Goal: Information Seeking & Learning: Learn about a topic

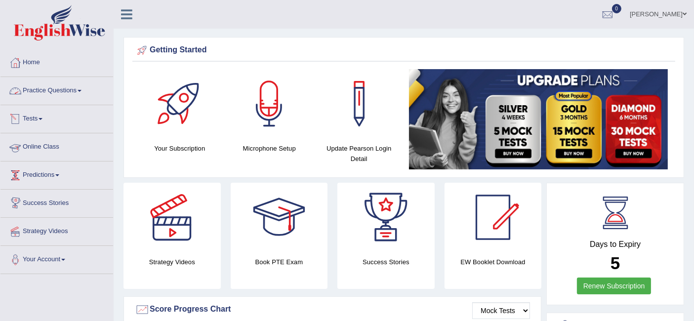
click at [70, 88] on link "Practice Questions" at bounding box center [56, 89] width 113 height 25
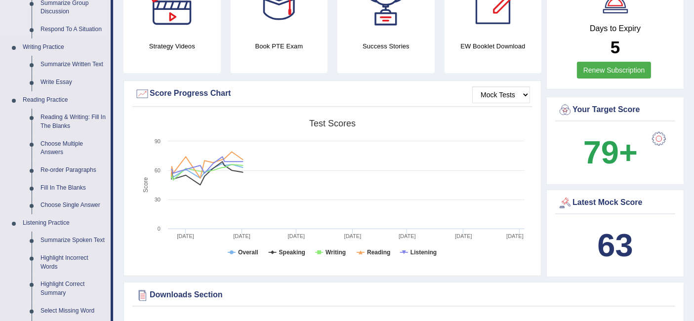
scroll to position [218, 0]
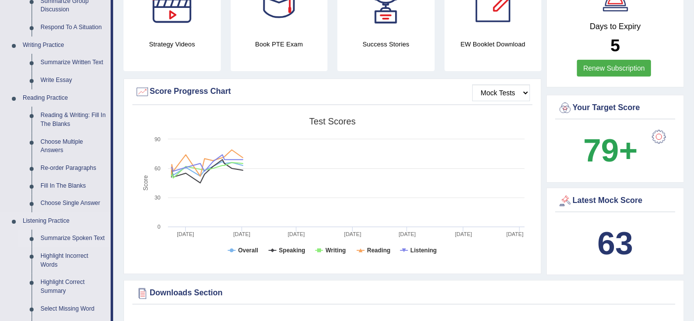
click at [78, 233] on link "Summarize Spoken Text" at bounding box center [73, 239] width 75 height 18
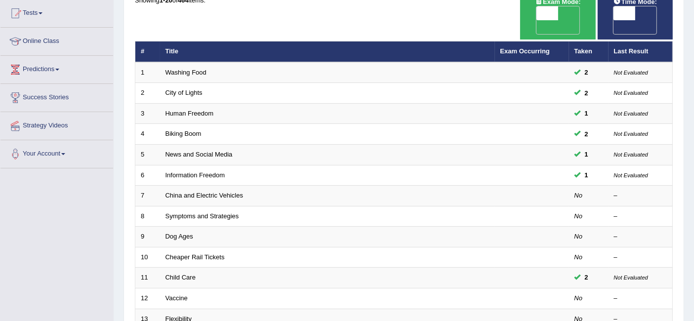
scroll to position [108, 0]
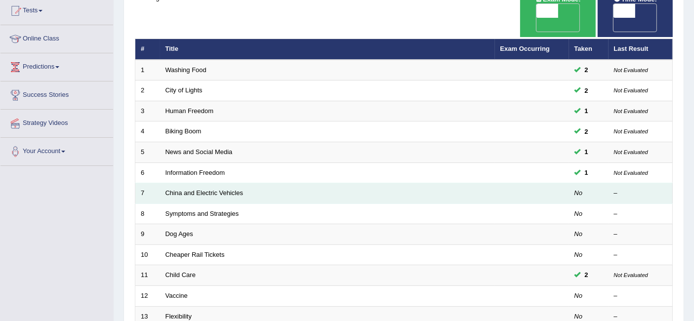
click at [397, 183] on td "China and Electric Vehicles" at bounding box center [327, 193] width 335 height 21
click at [211, 189] on link "China and Electric Vehicles" at bounding box center [204, 192] width 78 height 7
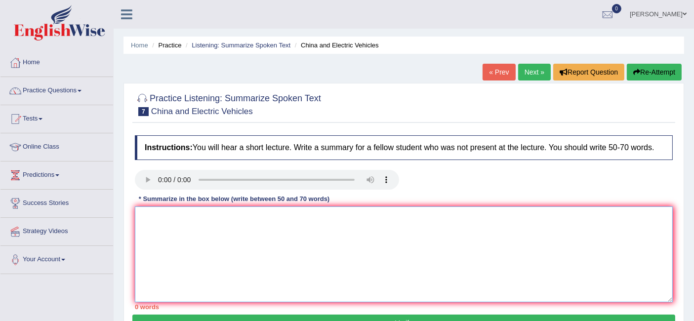
click at [156, 214] on textarea at bounding box center [404, 254] width 538 height 96
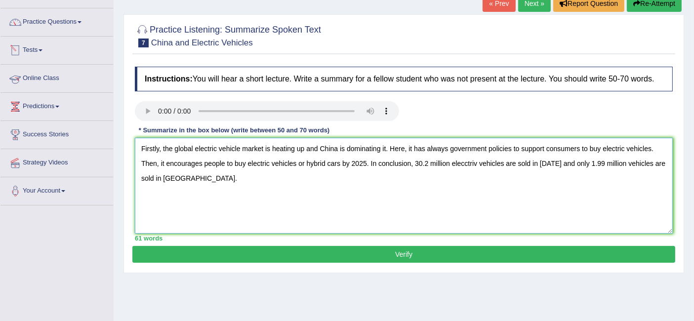
scroll to position [68, 0]
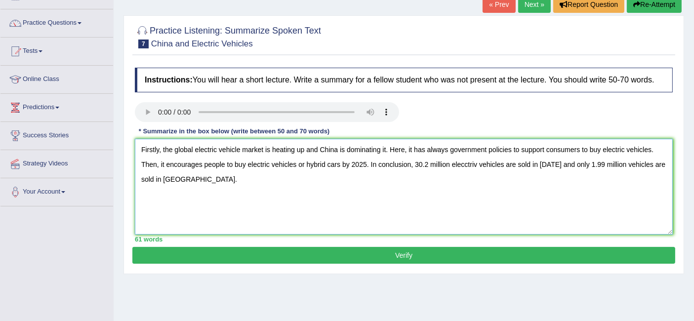
type textarea "Firstly, the global electric vehicle market is heating up and China is dominati…"
click at [311, 253] on button "Verify" at bounding box center [403, 255] width 543 height 17
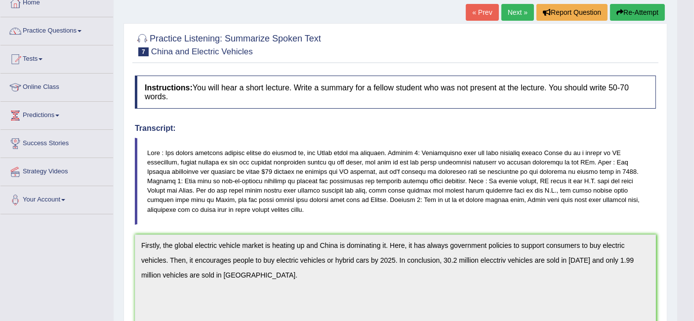
scroll to position [56, 0]
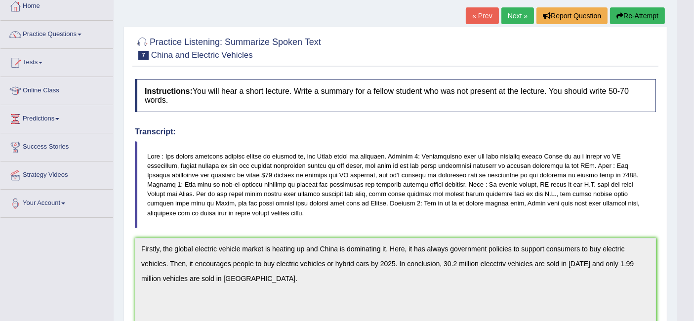
click at [630, 17] on button "Re-Attempt" at bounding box center [637, 15] width 55 height 17
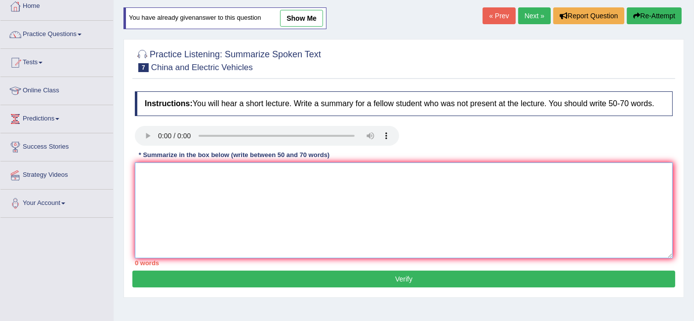
click at [254, 189] on textarea at bounding box center [404, 210] width 538 height 96
paste textarea "Firstly, the global electric vehicle market is heating up and China is dominati…"
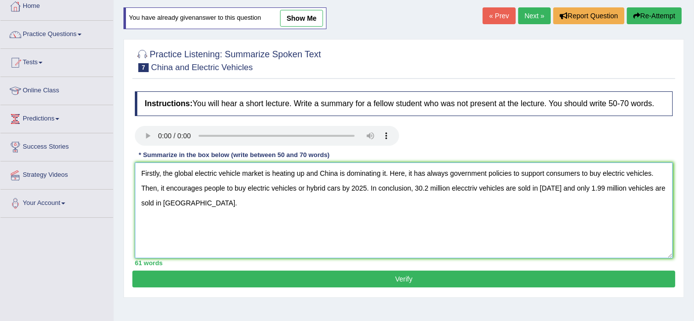
click at [165, 204] on textarea "Firstly, the global electric vehicle market is heating up and China is dominati…" at bounding box center [404, 210] width 538 height 96
click at [477, 190] on textarea "Firstly, the global electric vehicle market is heating up and China is dominati…" at bounding box center [404, 210] width 538 height 96
type textarea "Firstly, the global electric vehicle market is heating up and China is dominati…"
click at [399, 273] on button "Verify" at bounding box center [403, 279] width 543 height 17
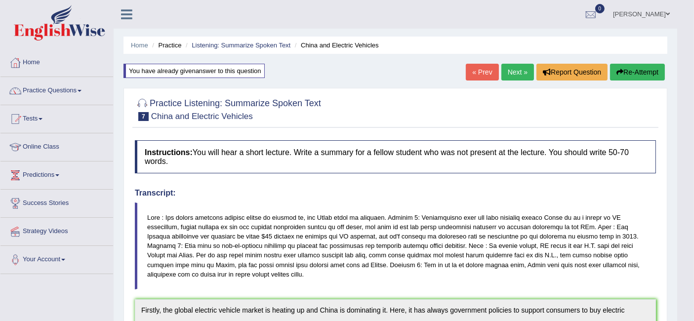
click at [642, 68] on button "Re-Attempt" at bounding box center [637, 72] width 55 height 17
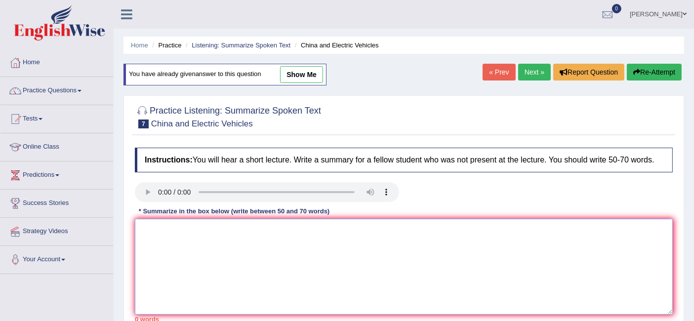
click at [310, 236] on textarea at bounding box center [404, 267] width 538 height 96
paste textarea "Firstly, the global electric vehicle market is heating up and China is dominati…"
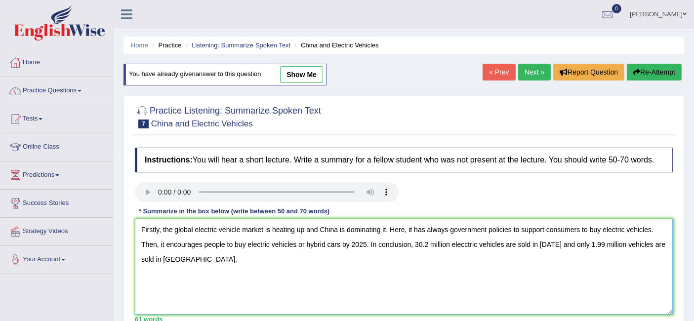
click at [466, 247] on textarea "Firstly, the global electric vehicle market is heating up and China is dominati…" at bounding box center [404, 267] width 538 height 96
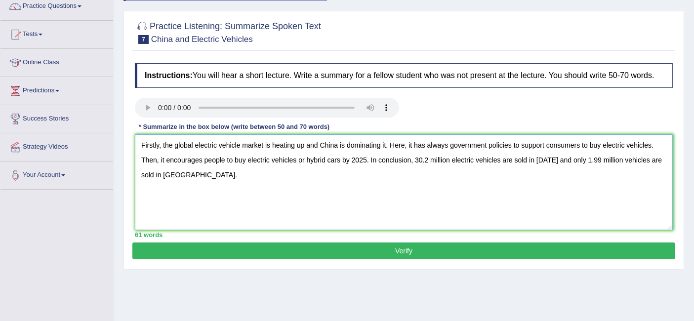
scroll to position [86, 0]
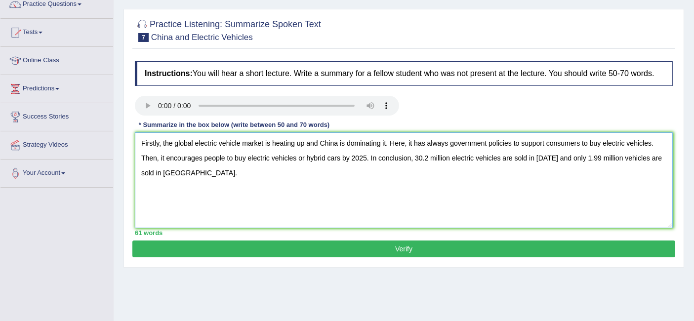
type textarea "Firstly, the global electric vehicle market is heating up and China is dominati…"
click at [409, 249] on button "Verify" at bounding box center [403, 248] width 543 height 17
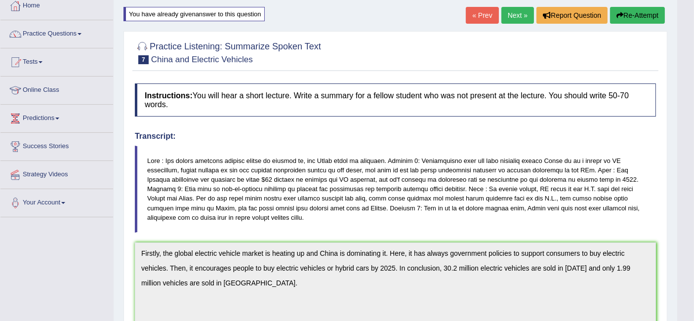
scroll to position [48, 0]
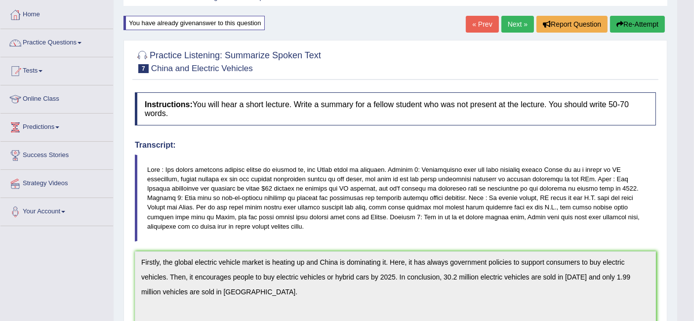
click at [519, 25] on link "Next »" at bounding box center [517, 24] width 33 height 17
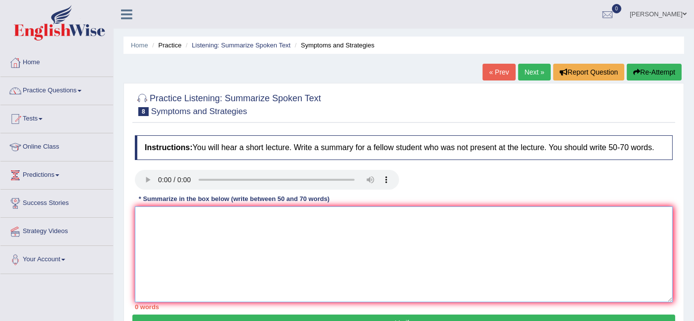
click at [173, 222] on textarea at bounding box center [404, 254] width 538 height 96
type textarea "F"
click at [173, 216] on textarea "Since this covid-19 is new" at bounding box center [404, 254] width 538 height 96
click at [246, 228] on textarea "Since this Covid-19 is new" at bounding box center [404, 254] width 538 height 96
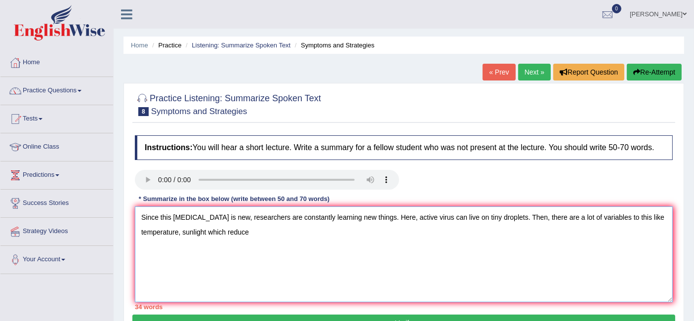
click at [205, 237] on textarea "Since this Covid-19 is new, researchers are constantly learning new things. Her…" at bounding box center [404, 254] width 538 height 96
click at [291, 235] on textarea "Since this Covid-19 is new, researchers are constantly learning new things. Her…" at bounding box center [404, 254] width 538 height 96
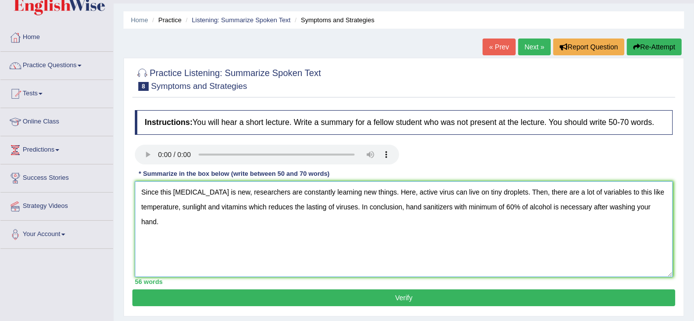
scroll to position [42, 0]
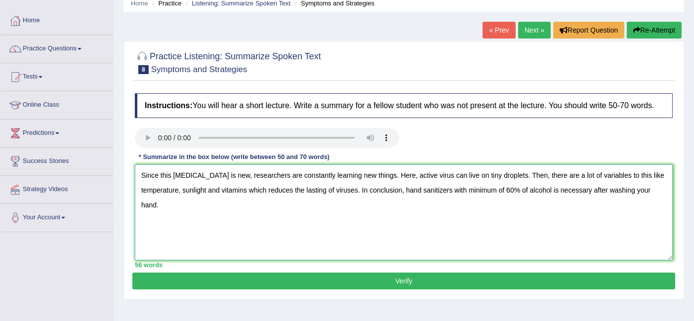
type textarea "Since this Covid-19 is new, researchers are constantly learning new things. Her…"
click at [274, 277] on button "Verify" at bounding box center [403, 280] width 543 height 17
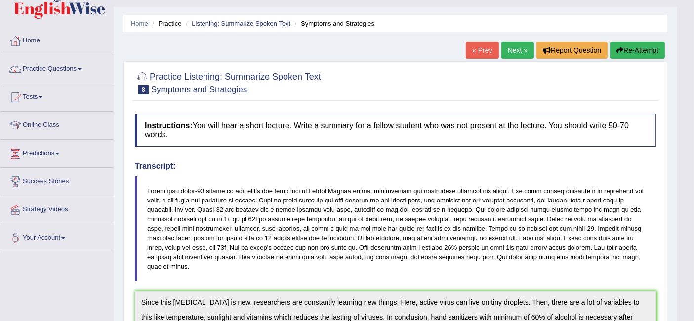
scroll to position [0, 0]
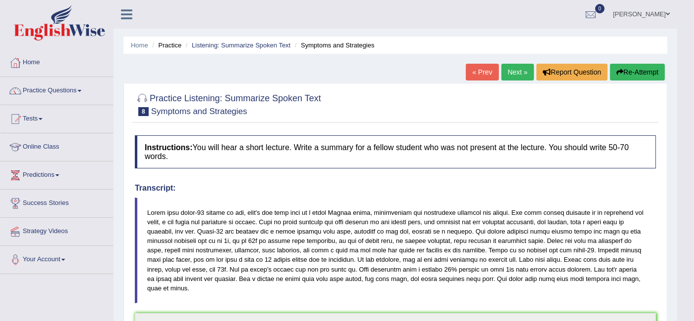
click at [503, 78] on link "Next »" at bounding box center [517, 72] width 33 height 17
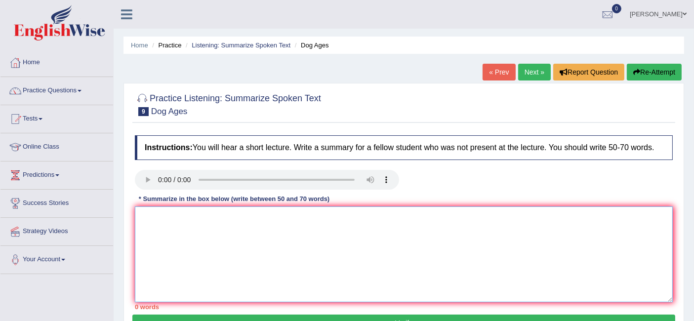
click at [162, 229] on textarea at bounding box center [404, 254] width 538 height 96
type textarea "F"
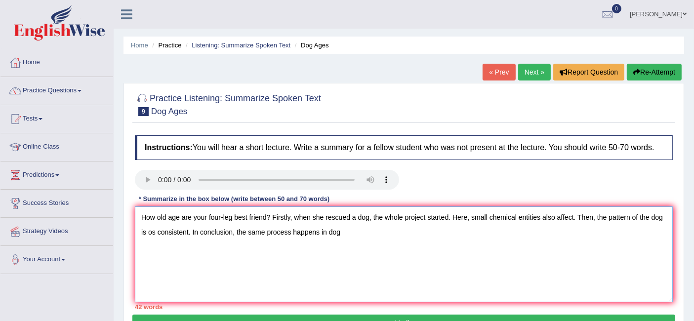
type textarea "How old age are your four-leg best friend? Firstly, when she rescued a dog, the…"
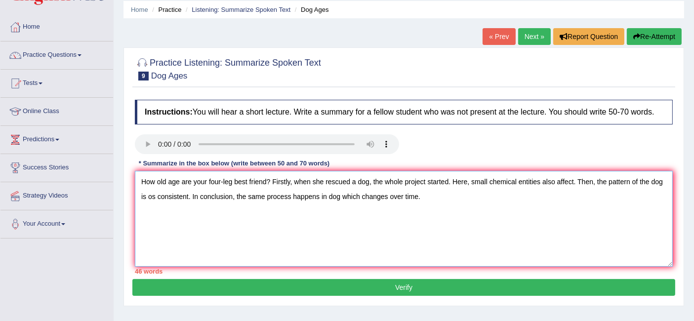
click at [137, 179] on textarea "How old age are your four-leg best friend? Firstly, when she rescued a dog, the…" at bounding box center [404, 219] width 538 height 96
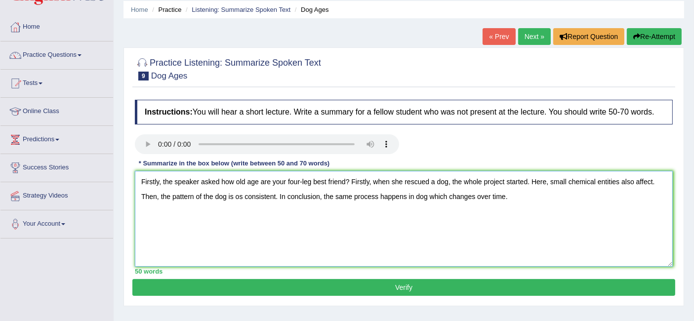
click at [349, 179] on textarea "Firstly, the speaker asked how old age are your four-leg best friend? Firstly, …" at bounding box center [404, 219] width 538 height 96
click at [650, 184] on textarea "Firstly, the speaker asked how old age are your four-leg best friend? Firstly, …" at bounding box center [404, 219] width 538 height 96
type textarea "Firstly, the speaker asked how old age are your four-leg best friend? Firstly, …"
click at [448, 284] on button "Verify" at bounding box center [403, 287] width 543 height 17
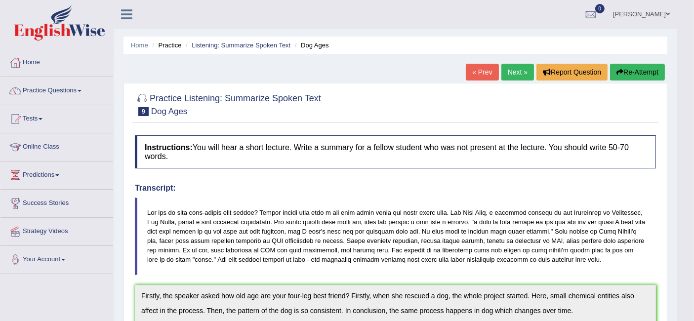
scroll to position [27, 0]
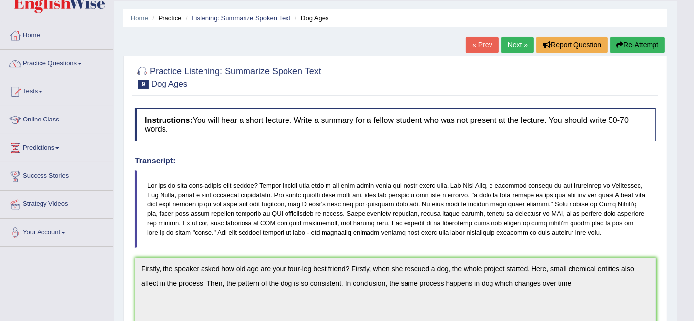
click at [516, 45] on link "Next »" at bounding box center [517, 45] width 33 height 17
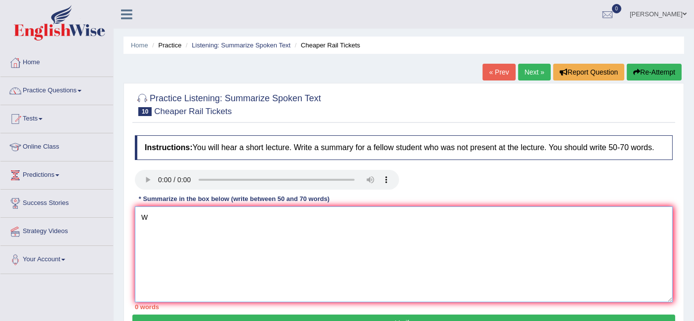
click at [172, 233] on textarea "W" at bounding box center [404, 254] width 538 height 96
type textarea "W"
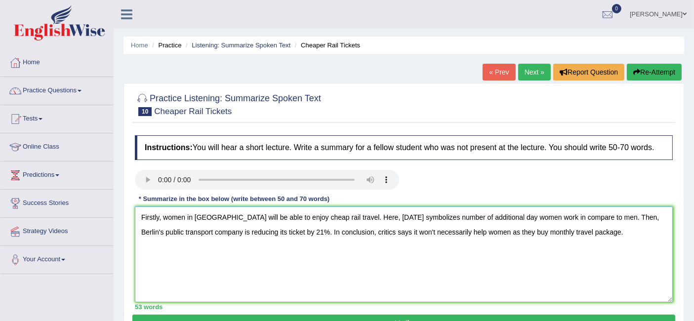
click at [306, 232] on textarea "Firstly, women in [GEOGRAPHIC_DATA] will be able to enjoy cheap rail travel. He…" at bounding box center [404, 254] width 538 height 96
click at [420, 250] on textarea "Firstly, women in [GEOGRAPHIC_DATA] will be able to enjoy cheap rail travel. He…" at bounding box center [404, 254] width 538 height 96
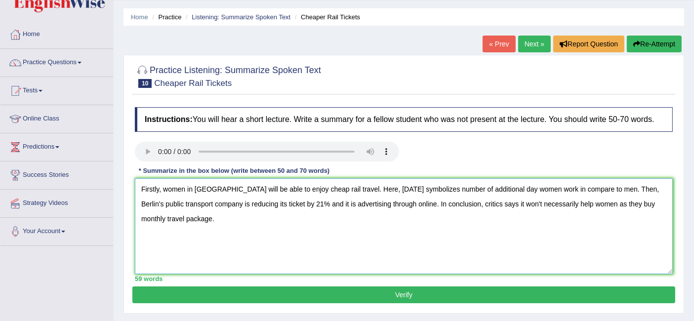
type textarea "Firstly, women in [GEOGRAPHIC_DATA] will be able to enjoy cheap rail travel. He…"
click at [384, 292] on button "Verify" at bounding box center [403, 294] width 543 height 17
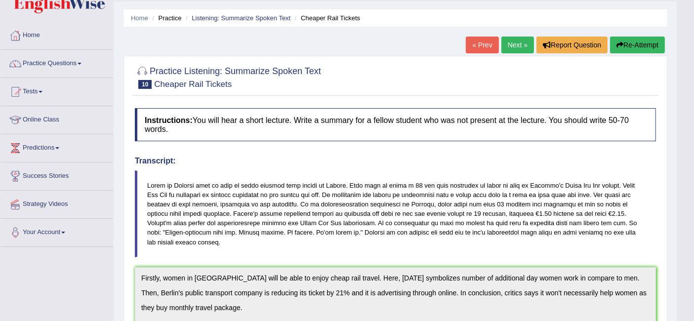
scroll to position [7, 0]
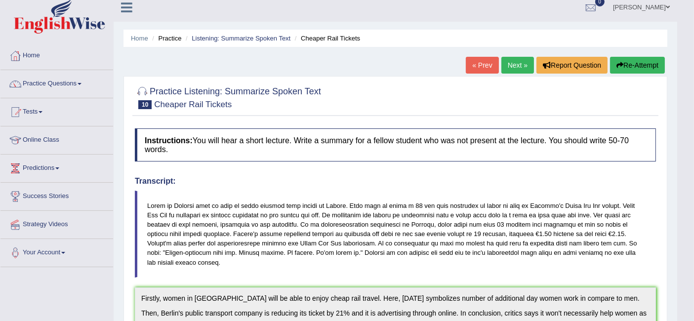
click at [623, 64] on button "Re-Attempt" at bounding box center [637, 65] width 55 height 17
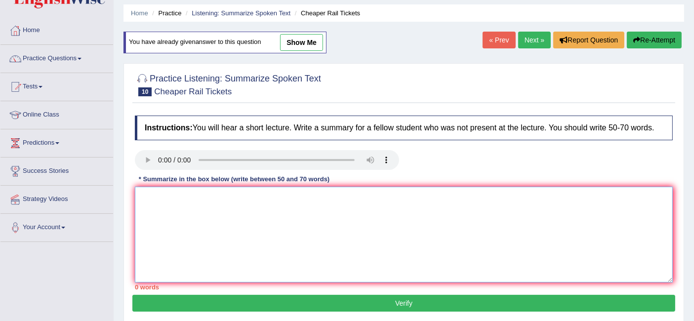
click at [245, 228] on textarea at bounding box center [404, 235] width 538 height 96
paste textarea "Firstly, women in [GEOGRAPHIC_DATA] will be able to enjoy cheap rail travel. He…"
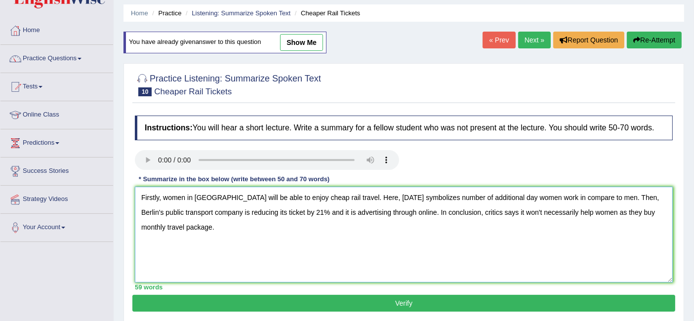
click at [319, 215] on textarea "Firstly, women in [GEOGRAPHIC_DATA] will be able to enjoy cheap rail travel. He…" at bounding box center [404, 235] width 538 height 96
type textarea "Firstly, women in [GEOGRAPHIC_DATA] will be able to enjoy cheap rail travel. He…"
click at [343, 292] on div "Instructions: You will hear a short lecture. Write a summary for a fellow stude…" at bounding box center [403, 203] width 543 height 184
click at [333, 297] on button "Verify" at bounding box center [403, 303] width 543 height 17
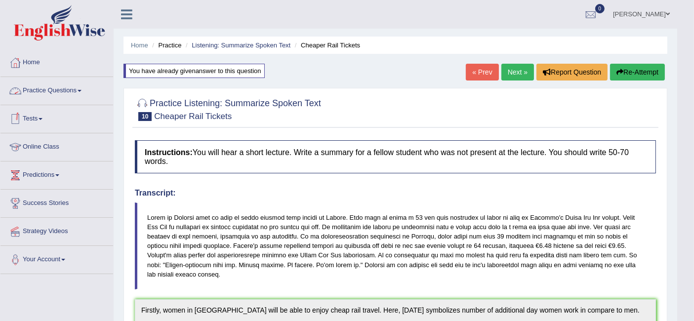
click at [76, 82] on link "Practice Questions" at bounding box center [56, 89] width 113 height 25
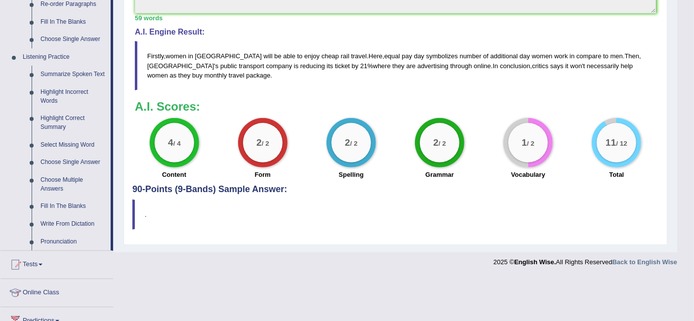
scroll to position [384, 0]
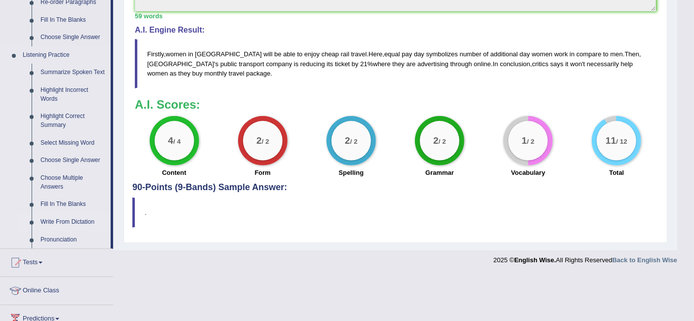
click at [79, 216] on link "Write From Dictation" at bounding box center [73, 222] width 75 height 18
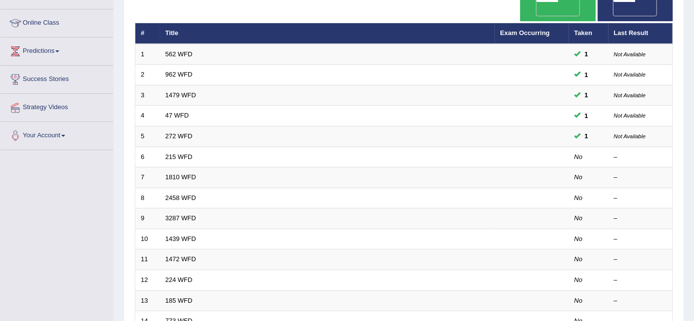
scroll to position [124, 0]
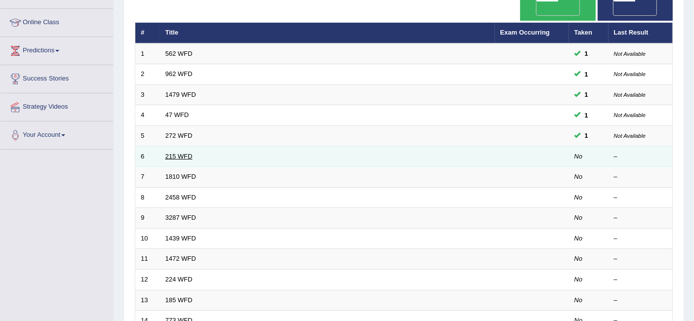
click at [187, 153] on link "215 WFD" at bounding box center [178, 156] width 27 height 7
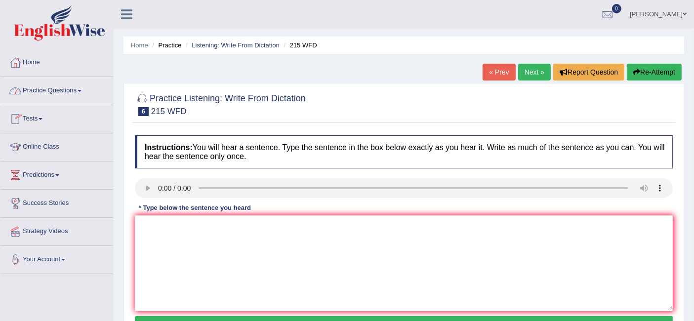
click at [83, 91] on link "Practice Questions" at bounding box center [56, 89] width 113 height 25
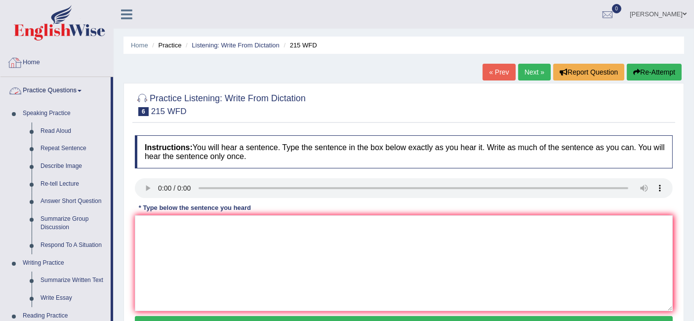
click at [42, 64] on link "Home" at bounding box center [56, 61] width 113 height 25
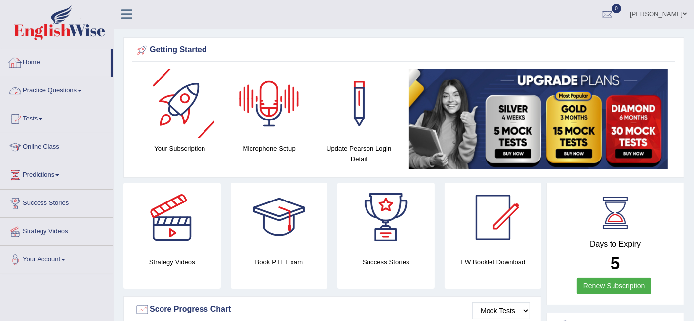
click at [55, 90] on link "Practice Questions" at bounding box center [56, 89] width 113 height 25
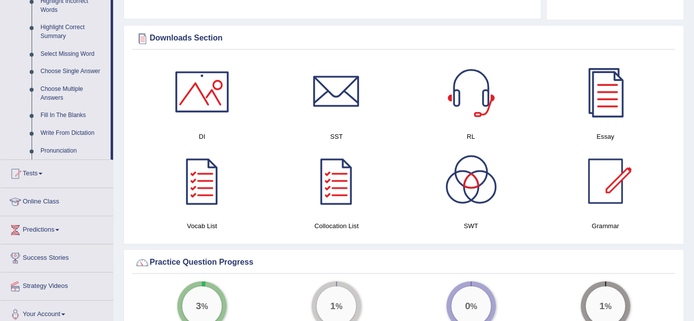
scroll to position [474, 0]
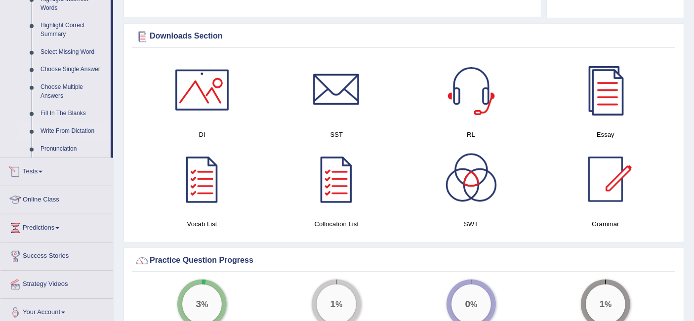
click at [60, 124] on link "Write From Dictation" at bounding box center [73, 131] width 75 height 18
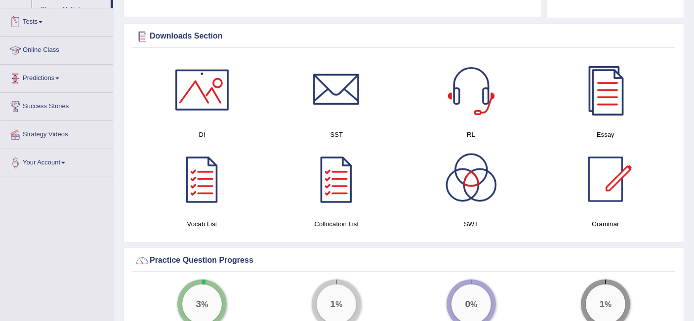
scroll to position [406, 0]
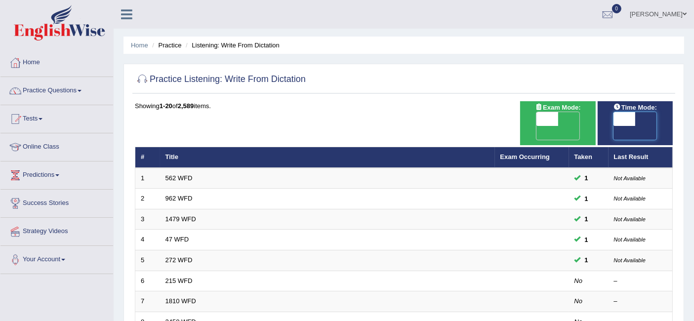
click at [630, 116] on span at bounding box center [624, 119] width 22 height 14
checkbox input "true"
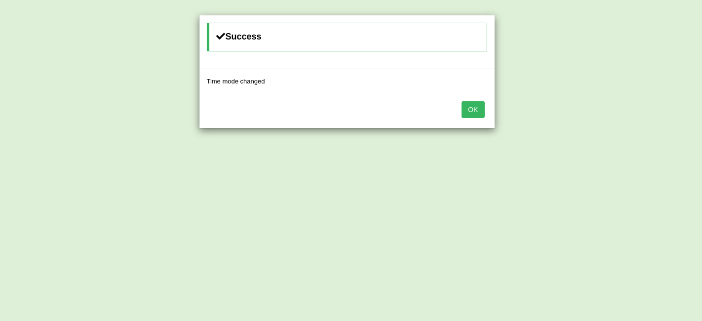
click at [471, 108] on button "OK" at bounding box center [473, 109] width 23 height 17
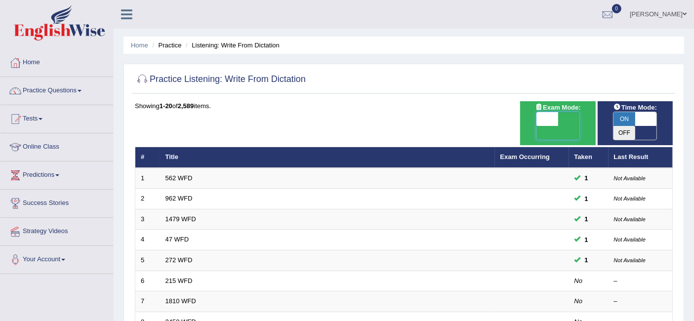
click at [543, 120] on span at bounding box center [547, 119] width 22 height 14
checkbox input "true"
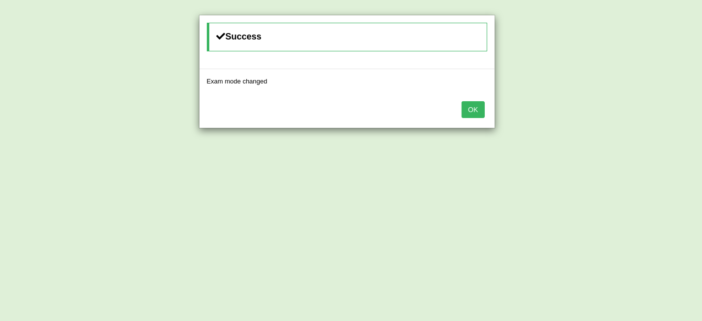
click at [475, 112] on button "OK" at bounding box center [473, 109] width 23 height 17
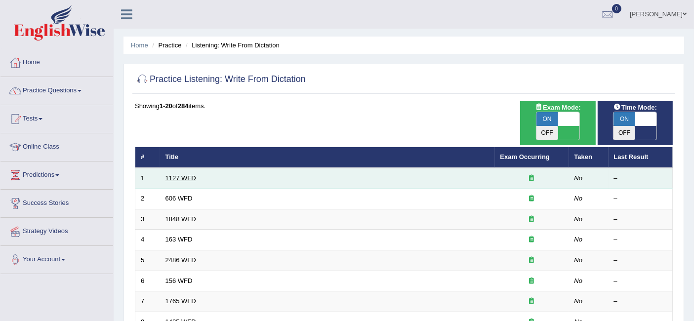
click at [187, 174] on link "1127 WFD" at bounding box center [180, 177] width 31 height 7
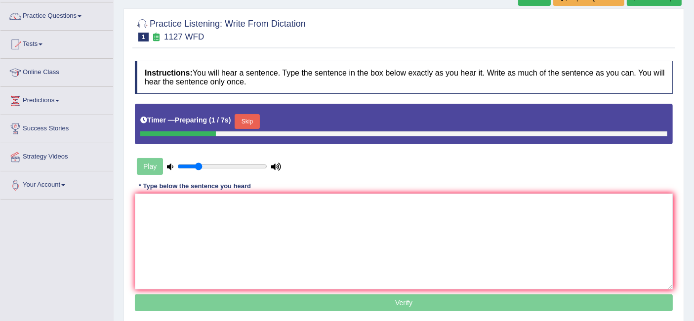
scroll to position [76, 0]
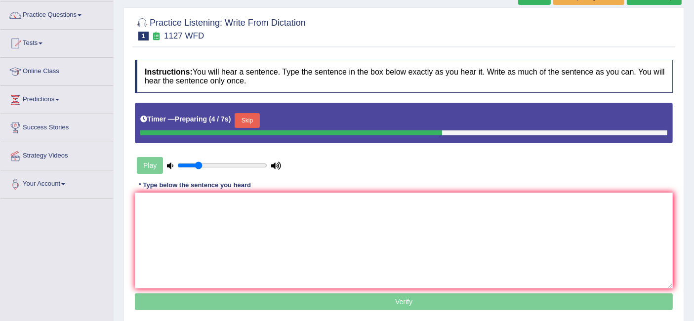
click at [252, 120] on button "Skip" at bounding box center [246, 120] width 25 height 15
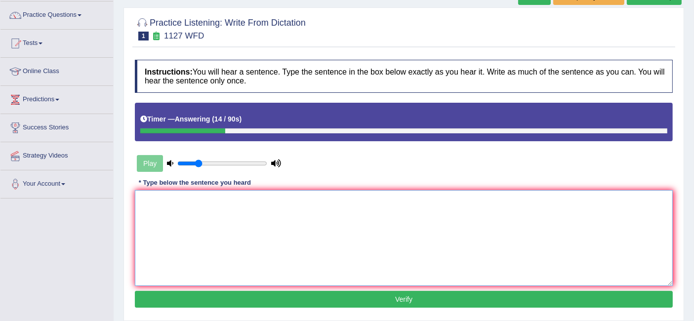
click at [197, 195] on textarea at bounding box center [404, 238] width 538 height 96
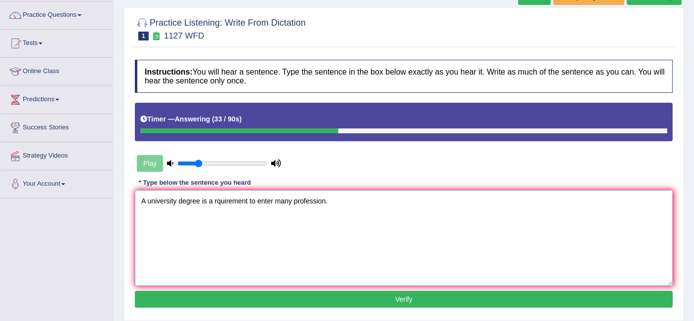
click at [146, 201] on textarea "A university degree is a rquirement to enter many profession." at bounding box center [404, 238] width 538 height 96
type textarea "A university degree is a rquirement to enter many profession."
click at [260, 300] on button "Verify" at bounding box center [404, 299] width 538 height 17
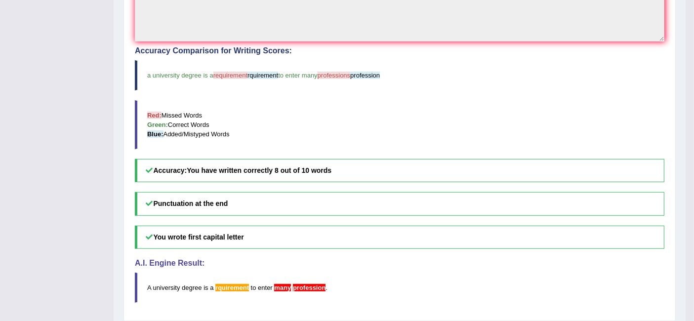
scroll to position [316, 0]
click at [422, 57] on div "Accuracy Comparison for Writing Scores: a university degree is a requirement rq…" at bounding box center [399, 114] width 529 height 136
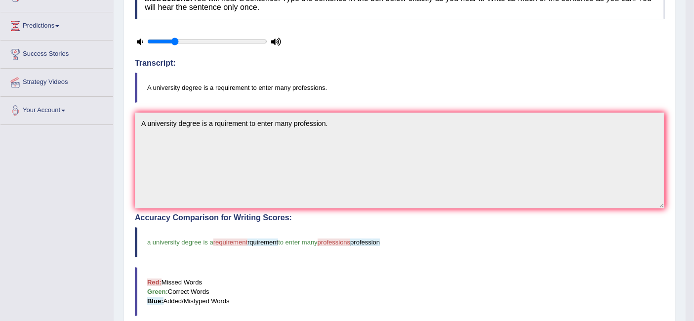
scroll to position [0, 0]
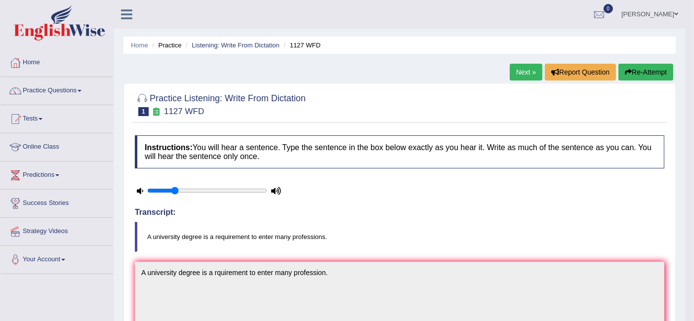
click at [528, 65] on link "Next »" at bounding box center [525, 72] width 33 height 17
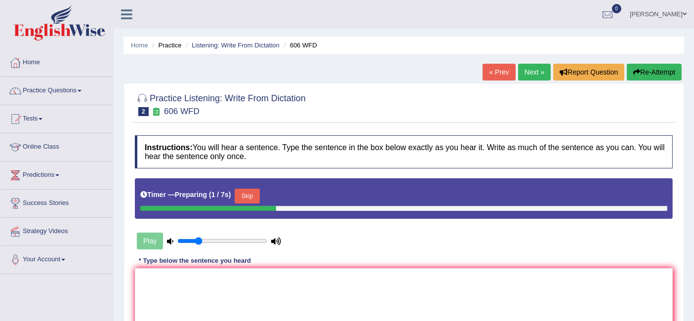
click at [259, 191] on button "Skip" at bounding box center [246, 196] width 25 height 15
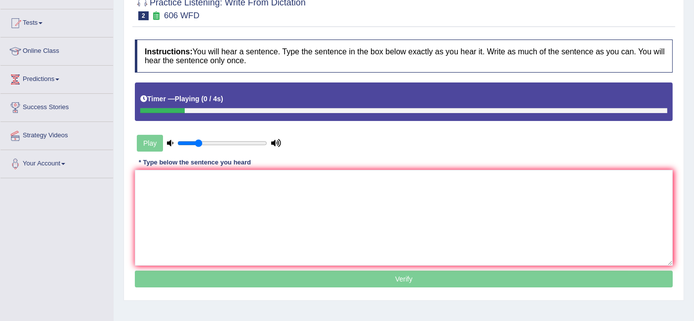
scroll to position [103, 0]
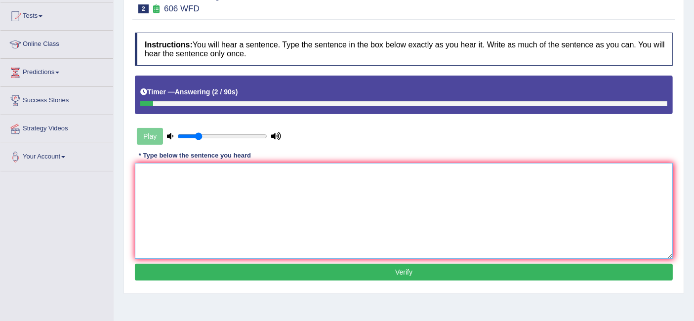
click at [236, 219] on textarea at bounding box center [404, 211] width 538 height 96
type textarea "Students will i"
click at [150, 134] on div "Play" at bounding box center [209, 136] width 148 height 25
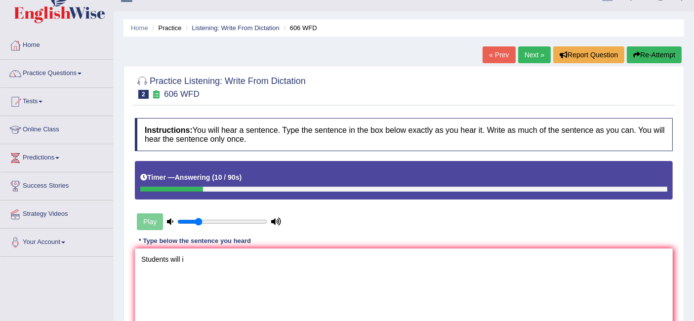
scroll to position [16, 0]
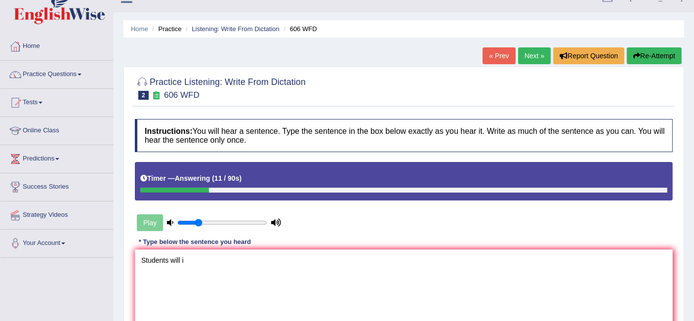
click at [639, 55] on button "Re-Attempt" at bounding box center [653, 55] width 55 height 17
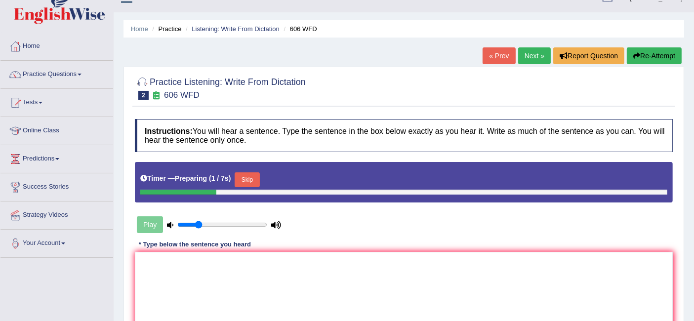
click at [255, 177] on button "Skip" at bounding box center [246, 179] width 25 height 15
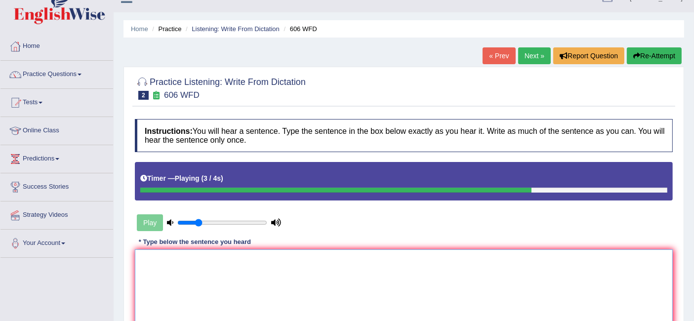
click at [223, 271] on textarea at bounding box center [404, 297] width 538 height 96
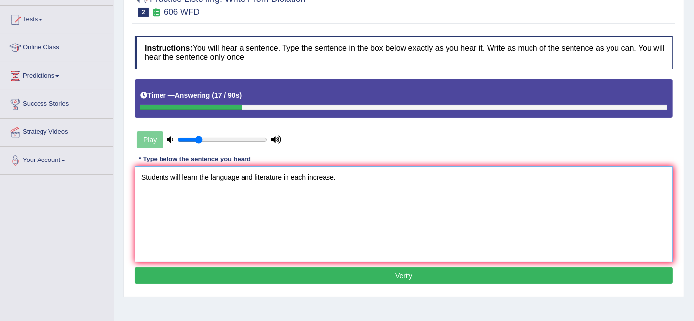
scroll to position [100, 0]
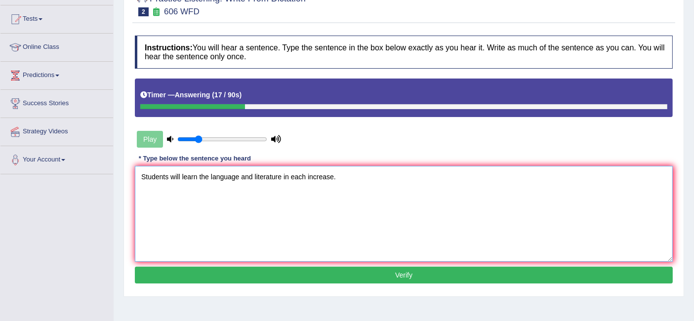
type textarea "Students will learn the language and literature in each increase."
click at [239, 272] on button "Verify" at bounding box center [404, 275] width 538 height 17
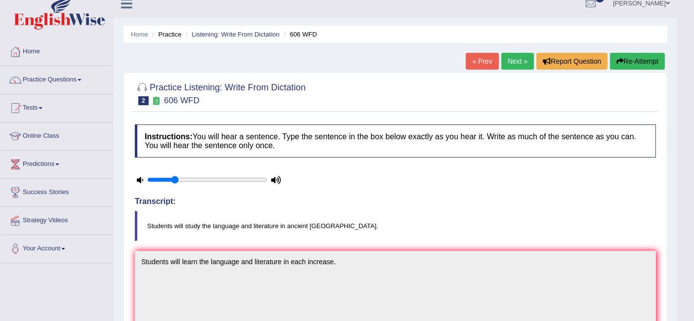
scroll to position [4, 0]
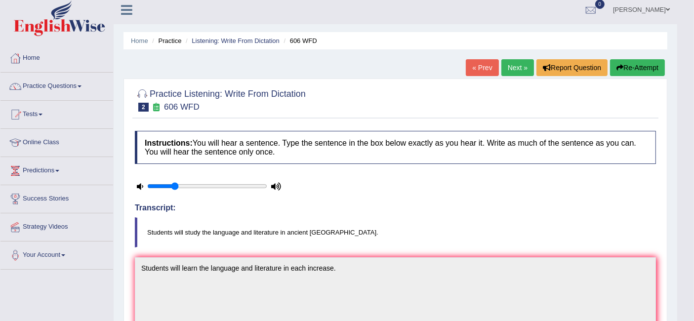
click at [510, 72] on link "Next »" at bounding box center [517, 67] width 33 height 17
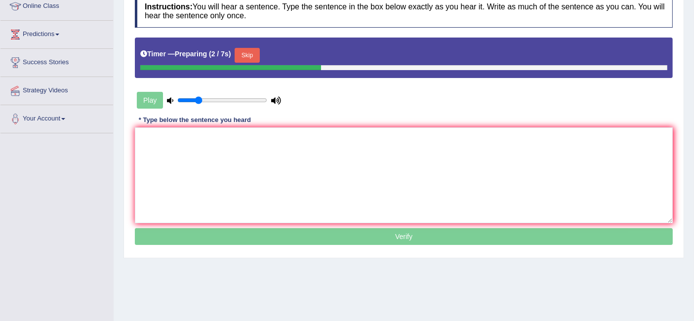
click at [250, 48] on button "Skip" at bounding box center [246, 55] width 25 height 15
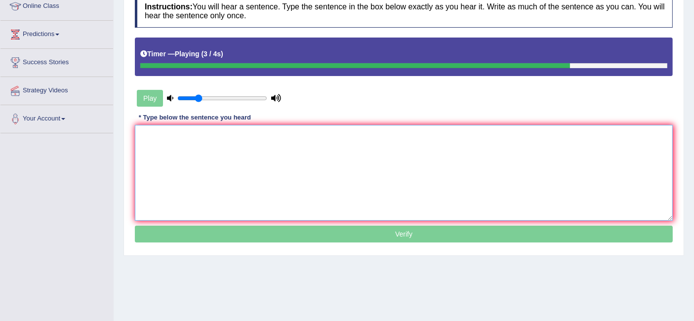
click at [229, 143] on textarea at bounding box center [404, 173] width 538 height 96
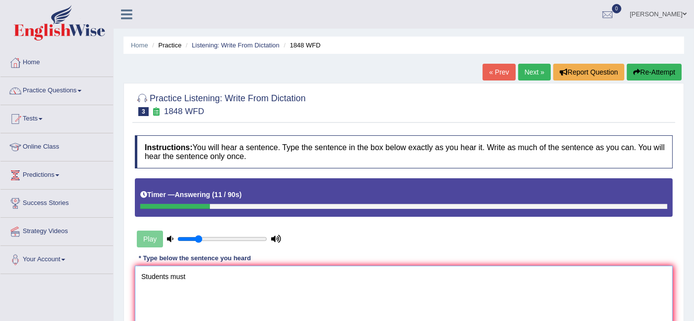
type textarea "Students must"
click at [637, 70] on icon "button" at bounding box center [636, 72] width 7 height 7
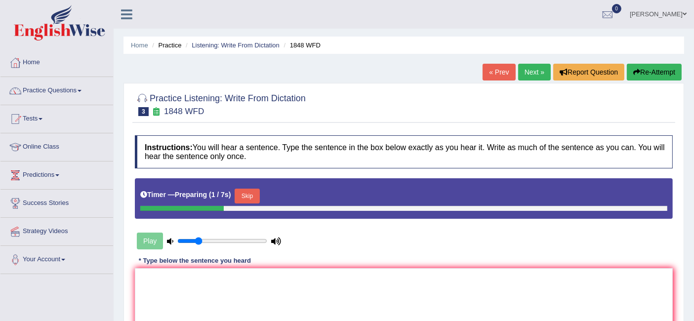
click at [246, 196] on button "Skip" at bounding box center [246, 196] width 25 height 15
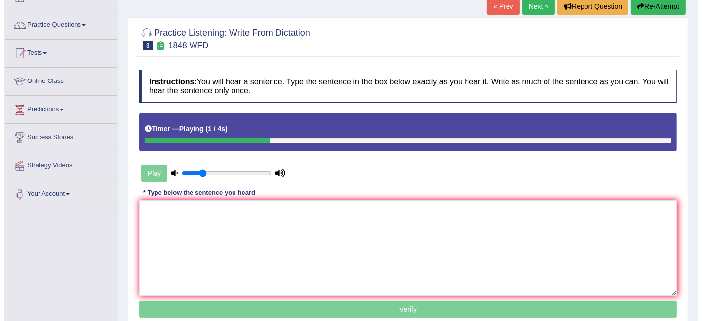
scroll to position [118, 0]
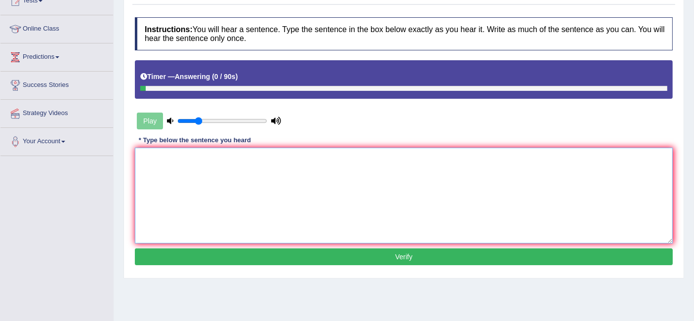
click at [246, 196] on textarea at bounding box center [404, 196] width 538 height 96
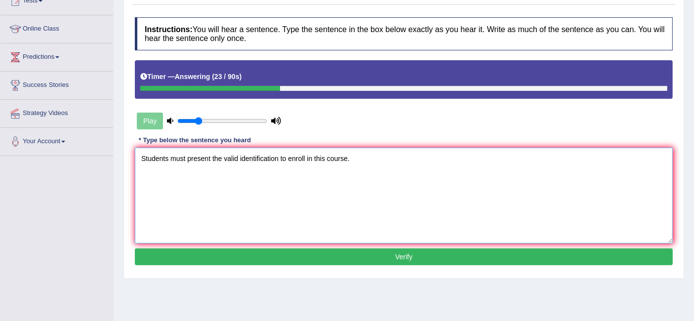
type textarea "Students must present the valid identification to enroll in this course."
click at [242, 262] on button "Verify" at bounding box center [404, 256] width 538 height 17
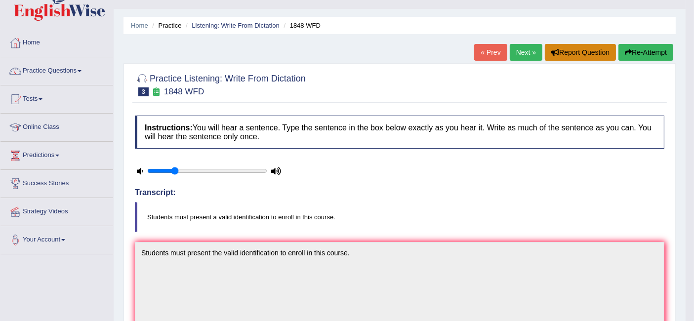
scroll to position [19, 0]
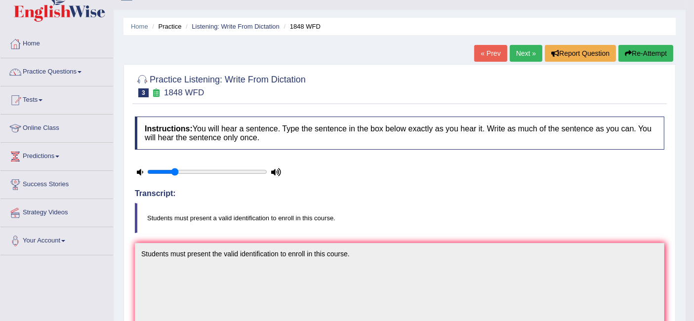
click at [531, 51] on link "Next »" at bounding box center [525, 53] width 33 height 17
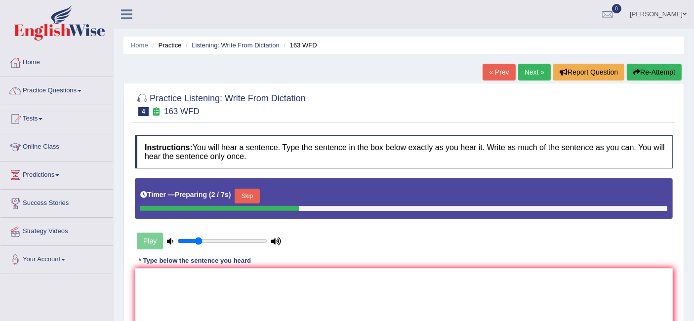
click at [251, 189] on button "Skip" at bounding box center [246, 196] width 25 height 15
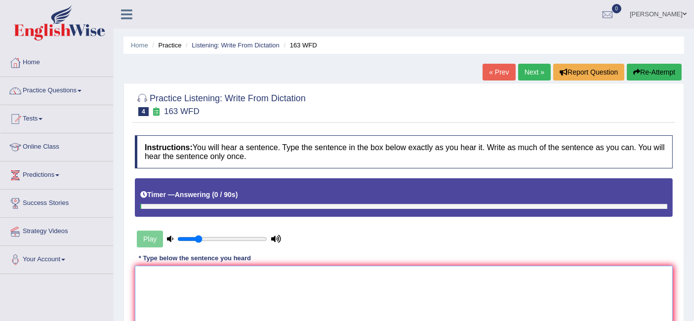
click at [239, 292] on textarea at bounding box center [404, 314] width 538 height 96
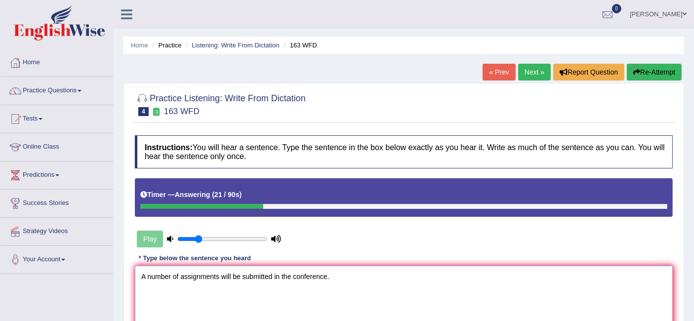
scroll to position [98, 0]
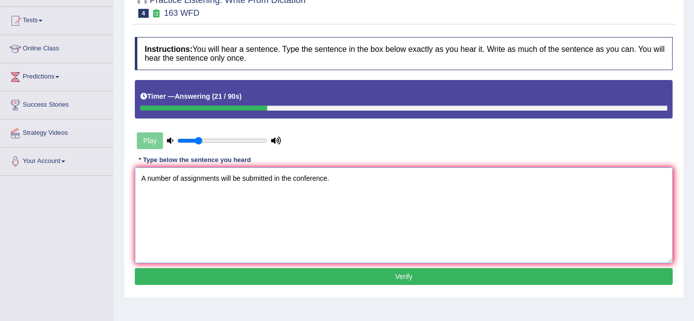
type textarea "A number of assignments will be submitted in the conference."
click at [276, 274] on button "Verify" at bounding box center [404, 276] width 538 height 17
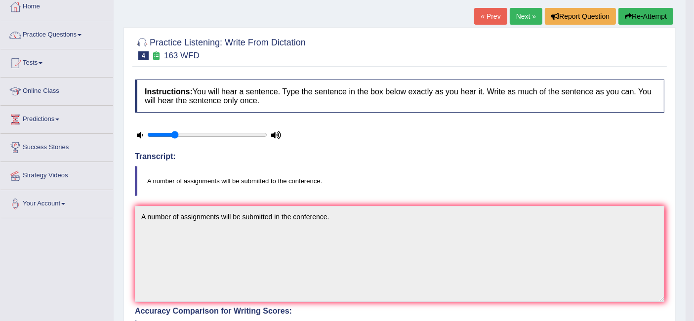
scroll to position [54, 0]
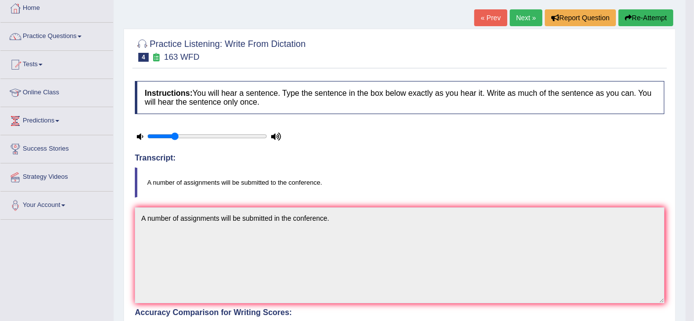
click at [519, 13] on link "Next »" at bounding box center [525, 17] width 33 height 17
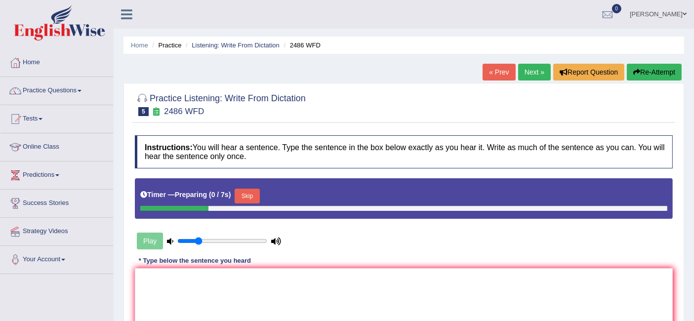
scroll to position [46, 0]
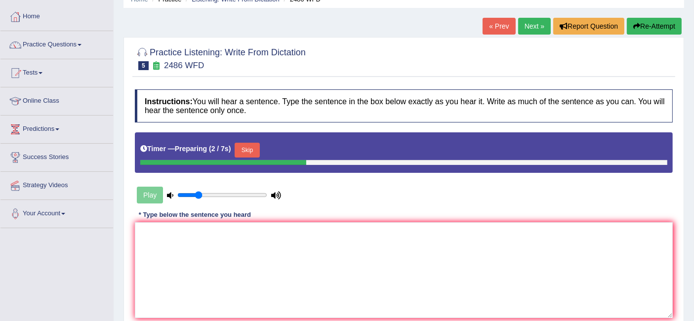
click at [251, 149] on button "Skip" at bounding box center [246, 150] width 25 height 15
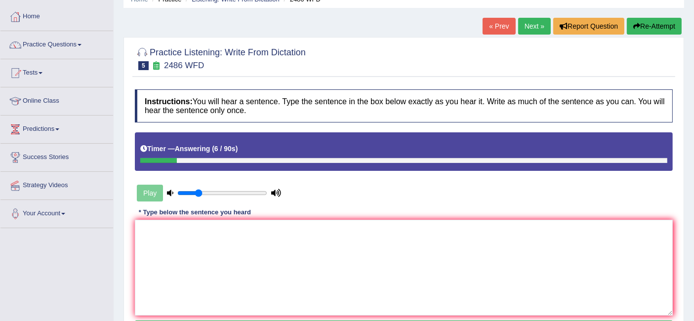
scroll to position [109, 0]
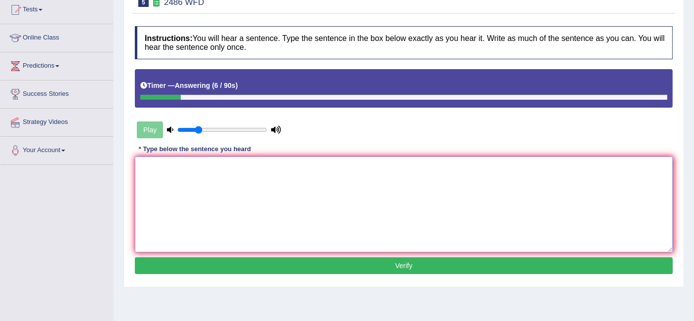
click at [196, 191] on textarea at bounding box center [404, 204] width 538 height 96
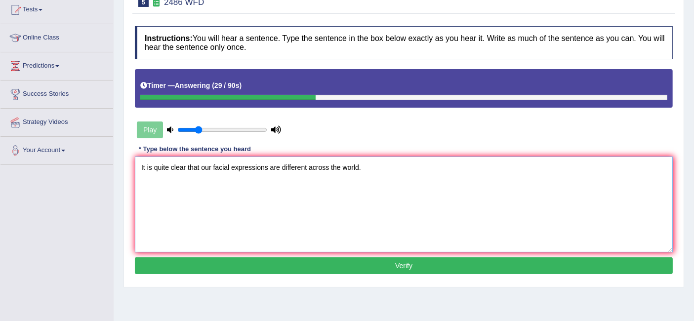
type textarea "It is quite clear that our facial expressions are different across the world."
click at [236, 257] on button "Verify" at bounding box center [404, 265] width 538 height 17
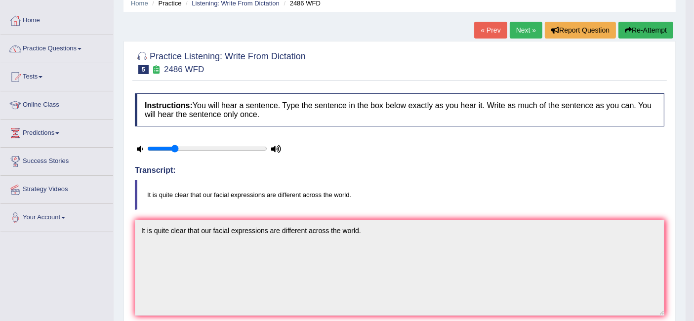
scroll to position [41, 0]
click at [527, 27] on link "Next »" at bounding box center [525, 30] width 33 height 17
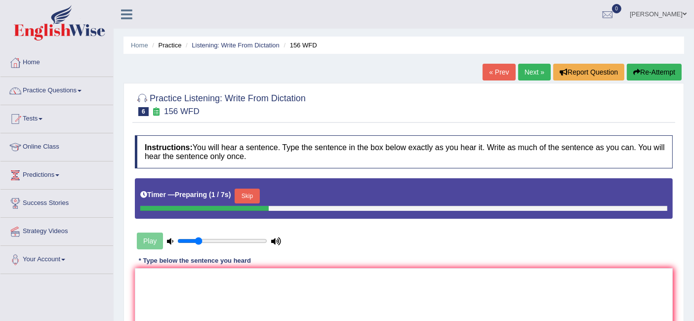
click at [259, 195] on button "Skip" at bounding box center [246, 196] width 25 height 15
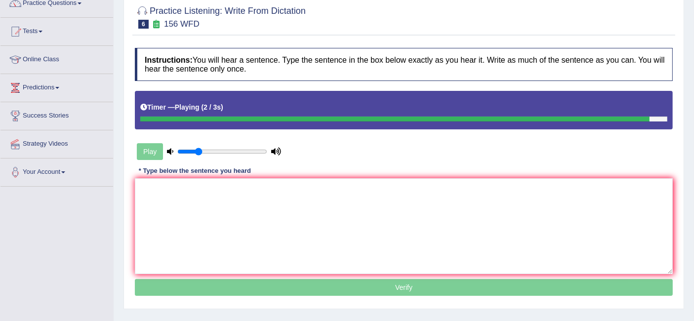
scroll to position [87, 0]
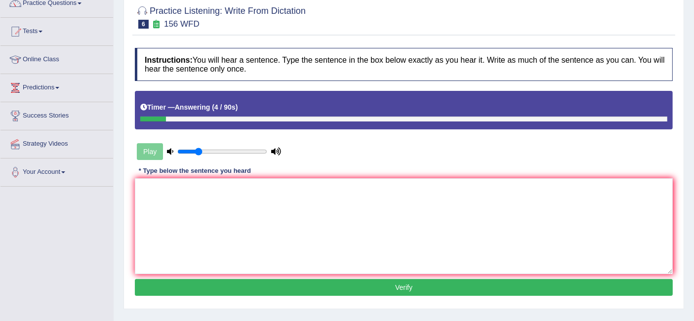
click at [275, 286] on button "Verify" at bounding box center [404, 287] width 538 height 17
click at [280, 236] on textarea "as" at bounding box center [404, 226] width 538 height 96
type textarea "asd"
click at [279, 288] on button "Verify" at bounding box center [404, 287] width 538 height 17
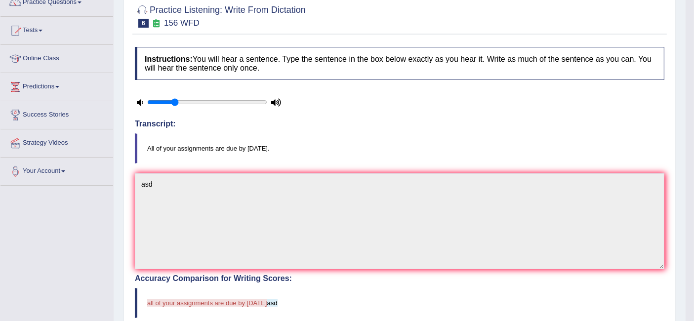
scroll to position [0, 0]
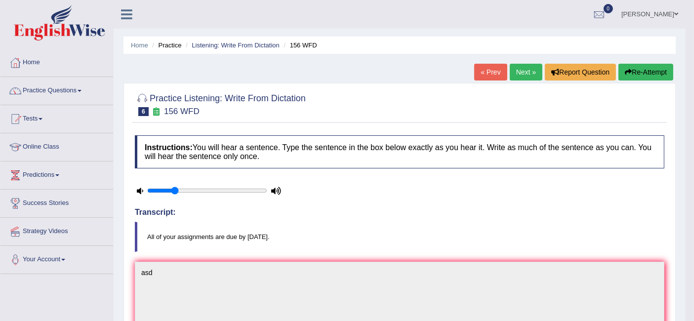
click at [517, 72] on link "Next »" at bounding box center [525, 72] width 33 height 17
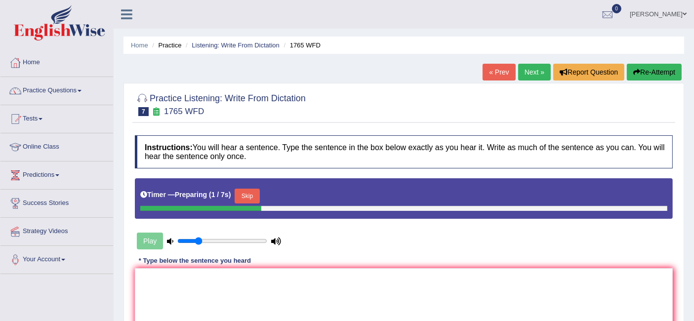
click at [253, 190] on button "Skip" at bounding box center [246, 196] width 25 height 15
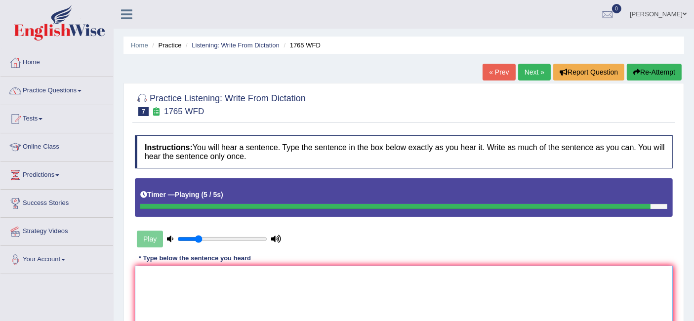
click at [213, 275] on textarea at bounding box center [404, 314] width 538 height 96
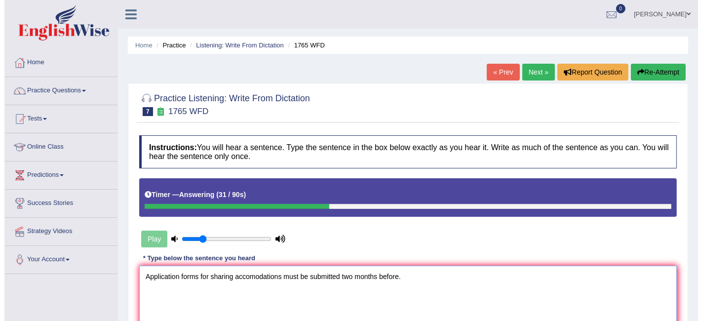
scroll to position [91, 0]
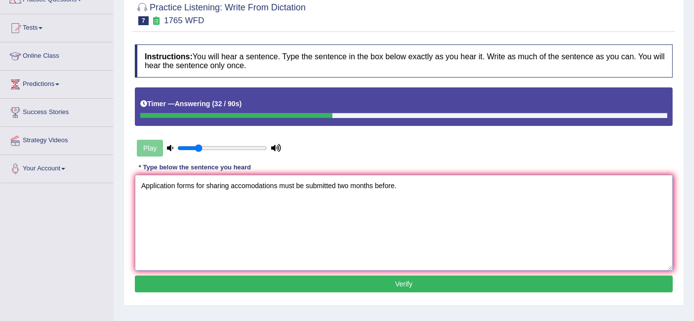
type textarea "Application forms for sharing accomodations must be submitted two months before."
click at [350, 284] on button "Verify" at bounding box center [404, 283] width 538 height 17
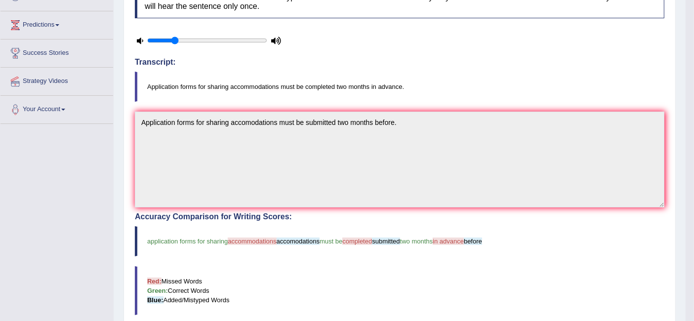
scroll to position [0, 0]
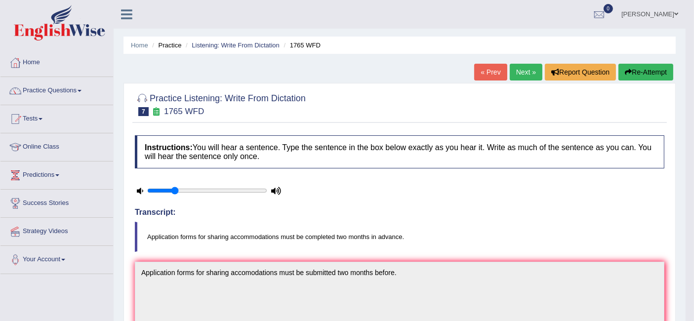
click at [514, 69] on link "Next »" at bounding box center [525, 72] width 33 height 17
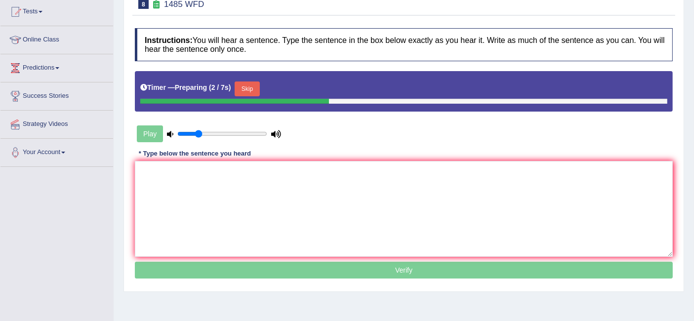
click at [247, 82] on button "Skip" at bounding box center [246, 88] width 25 height 15
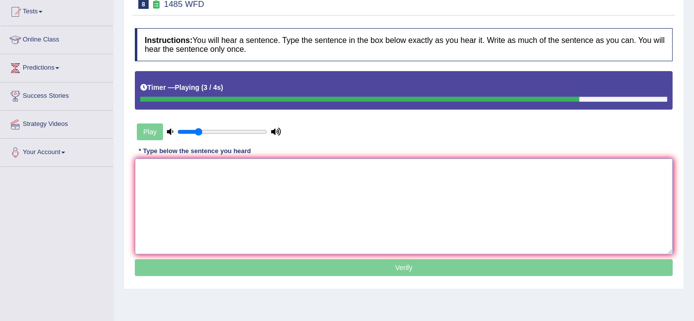
click at [214, 180] on textarea at bounding box center [404, 206] width 538 height 96
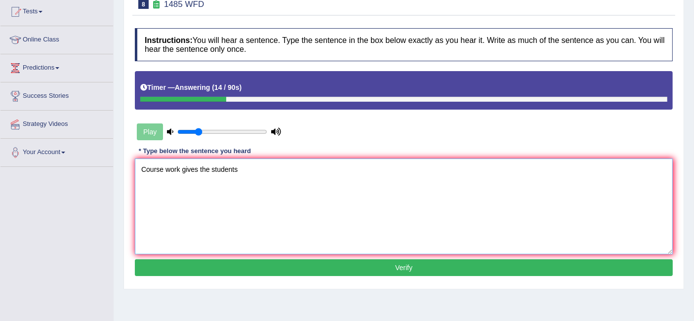
scroll to position [65, 0]
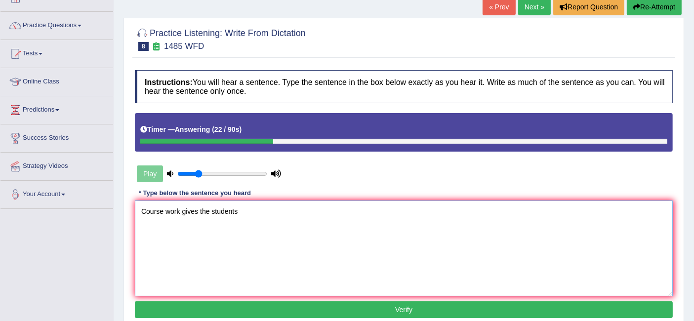
type textarea "Course work gives the students"
click at [537, 2] on link "Next »" at bounding box center [534, 7] width 33 height 17
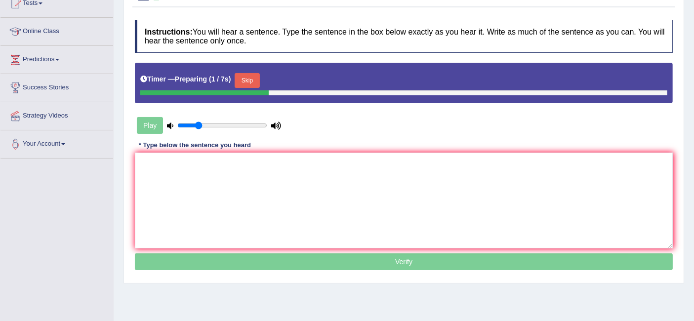
click at [251, 80] on button "Skip" at bounding box center [246, 80] width 25 height 15
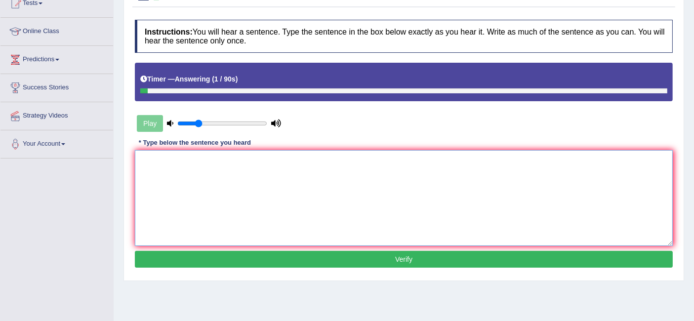
click at [199, 170] on textarea at bounding box center [404, 198] width 538 height 96
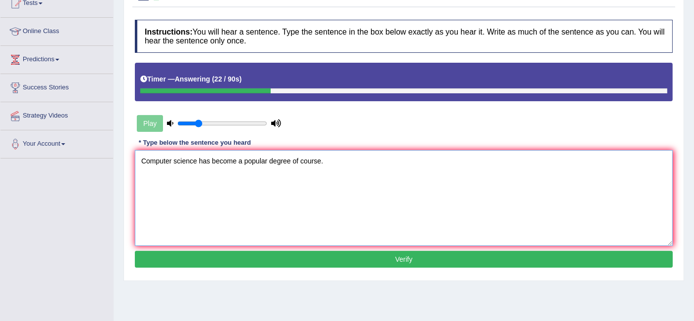
type textarea "Computer science has become a popular degree of course."
click at [258, 255] on button "Verify" at bounding box center [404, 259] width 538 height 17
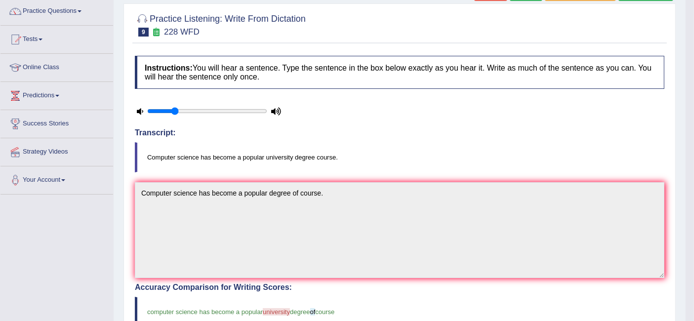
scroll to position [1, 0]
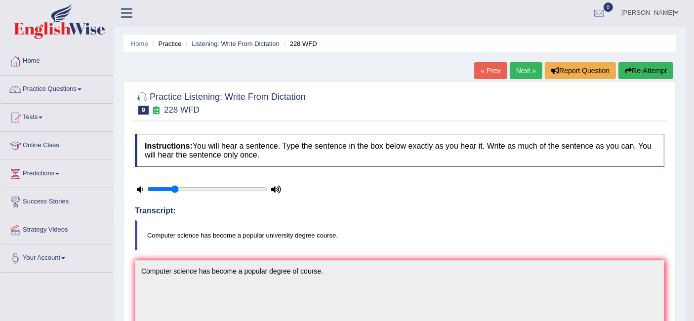
click at [517, 66] on link "Next »" at bounding box center [525, 70] width 33 height 17
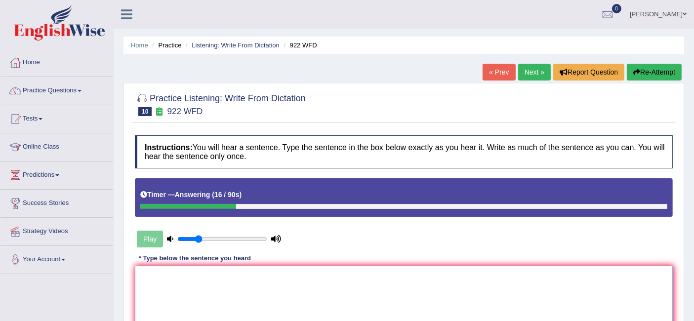
click at [158, 267] on textarea at bounding box center [404, 314] width 538 height 96
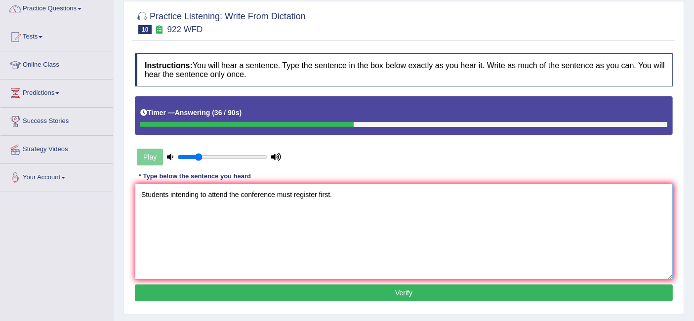
scroll to position [84, 0]
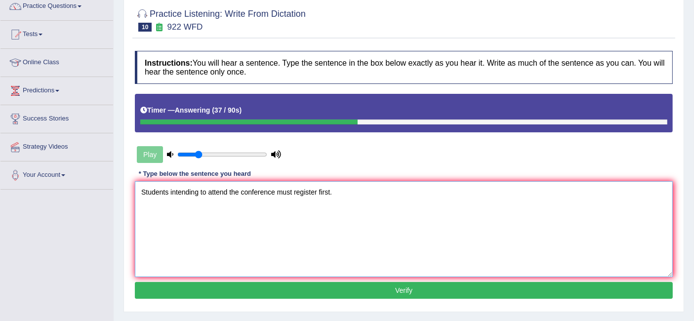
type textarea "Students intending to attend the conference must register first."
click at [296, 291] on button "Verify" at bounding box center [404, 290] width 538 height 17
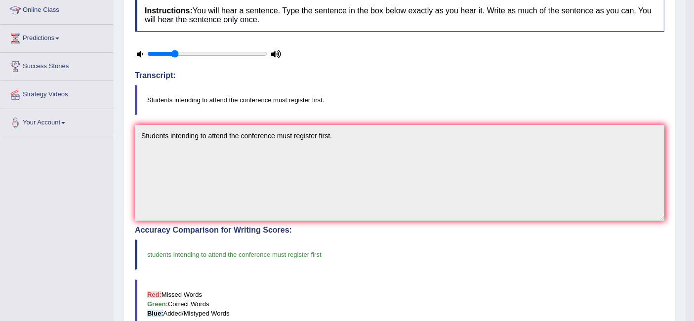
scroll to position [0, 0]
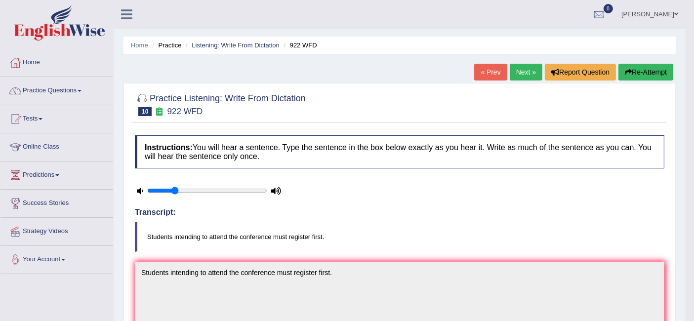
click at [521, 75] on link "Next »" at bounding box center [525, 72] width 33 height 17
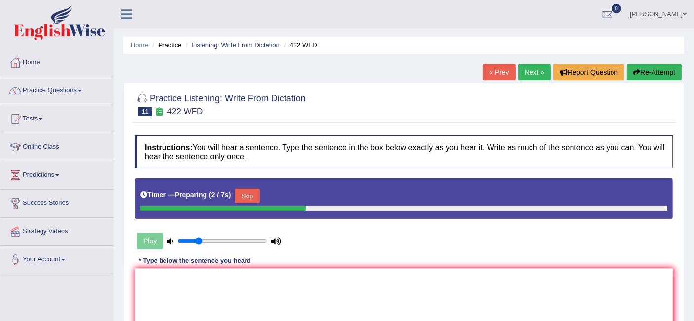
click at [270, 253] on div "Instructions: You will hear a sentence. Type the sentence in the box below exac…" at bounding box center [403, 261] width 543 height 263
click at [248, 194] on button "Skip" at bounding box center [246, 196] width 25 height 15
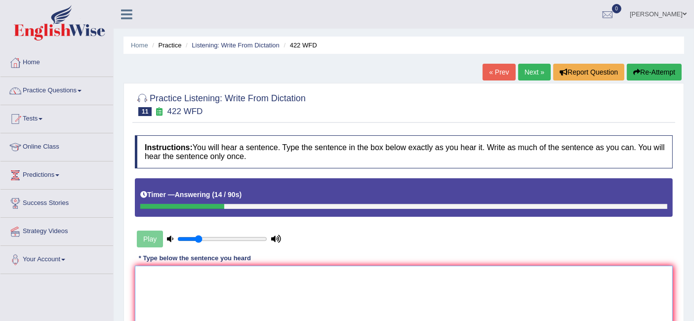
click at [188, 281] on textarea at bounding box center [404, 314] width 538 height 96
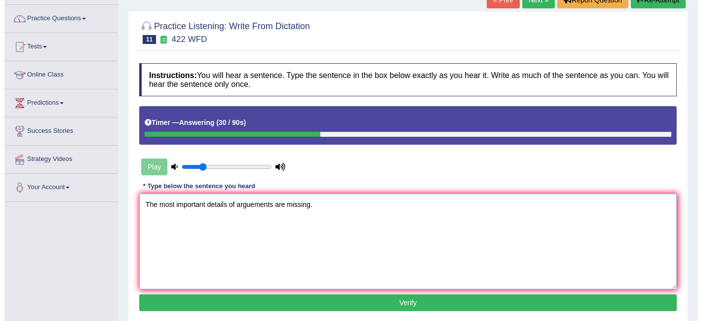
scroll to position [86, 0]
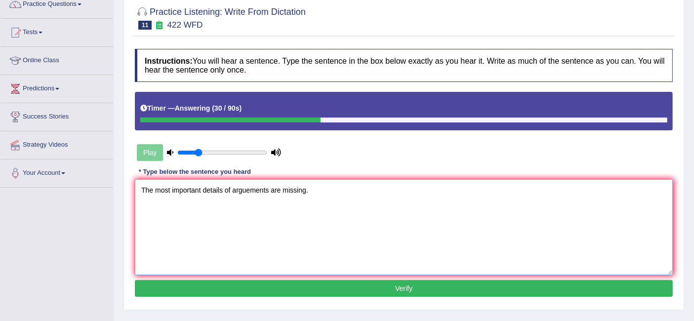
type textarea "The most important details of arguements are missing."
click at [212, 284] on button "Verify" at bounding box center [404, 288] width 538 height 17
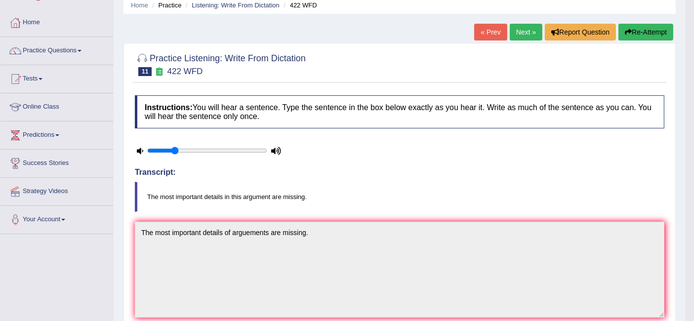
scroll to position [39, 0]
click at [522, 27] on link "Next »" at bounding box center [525, 32] width 33 height 17
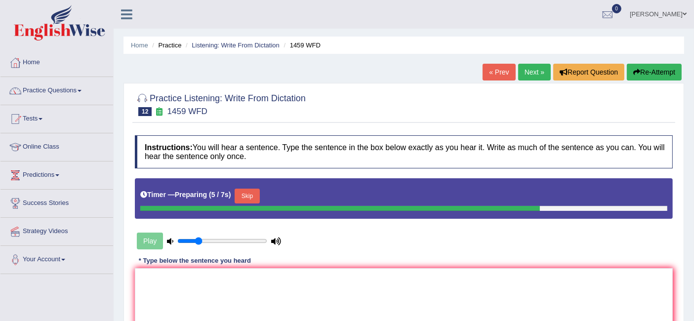
click at [255, 190] on button "Skip" at bounding box center [246, 196] width 25 height 15
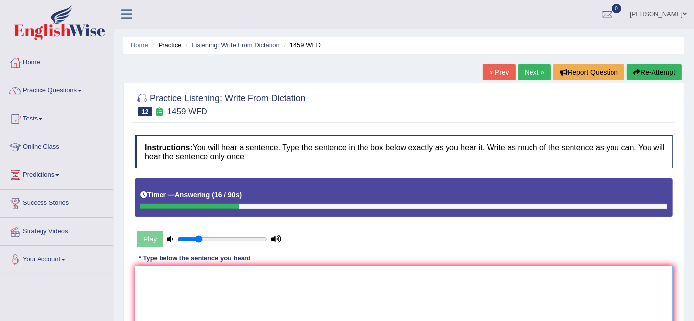
click at [178, 294] on textarea at bounding box center [404, 314] width 538 height 96
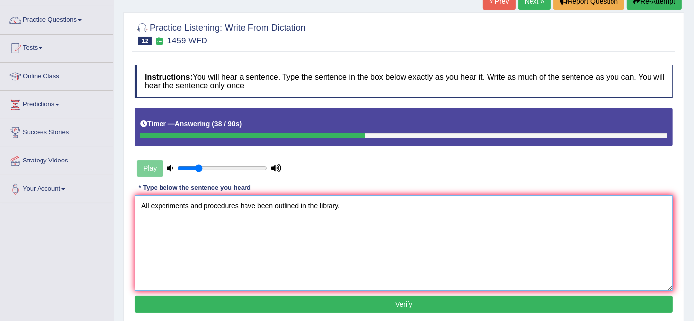
scroll to position [72, 0]
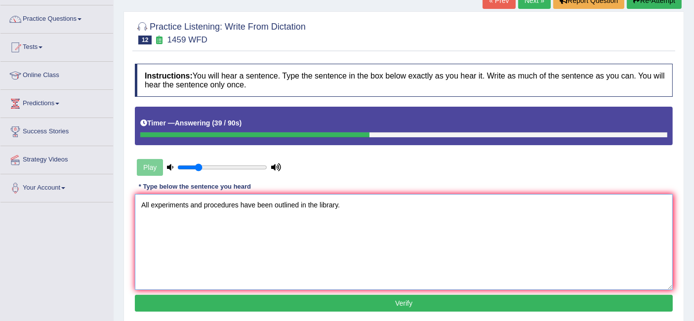
type textarea "All experiments and procedures have been outlined in the library."
click at [197, 295] on button "Verify" at bounding box center [404, 303] width 538 height 17
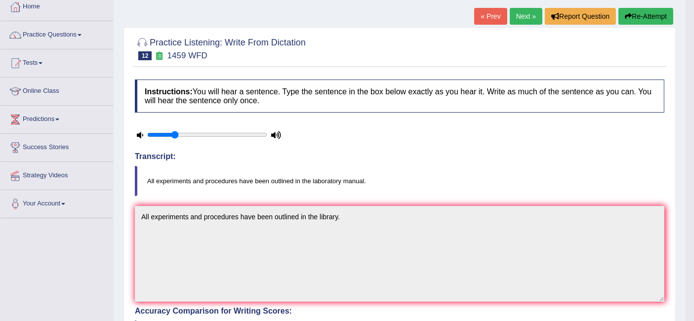
scroll to position [38, 0]
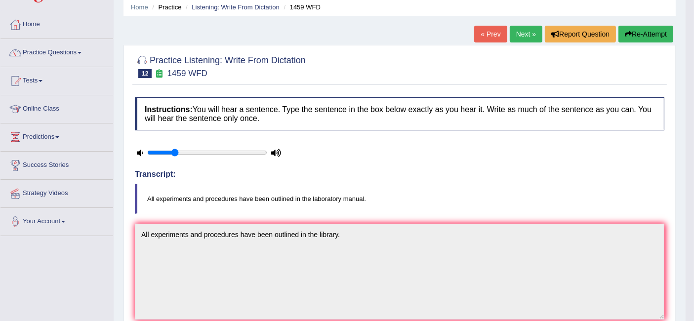
click at [514, 34] on link "Next »" at bounding box center [525, 34] width 33 height 17
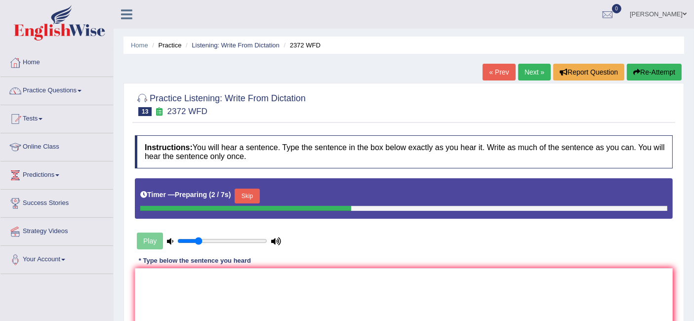
click at [246, 192] on button "Skip" at bounding box center [246, 196] width 25 height 15
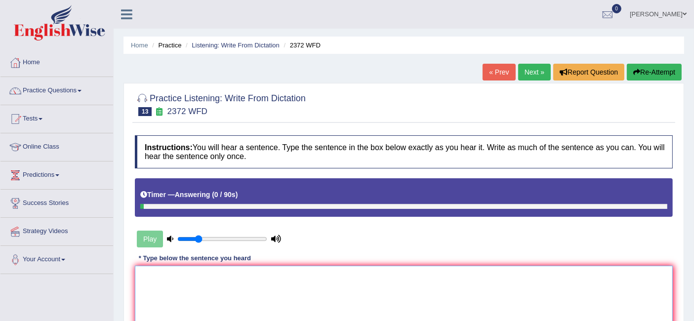
click at [200, 280] on textarea at bounding box center [404, 314] width 538 height 96
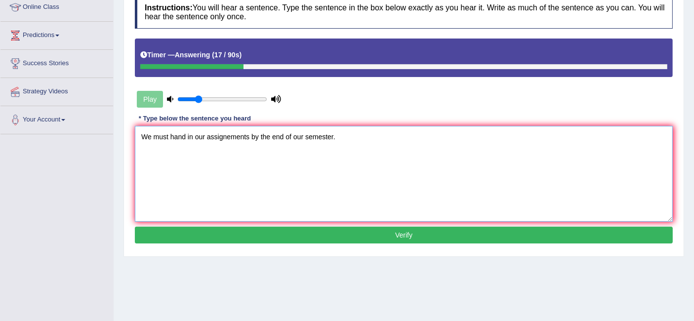
scroll to position [147, 0]
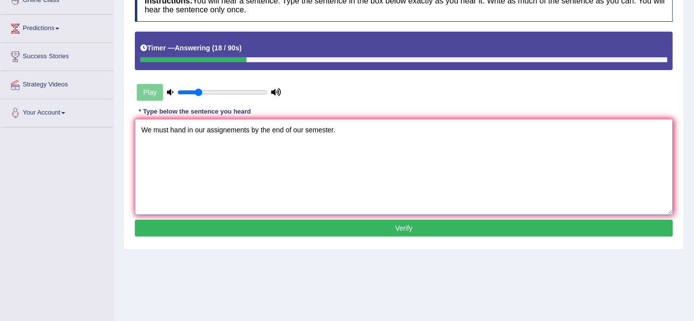
type textarea "We must hand in our assignements by the end of our semester."
click at [267, 234] on button "Verify" at bounding box center [404, 228] width 538 height 17
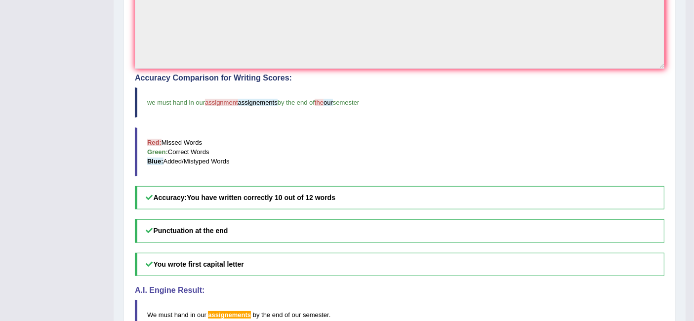
scroll to position [193, 0]
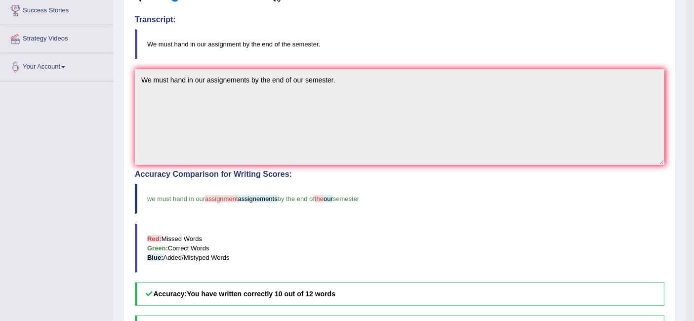
click at [267, 234] on blockquote "Red: Missed Words Green: Correct Words Blue: Added/Mistyped Words" at bounding box center [399, 248] width 529 height 49
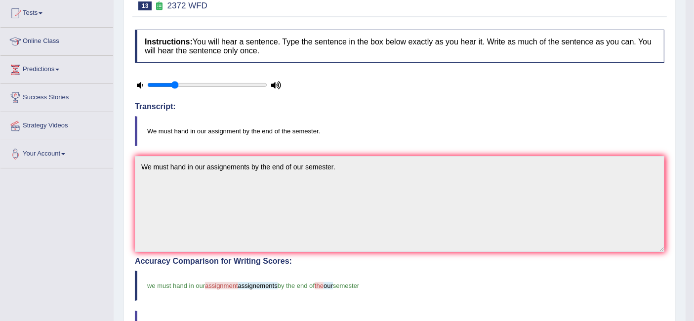
scroll to position [0, 0]
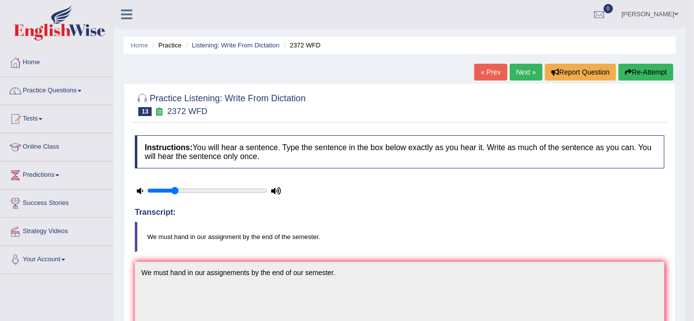
click at [516, 71] on link "Next »" at bounding box center [525, 72] width 33 height 17
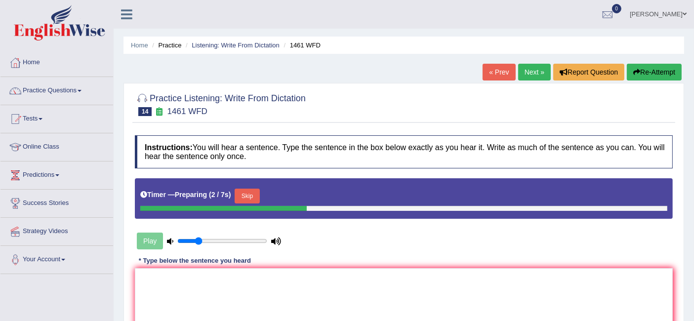
click at [259, 196] on button "Skip" at bounding box center [246, 196] width 25 height 15
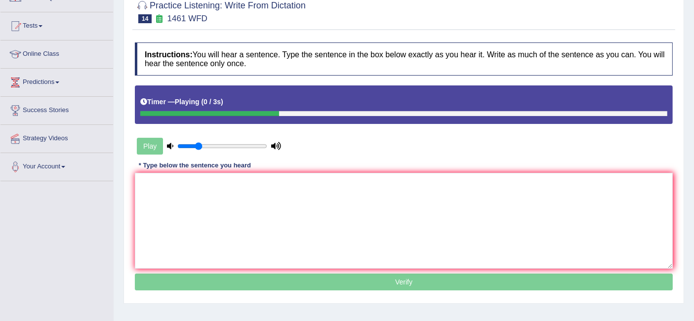
scroll to position [98, 0]
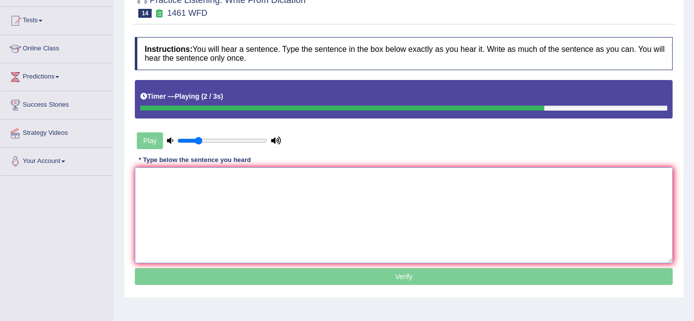
click at [262, 205] on textarea at bounding box center [404, 215] width 538 height 96
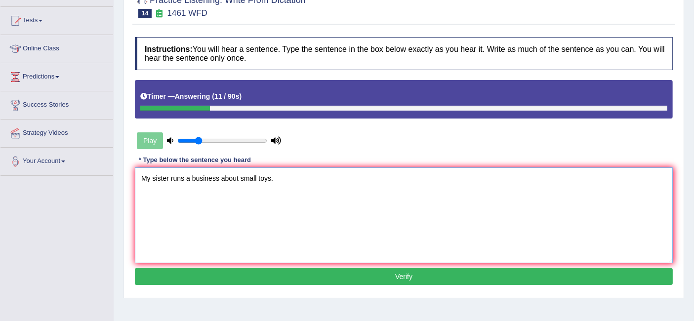
type textarea "My sister runs a business about small toys."
click at [245, 270] on button "Verify" at bounding box center [404, 276] width 538 height 17
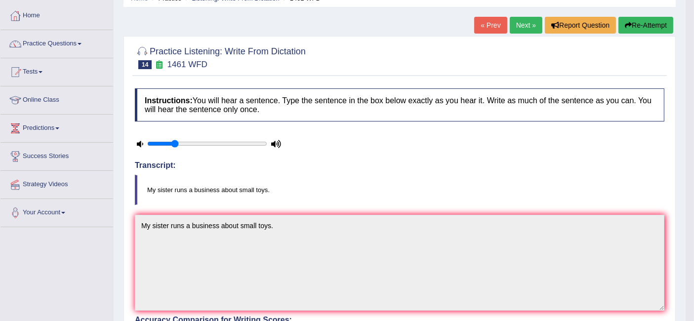
scroll to position [27, 0]
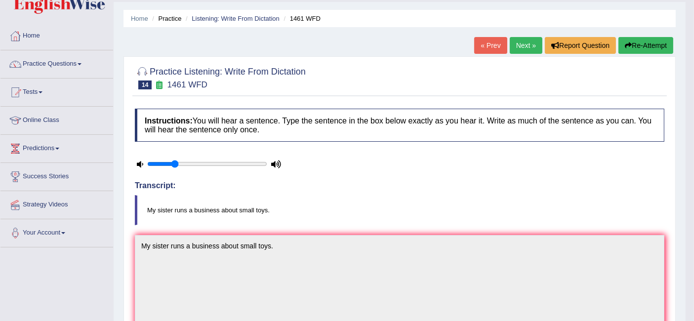
click at [523, 44] on link "Next »" at bounding box center [525, 45] width 33 height 17
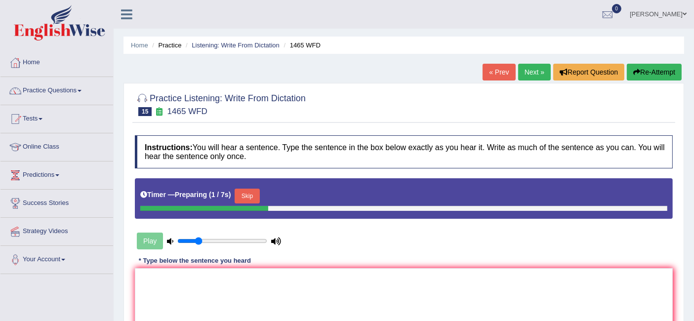
click at [249, 191] on button "Skip" at bounding box center [246, 196] width 25 height 15
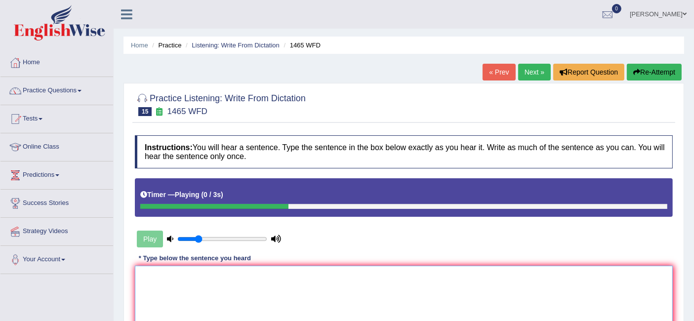
click at [189, 275] on textarea at bounding box center [404, 314] width 538 height 96
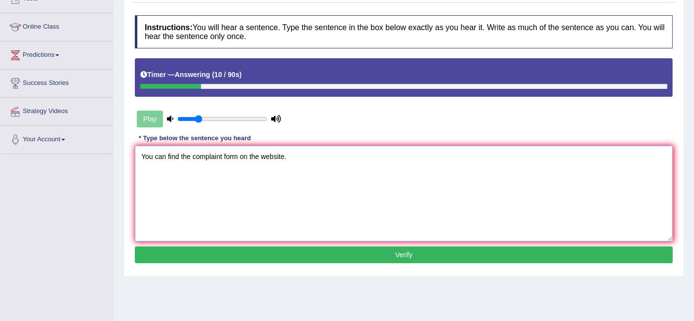
scroll to position [120, 0]
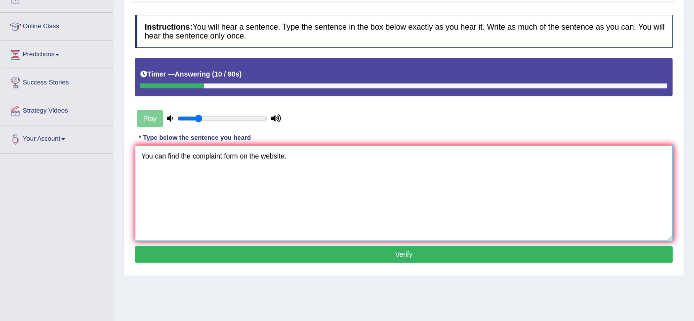
type textarea "You can find the complaint form on the website."
click at [330, 250] on button "Verify" at bounding box center [404, 254] width 538 height 17
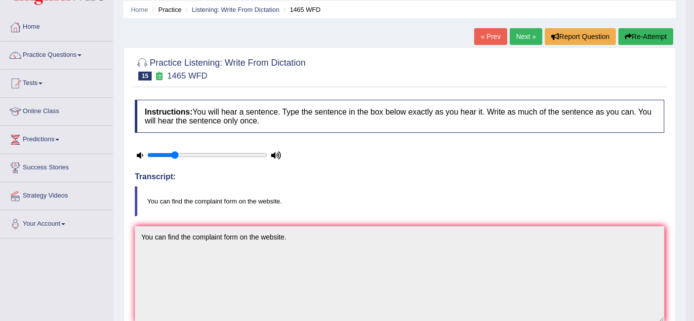
scroll to position [34, 0]
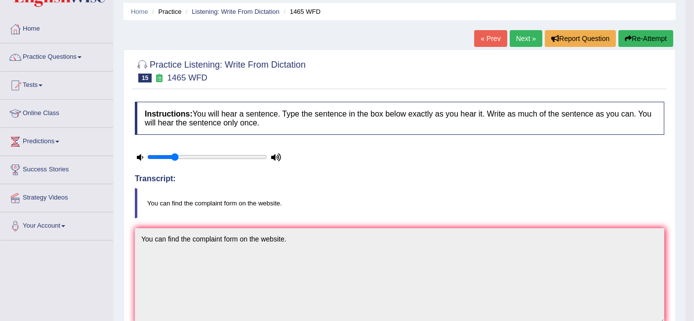
click at [528, 39] on link "Next »" at bounding box center [525, 38] width 33 height 17
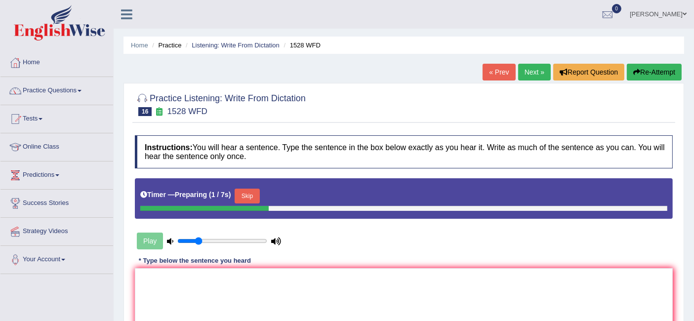
click at [254, 193] on button "Skip" at bounding box center [246, 196] width 25 height 15
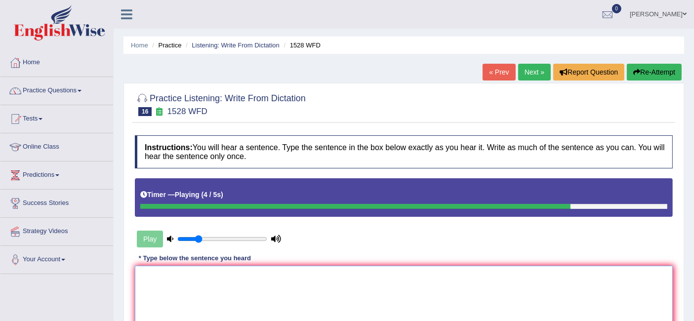
click at [298, 278] on textarea at bounding box center [404, 314] width 538 height 96
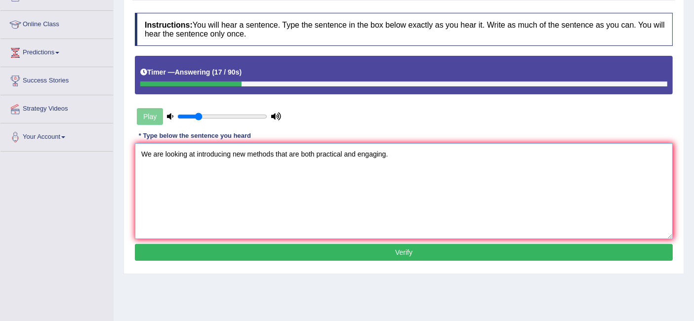
scroll to position [122, 0]
type textarea "We are looking at introducing new methods that are both practical and engaging."
click at [217, 245] on button "Verify" at bounding box center [404, 252] width 538 height 17
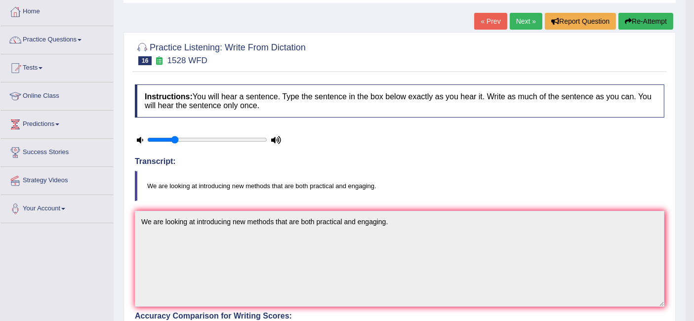
scroll to position [47, 0]
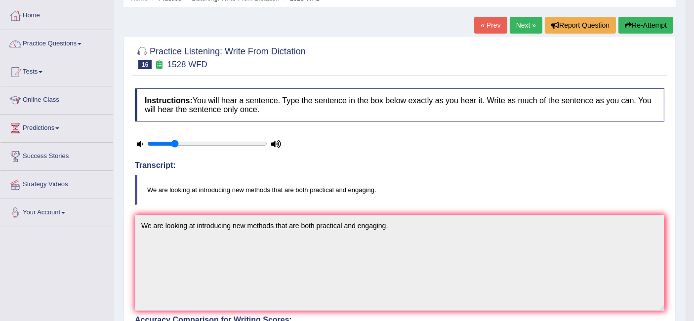
click at [522, 26] on link "Next »" at bounding box center [525, 25] width 33 height 17
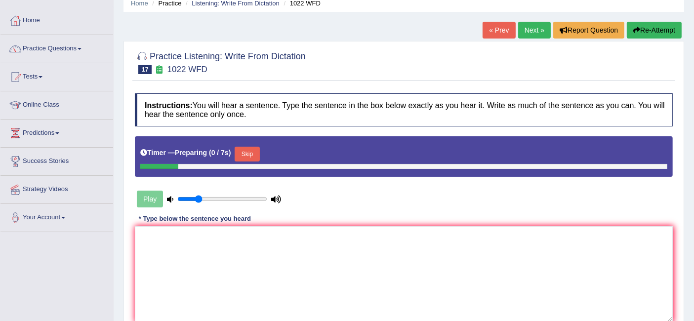
scroll to position [43, 0]
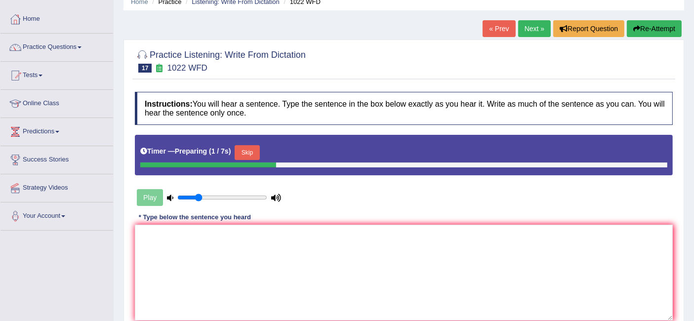
click at [249, 153] on button "Skip" at bounding box center [246, 152] width 25 height 15
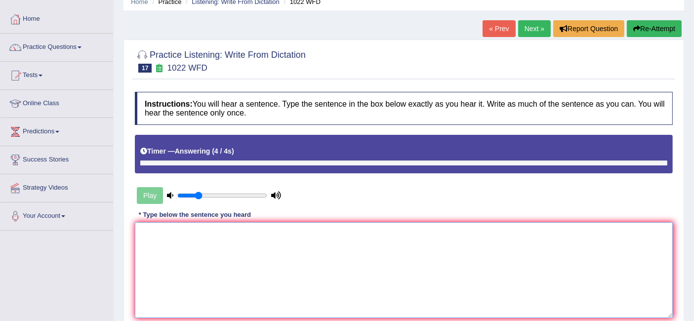
click at [230, 255] on textarea at bounding box center [404, 270] width 538 height 96
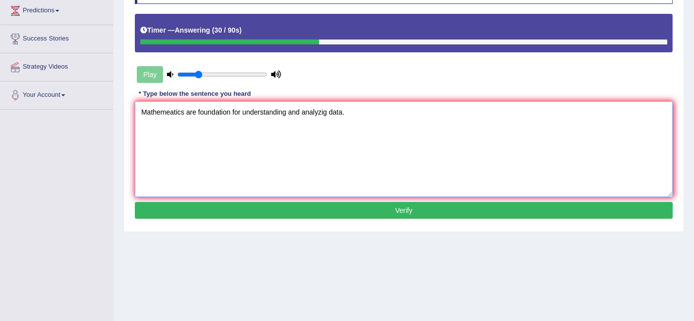
scroll to position [165, 0]
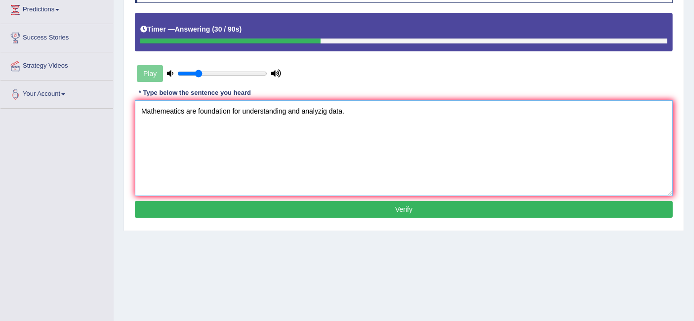
type textarea "Mathemeatics are foundation for understanding and analyzig data."
click at [305, 201] on button "Verify" at bounding box center [404, 209] width 538 height 17
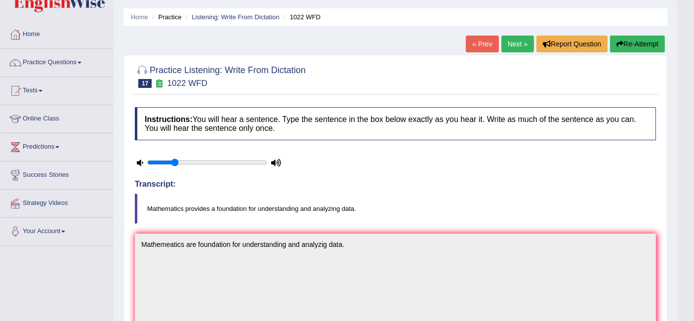
scroll to position [0, 0]
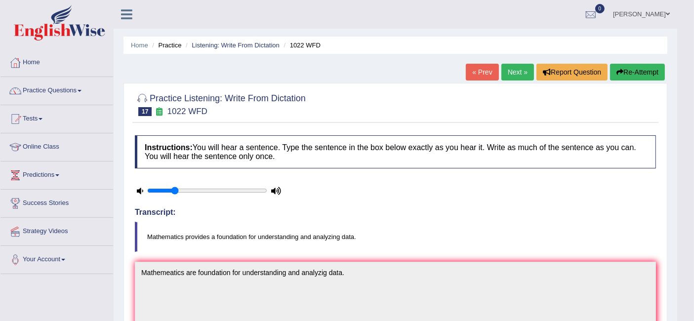
click at [521, 75] on link "Next »" at bounding box center [517, 72] width 33 height 17
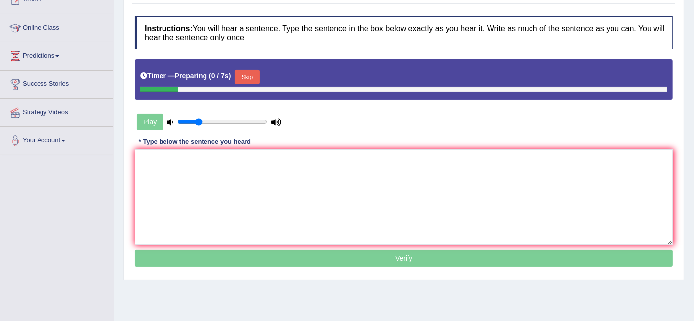
scroll to position [119, 0]
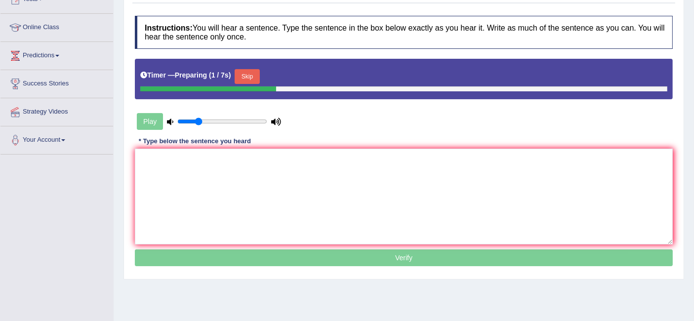
click at [243, 77] on button "Skip" at bounding box center [246, 76] width 25 height 15
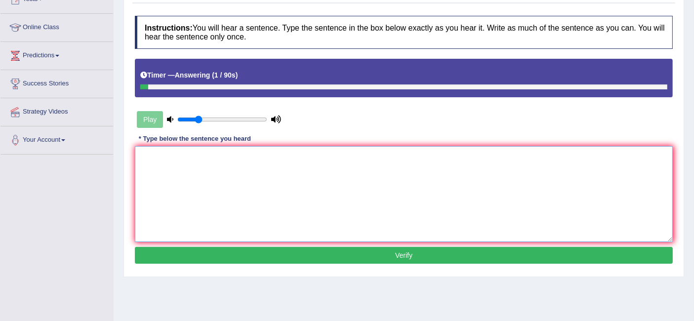
click at [214, 152] on textarea at bounding box center [404, 194] width 538 height 96
type textarea "You must wear a hard hat on the construction site."
click at [273, 247] on button "Verify" at bounding box center [404, 255] width 538 height 17
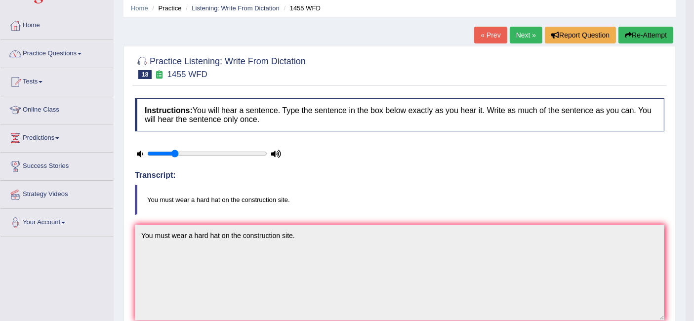
scroll to position [35, 0]
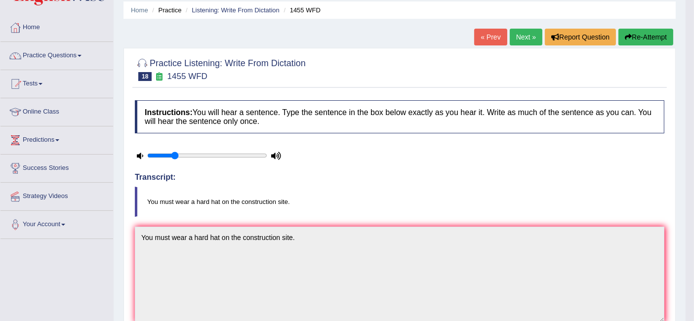
click at [524, 37] on link "Next »" at bounding box center [525, 37] width 33 height 17
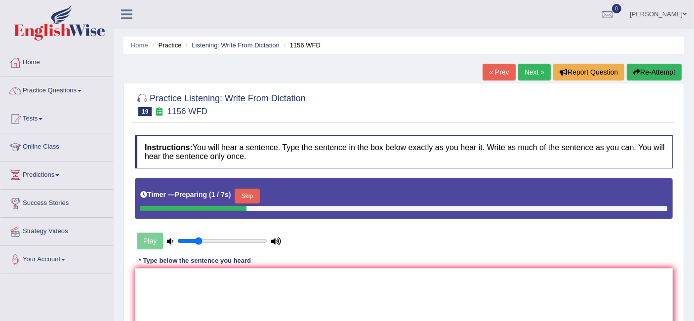
click at [250, 191] on button "Skip" at bounding box center [246, 196] width 25 height 15
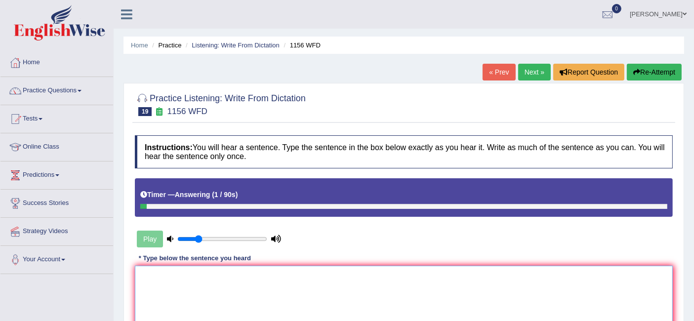
click at [199, 287] on textarea at bounding box center [404, 314] width 538 height 96
type textarea "c"
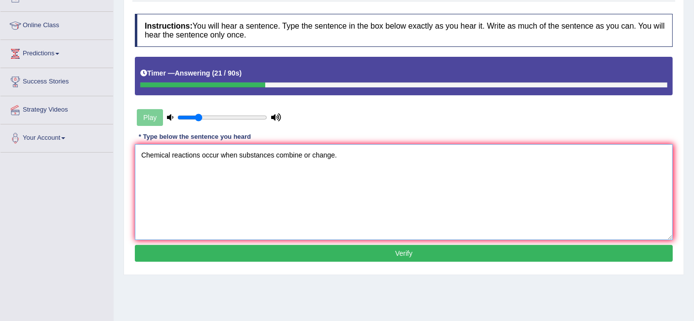
scroll to position [122, 0]
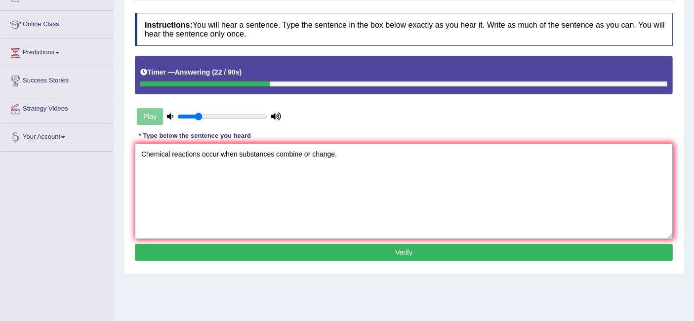
type textarea "Chemical reactions occur when substances combine or change."
click at [269, 252] on button "Verify" at bounding box center [404, 252] width 538 height 17
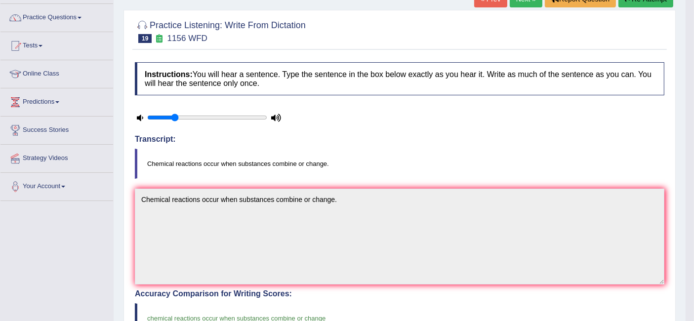
scroll to position [72, 0]
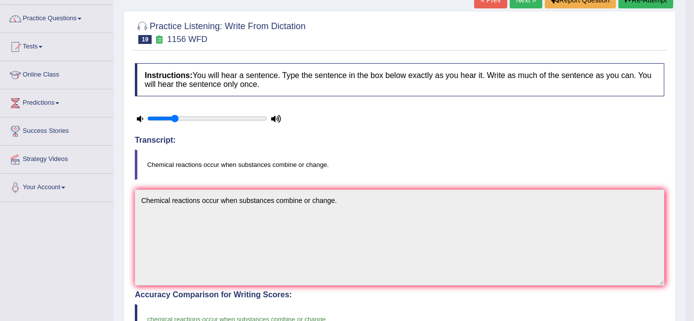
click at [515, 1] on link "Next »" at bounding box center [525, 0] width 33 height 17
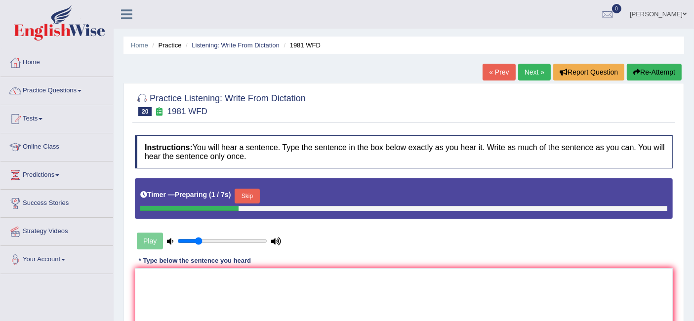
click at [251, 193] on button "Skip" at bounding box center [246, 196] width 25 height 15
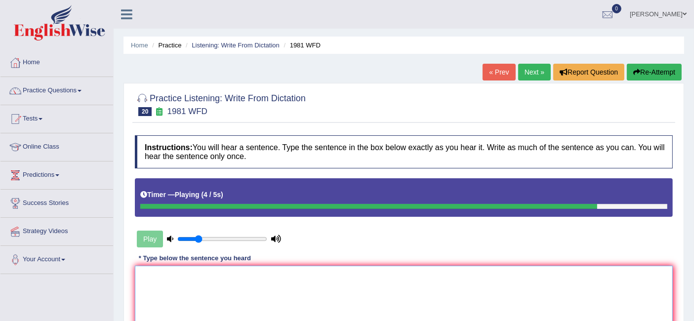
click at [262, 275] on textarea at bounding box center [404, 314] width 538 height 96
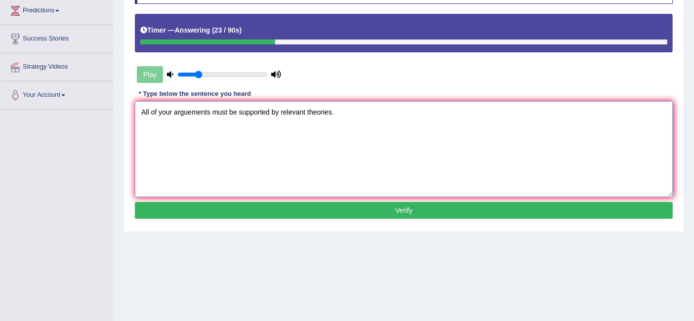
scroll to position [183, 0]
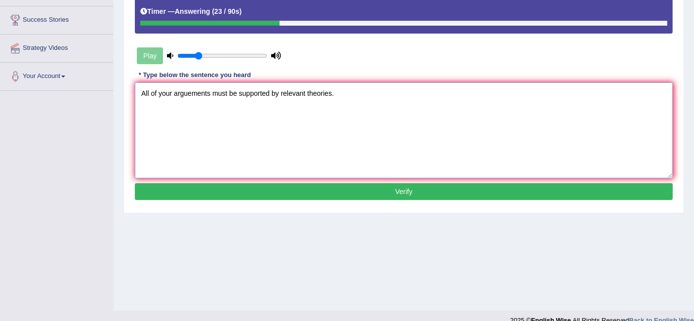
type textarea "All of your arguements must be supported by relevant theories."
click at [332, 195] on button "Verify" at bounding box center [404, 191] width 538 height 17
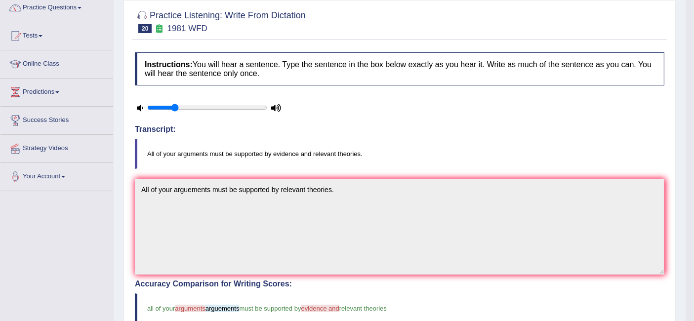
scroll to position [0, 0]
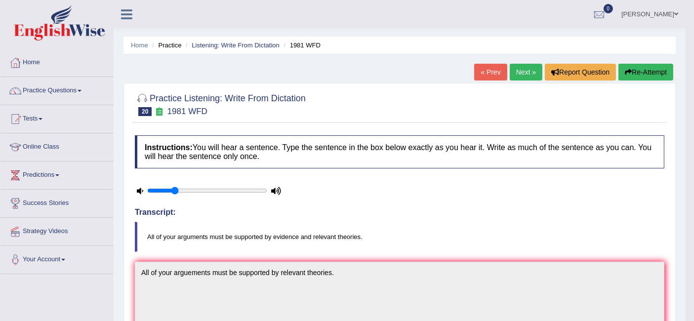
click at [516, 70] on link "Next »" at bounding box center [525, 72] width 33 height 17
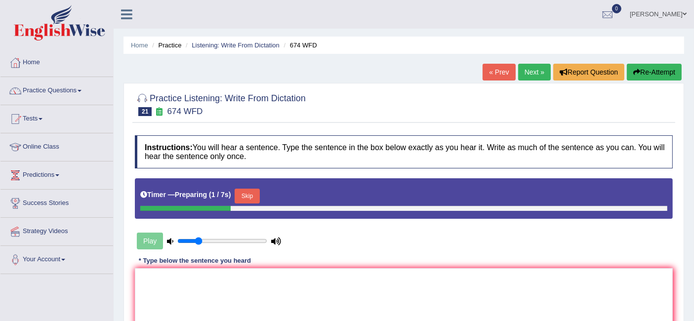
click at [255, 192] on button "Skip" at bounding box center [246, 196] width 25 height 15
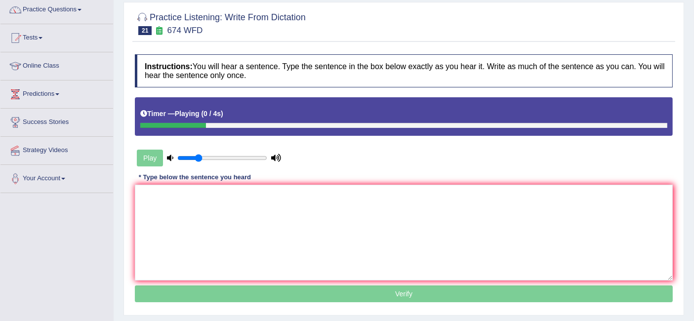
scroll to position [83, 0]
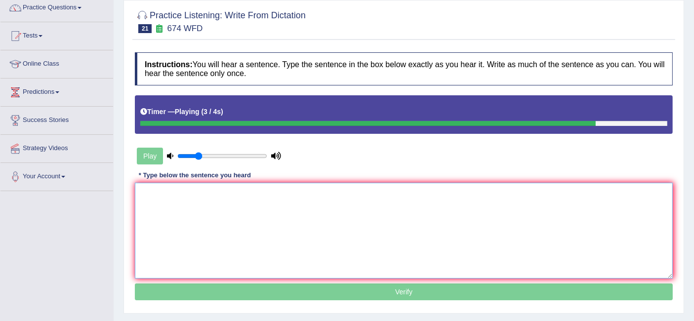
click at [245, 201] on textarea at bounding box center [404, 231] width 538 height 96
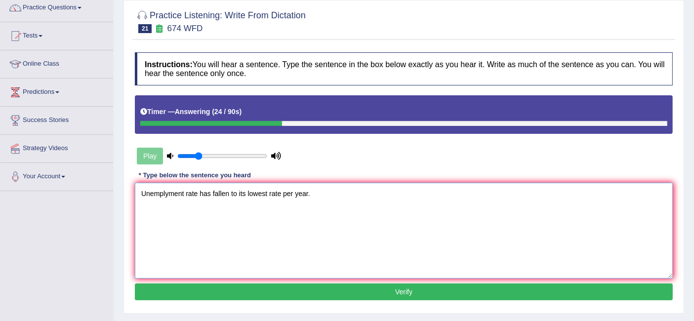
type textarea "Unemplyment rate has fallen to its lowest rate per year."
click at [212, 287] on button "Verify" at bounding box center [404, 291] width 538 height 17
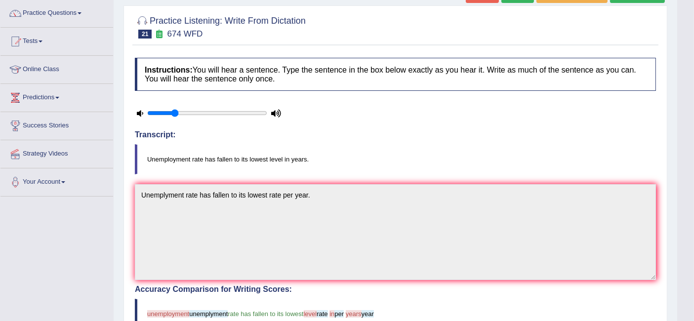
scroll to position [72, 0]
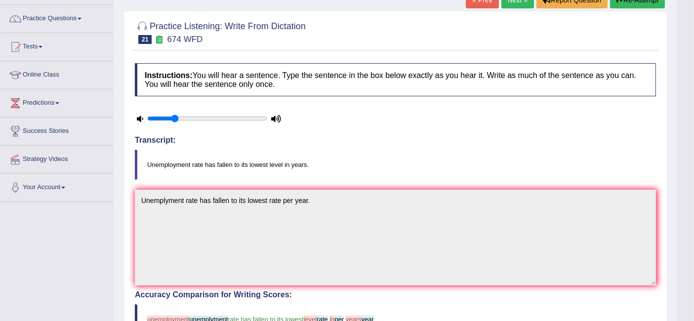
click at [517, 2] on link "Next »" at bounding box center [517, 0] width 33 height 17
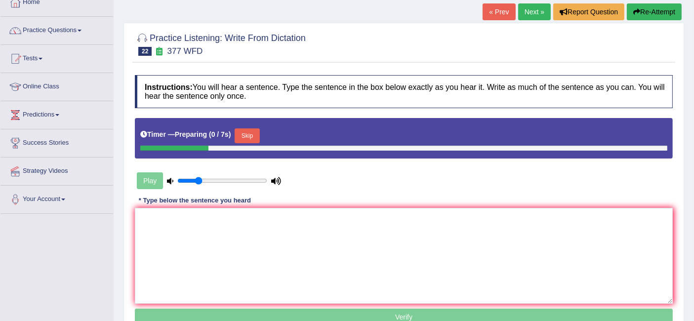
scroll to position [61, 0]
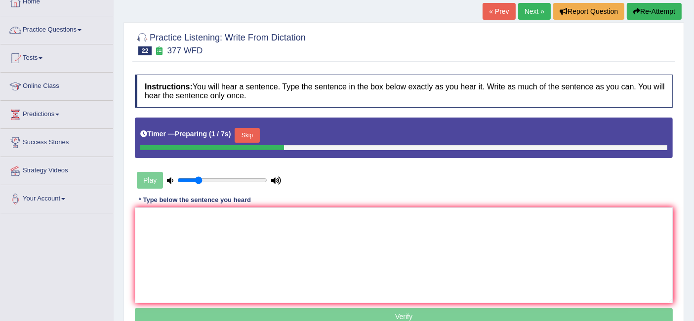
click at [246, 129] on button "Skip" at bounding box center [246, 135] width 25 height 15
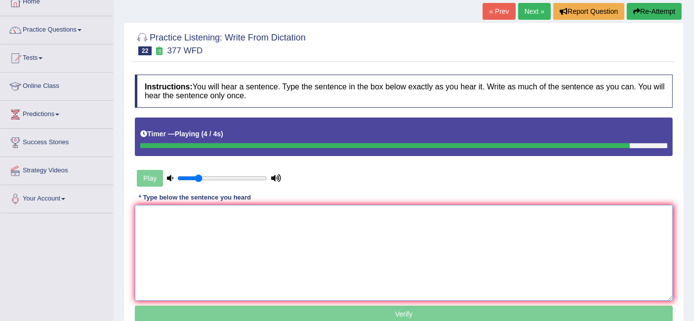
click at [213, 233] on textarea at bounding box center [404, 253] width 538 height 96
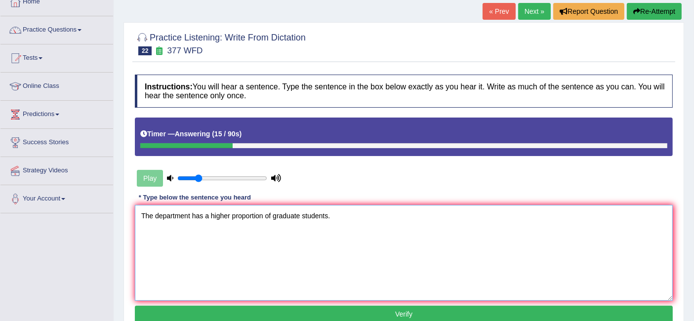
type textarea "The department has a higher proportion of graduate students."
click at [238, 312] on button "Verify" at bounding box center [404, 314] width 538 height 17
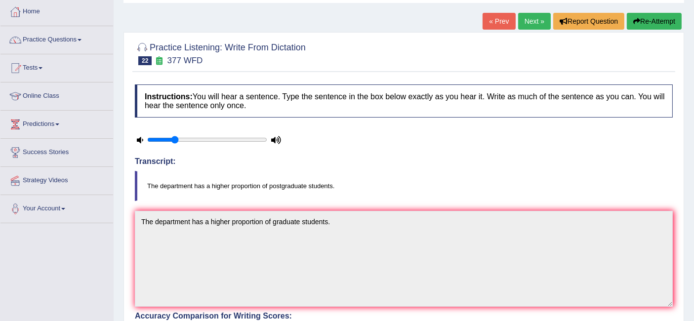
scroll to position [49, 0]
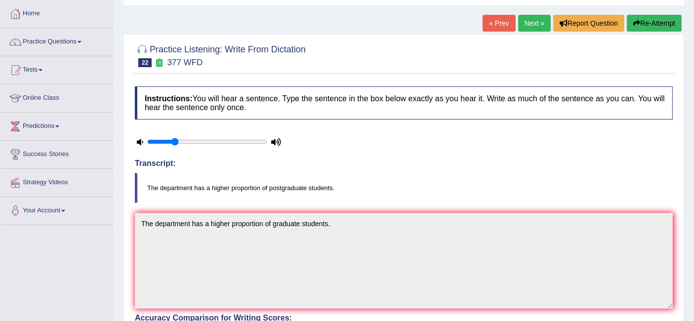
click at [527, 16] on link "Next »" at bounding box center [534, 23] width 33 height 17
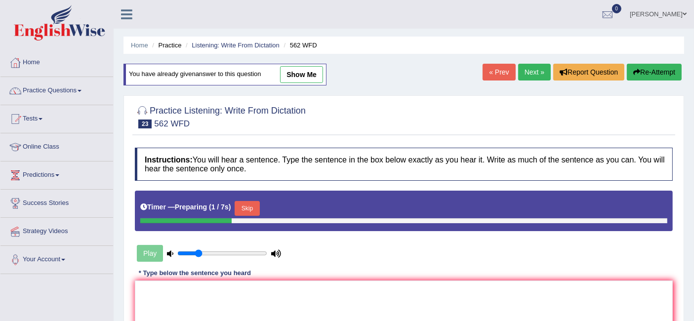
click at [241, 205] on button "Skip" at bounding box center [246, 208] width 25 height 15
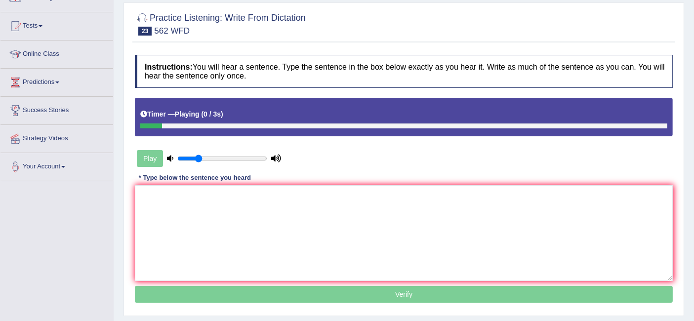
scroll to position [93, 0]
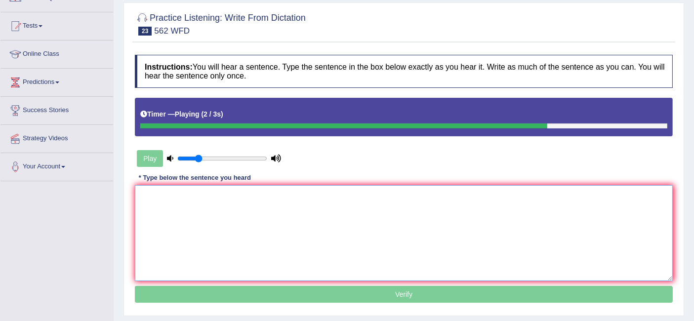
click at [241, 205] on textarea at bounding box center [404, 233] width 538 height 96
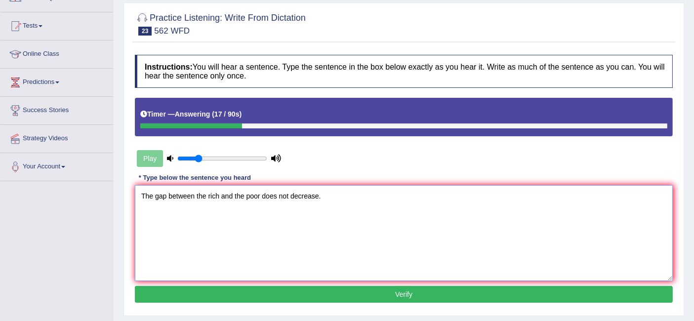
type textarea "The gap between the rich and the poor does not decrease."
click at [267, 289] on button "Verify" at bounding box center [404, 294] width 538 height 17
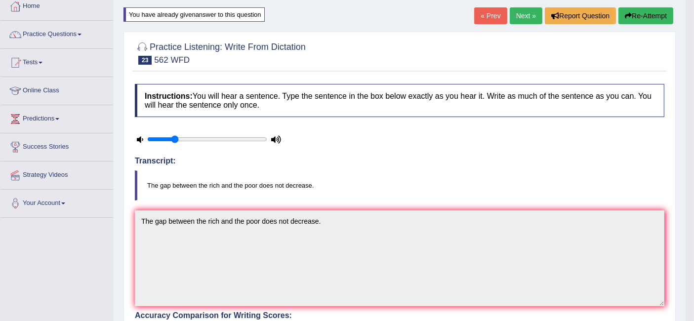
scroll to position [44, 0]
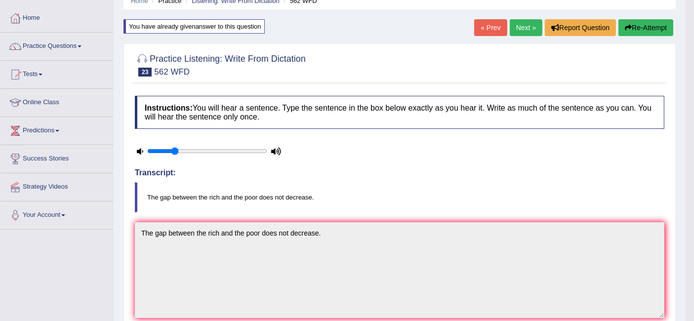
click at [526, 33] on link "Next »" at bounding box center [525, 27] width 33 height 17
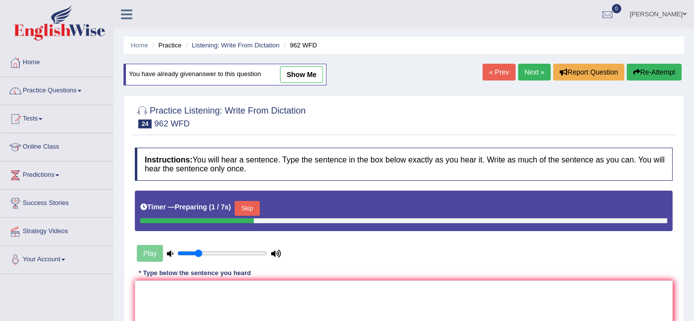
click at [242, 209] on button "Skip" at bounding box center [246, 208] width 25 height 15
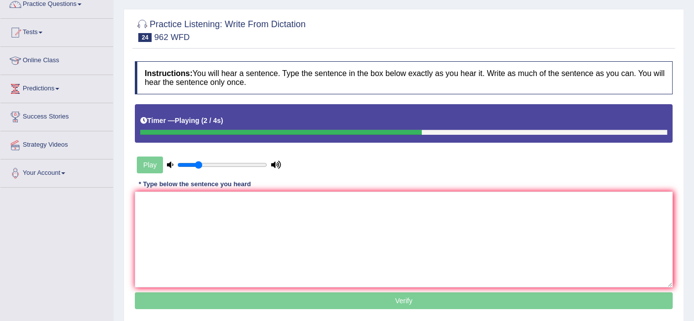
scroll to position [31, 0]
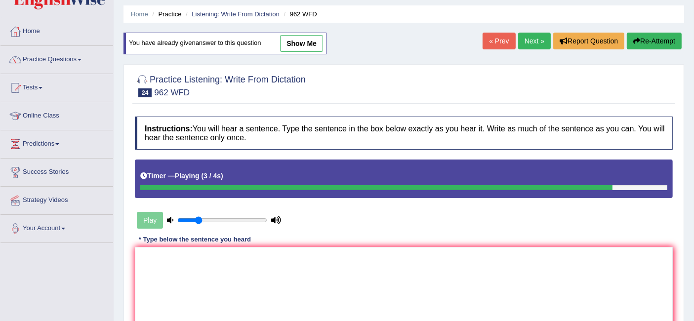
click at [522, 37] on link "Next »" at bounding box center [534, 41] width 33 height 17
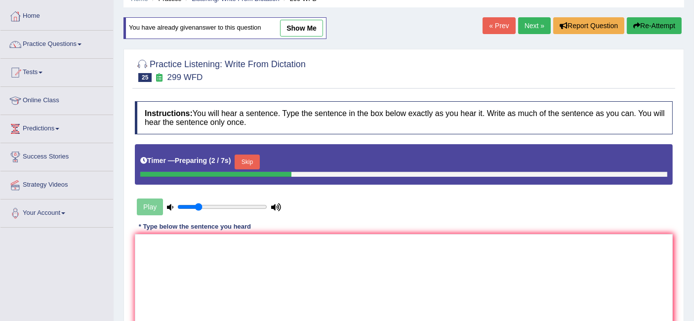
scroll to position [47, 0]
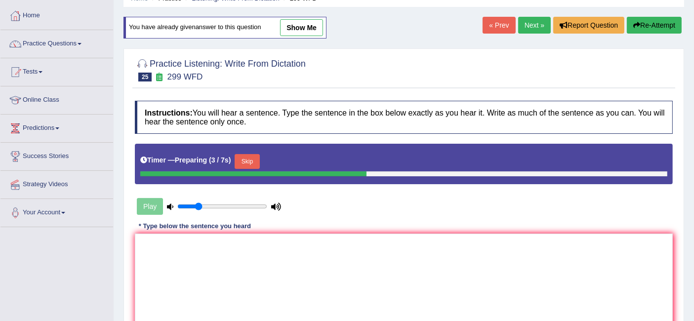
click at [242, 160] on button "Skip" at bounding box center [246, 161] width 25 height 15
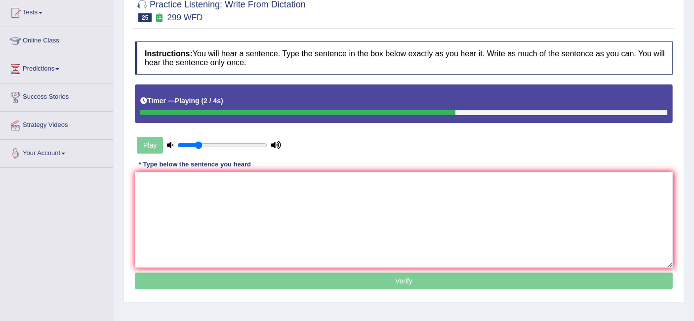
scroll to position [70, 0]
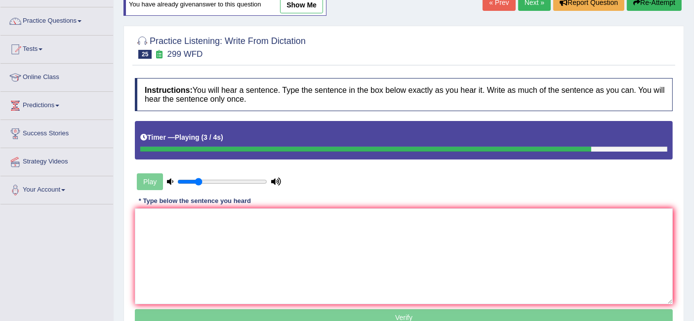
click at [534, 2] on link "Next »" at bounding box center [534, 2] width 33 height 17
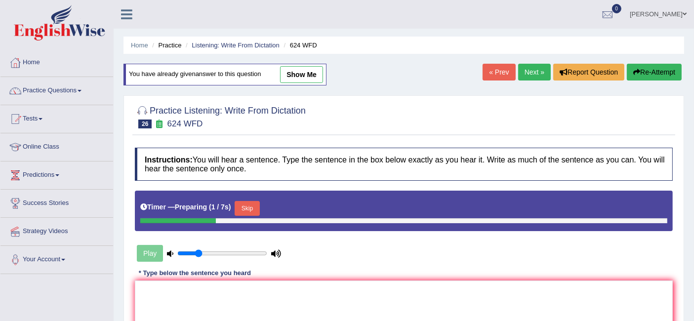
click at [252, 208] on button "Skip" at bounding box center [246, 208] width 25 height 15
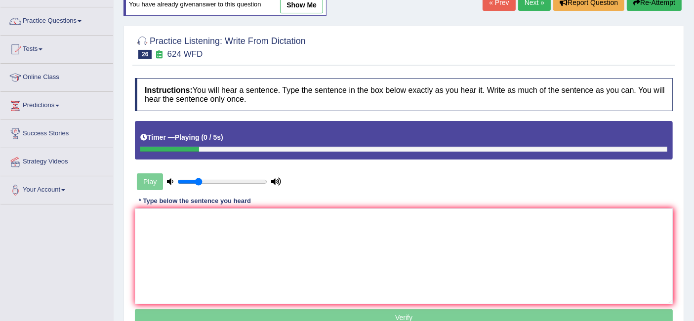
scroll to position [70, 0]
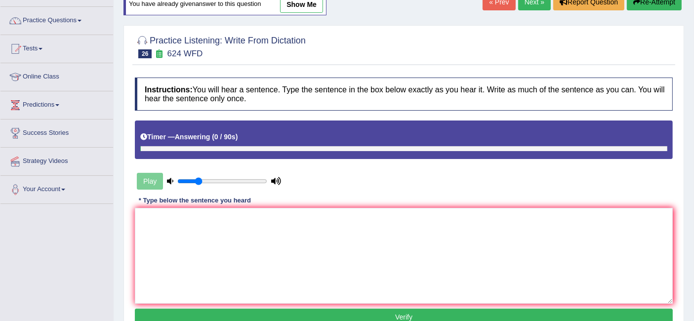
drag, startPoint x: 298, startPoint y: 204, endPoint x: 287, endPoint y: 219, distance: 18.5
click at [287, 219] on div "Instructions: You will hear a sentence. Type the sentence in the box below exac…" at bounding box center [403, 203] width 543 height 261
click at [287, 219] on textarea at bounding box center [404, 256] width 538 height 96
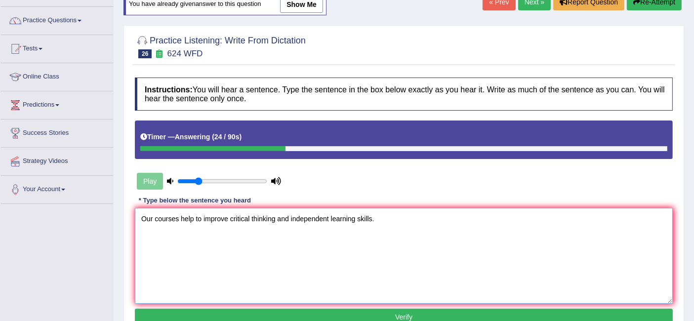
scroll to position [93, 0]
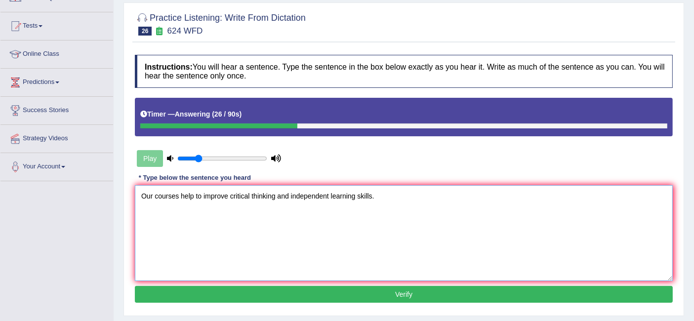
type textarea "Our courses help to improve critical thinking and independent learning skills."
click at [302, 294] on button "Verify" at bounding box center [404, 294] width 538 height 17
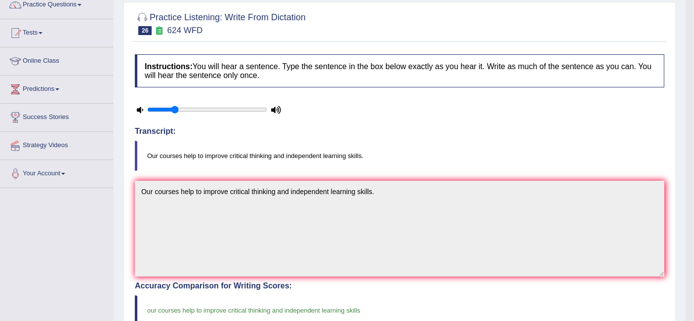
scroll to position [0, 0]
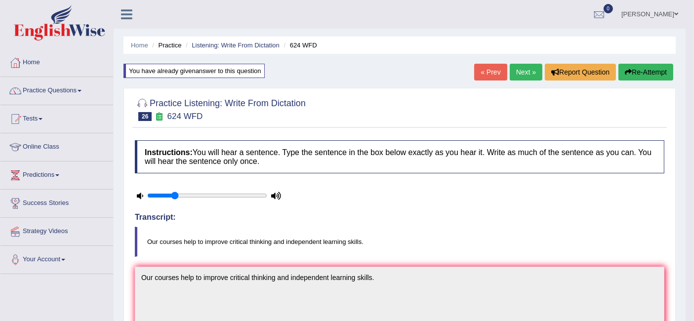
click at [518, 70] on link "Next »" at bounding box center [525, 72] width 33 height 17
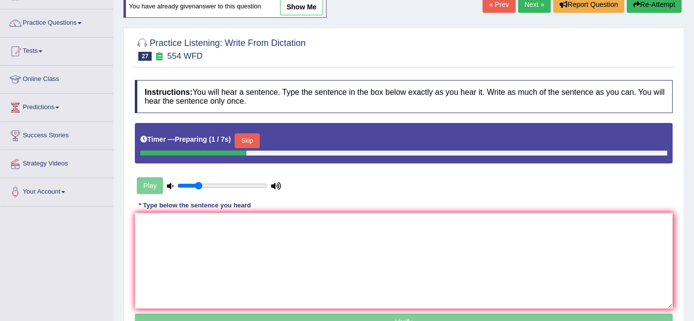
click at [250, 137] on button "Skip" at bounding box center [246, 140] width 25 height 15
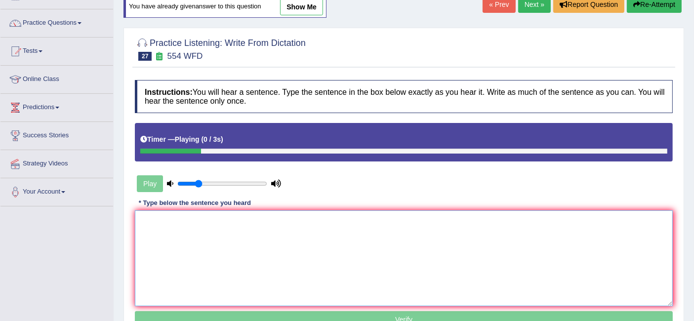
click at [221, 219] on textarea at bounding box center [404, 258] width 538 height 96
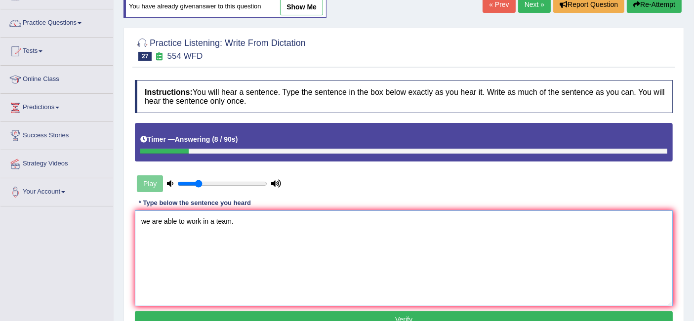
click at [147, 223] on textarea "we are able to work in a team." at bounding box center [404, 258] width 538 height 96
type textarea "We are able to work in a team."
click at [233, 315] on button "Verify" at bounding box center [404, 319] width 538 height 17
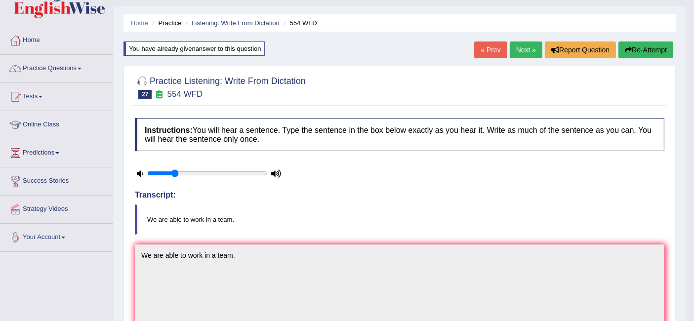
scroll to position [22, 0]
click at [529, 45] on link "Next »" at bounding box center [525, 50] width 33 height 17
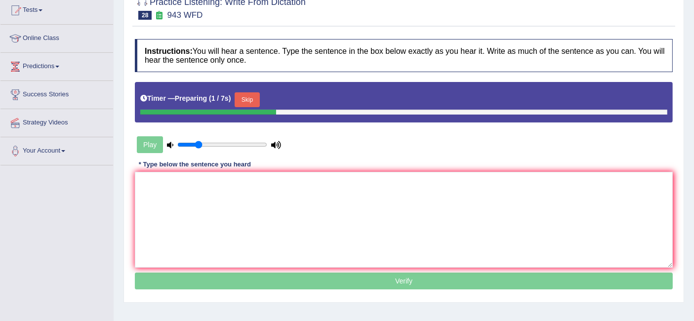
click at [259, 97] on button "Skip" at bounding box center [246, 99] width 25 height 15
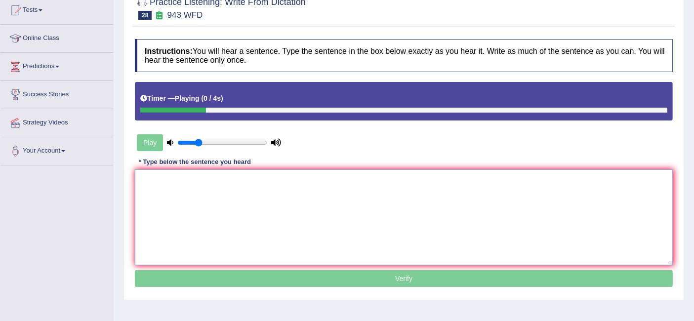
click at [235, 172] on textarea at bounding box center [404, 217] width 538 height 96
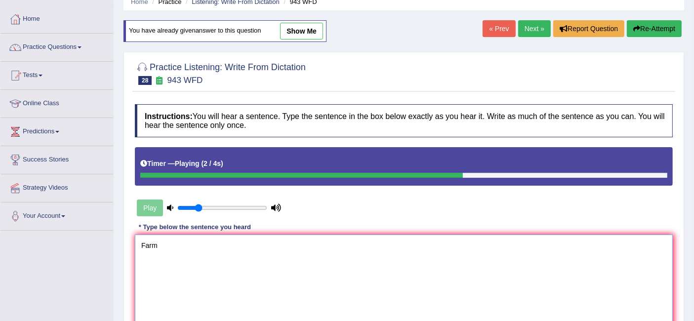
scroll to position [35, 0]
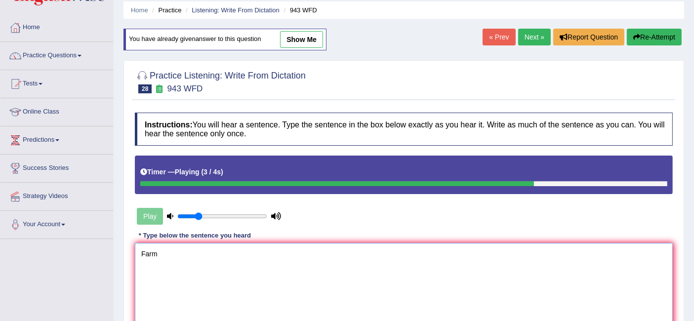
type textarea "Farm"
click at [536, 35] on link "Next »" at bounding box center [534, 37] width 33 height 17
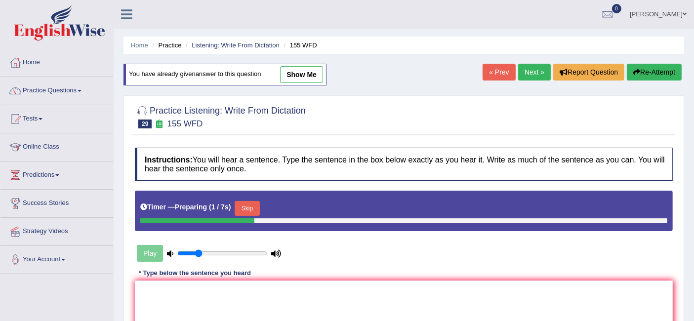
click at [256, 203] on button "Skip" at bounding box center [246, 208] width 25 height 15
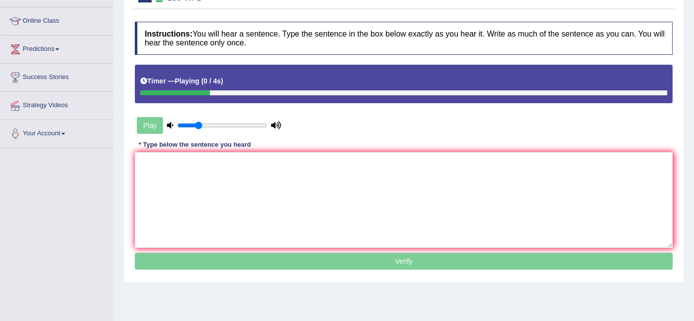
scroll to position [127, 0]
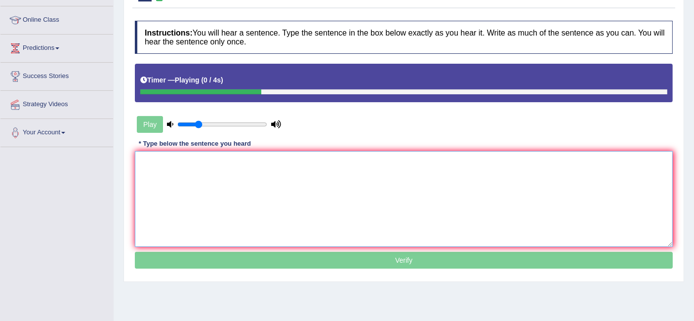
click at [278, 194] on textarea at bounding box center [404, 199] width 538 height 96
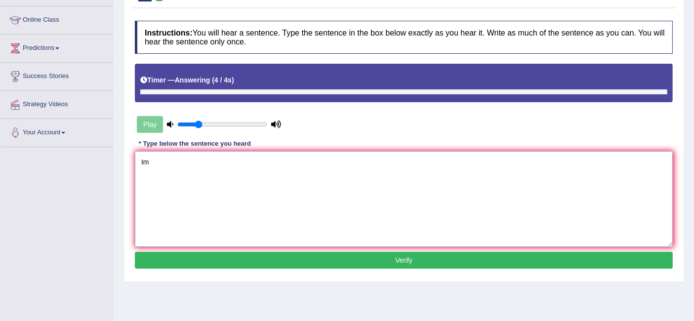
type textarea "I"
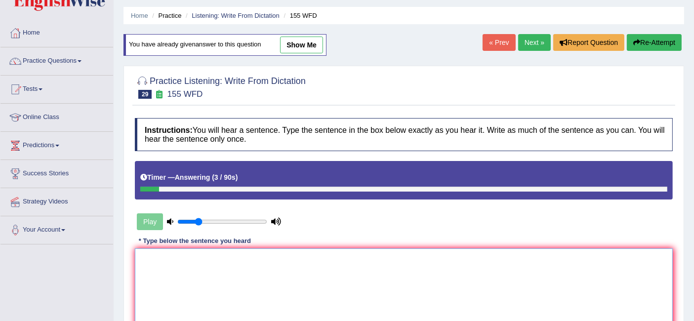
scroll to position [28, 0]
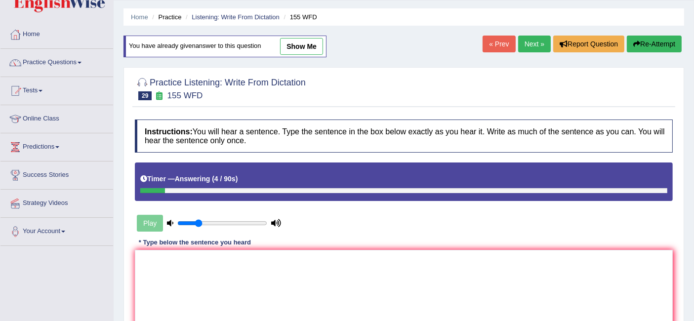
click at [524, 41] on link "Next »" at bounding box center [534, 44] width 33 height 17
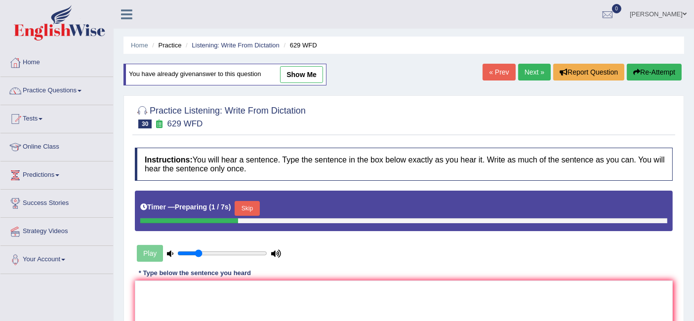
click at [251, 208] on button "Skip" at bounding box center [246, 208] width 25 height 15
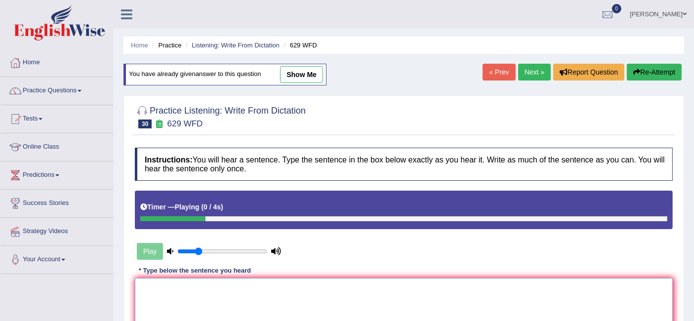
click at [227, 291] on textarea at bounding box center [404, 326] width 538 height 96
type textarea "Please provide the report to supports your ideas"
click at [64, 66] on link "Home" at bounding box center [56, 61] width 113 height 25
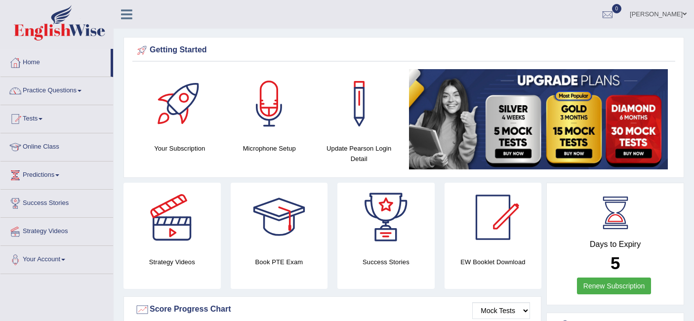
click at [58, 86] on link "Practice Questions" at bounding box center [56, 89] width 113 height 25
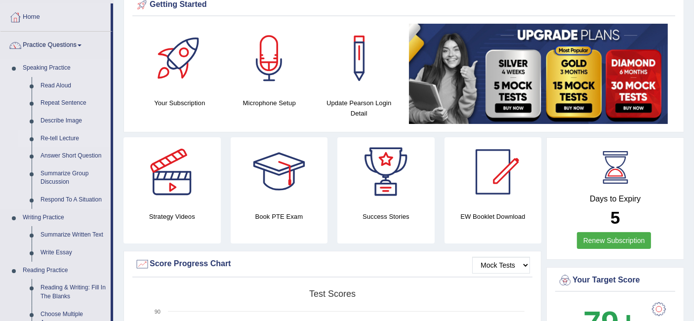
scroll to position [43, 0]
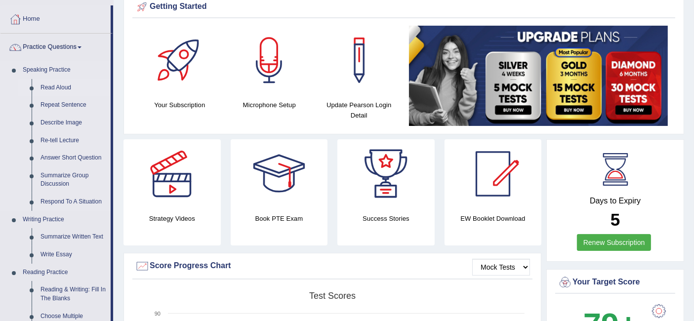
click at [61, 84] on link "Read Aloud" at bounding box center [73, 88] width 75 height 18
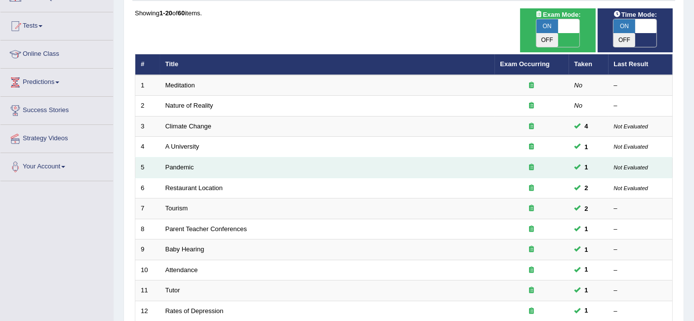
scroll to position [93, 0]
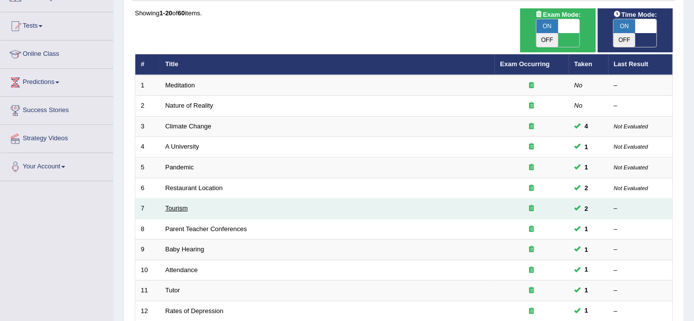
click at [180, 204] on link "Tourism" at bounding box center [176, 207] width 23 height 7
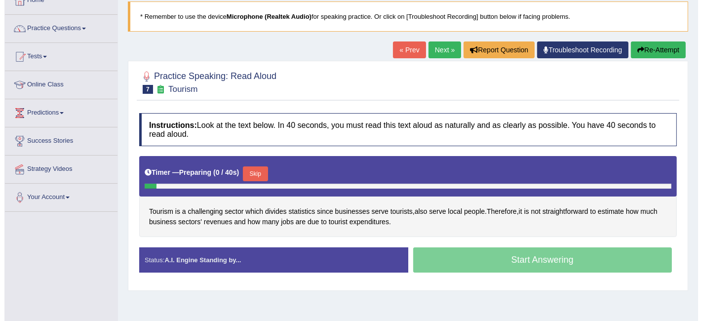
scroll to position [125, 0]
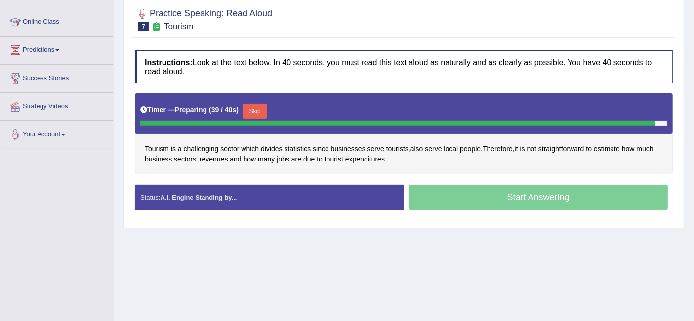
click at [263, 109] on button "Skip" at bounding box center [254, 111] width 25 height 15
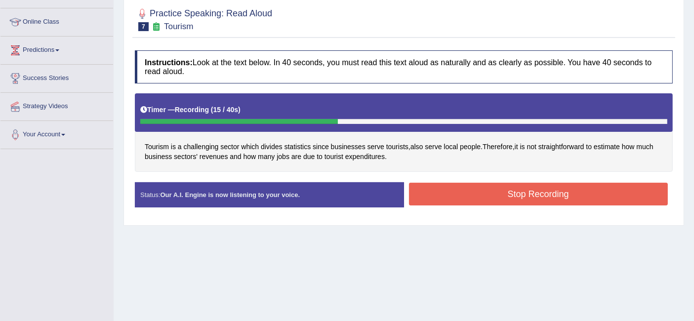
click at [465, 194] on button "Stop Recording" at bounding box center [538, 194] width 259 height 23
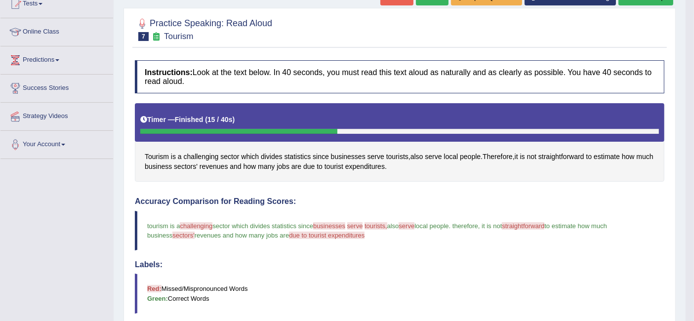
scroll to position [110, 0]
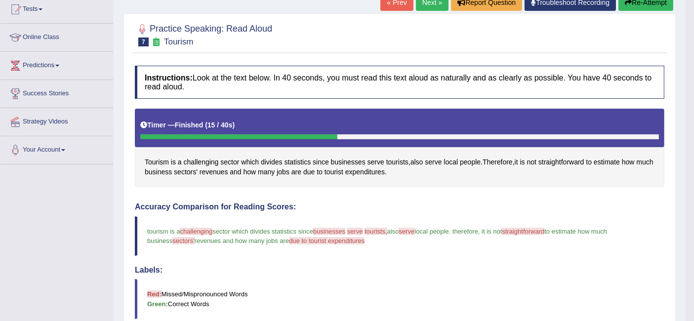
click at [427, 3] on link "Next »" at bounding box center [432, 2] width 33 height 17
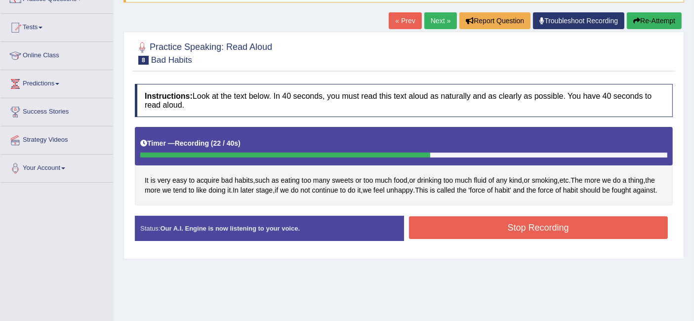
click at [433, 229] on button "Stop Recording" at bounding box center [538, 227] width 259 height 23
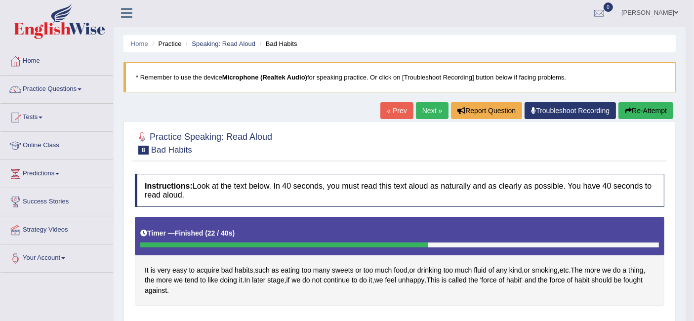
scroll to position [1, 0]
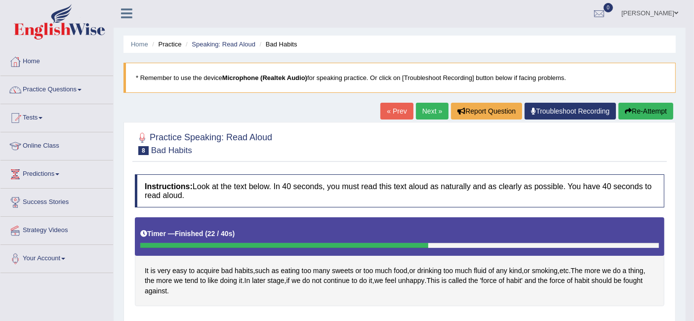
click at [420, 114] on link "Next »" at bounding box center [432, 111] width 33 height 17
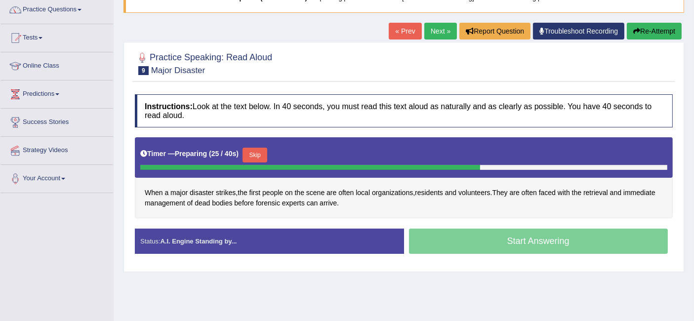
click at [263, 150] on button "Skip" at bounding box center [254, 155] width 25 height 15
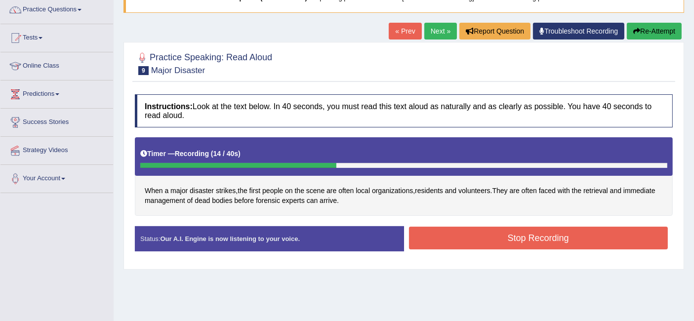
click at [462, 234] on button "Stop Recording" at bounding box center [538, 238] width 259 height 23
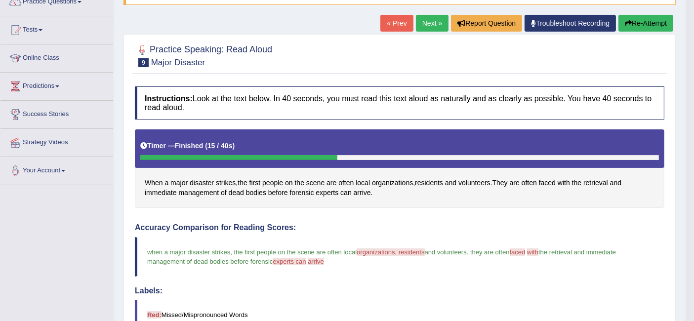
scroll to position [84, 0]
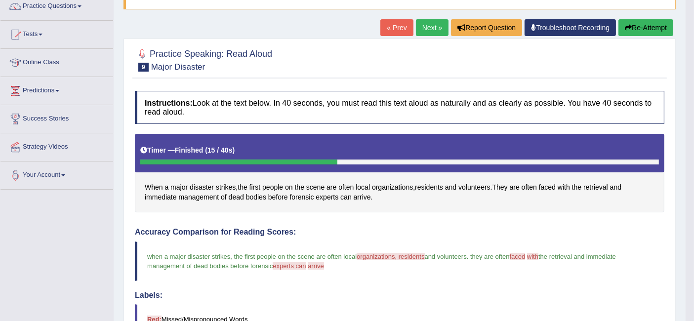
click at [422, 26] on link "Next »" at bounding box center [432, 27] width 33 height 17
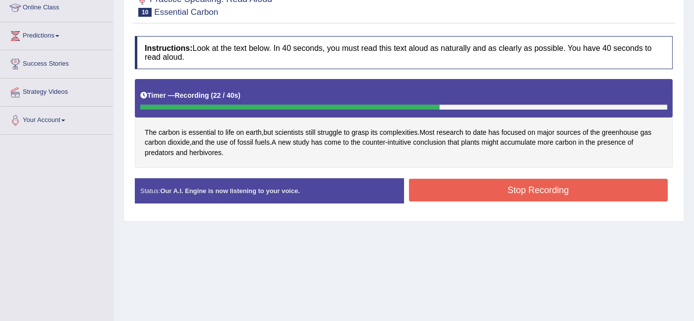
click at [462, 185] on button "Stop Recording" at bounding box center [538, 190] width 259 height 23
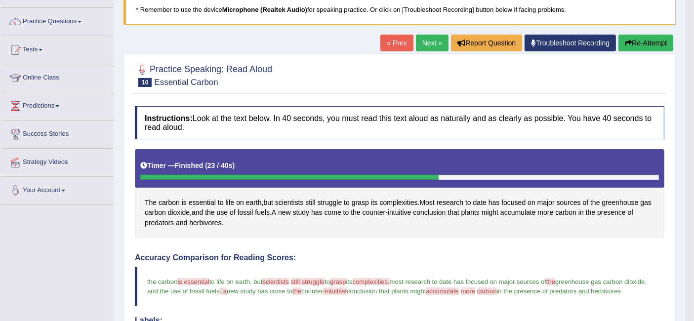
scroll to position [67, 0]
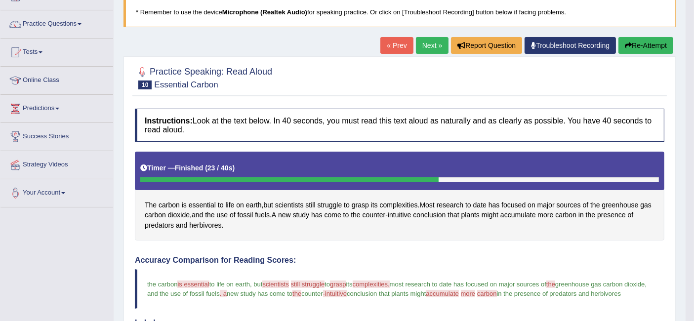
click at [424, 44] on link "Next »" at bounding box center [432, 45] width 33 height 17
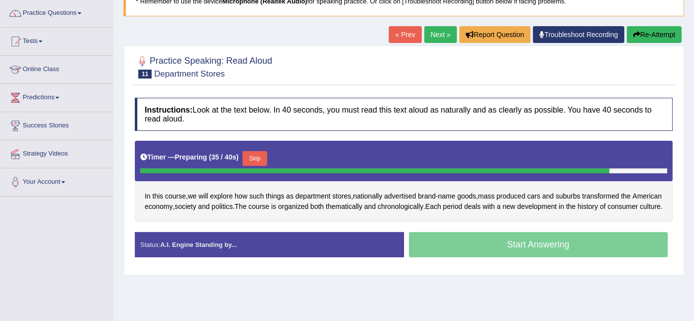
click at [262, 160] on button "Skip" at bounding box center [254, 158] width 25 height 15
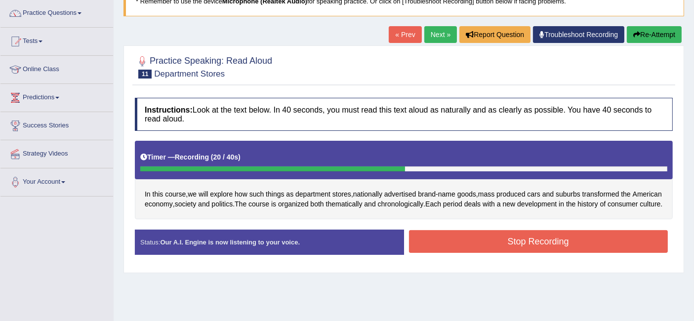
click at [477, 242] on button "Stop Recording" at bounding box center [538, 241] width 259 height 23
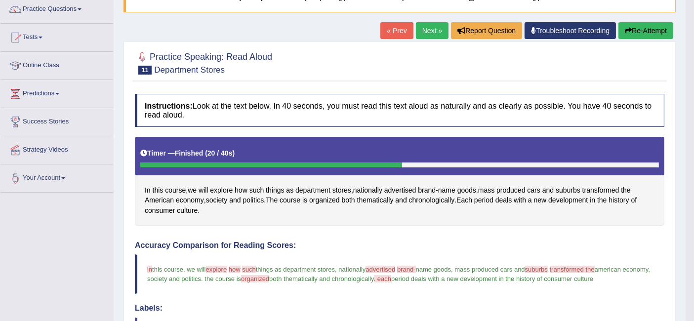
scroll to position [83, 0]
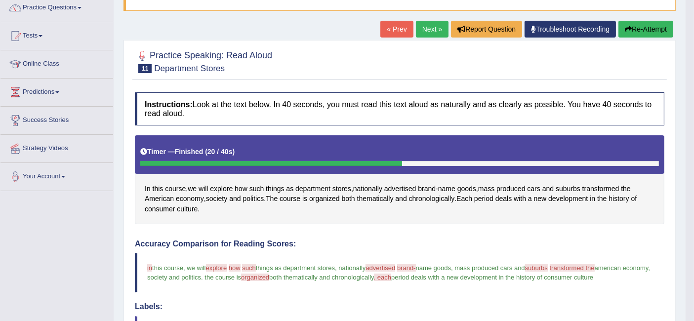
click at [432, 35] on link "Next »" at bounding box center [432, 29] width 33 height 17
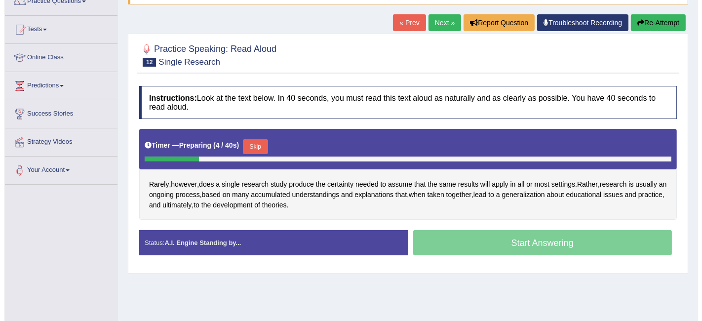
scroll to position [90, 0]
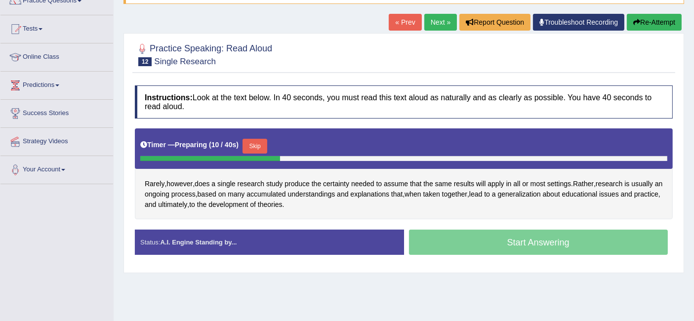
click at [262, 143] on button "Skip" at bounding box center [254, 146] width 25 height 15
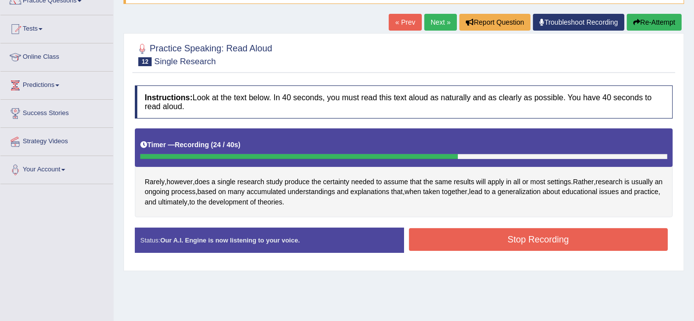
click at [466, 237] on button "Stop Recording" at bounding box center [538, 239] width 259 height 23
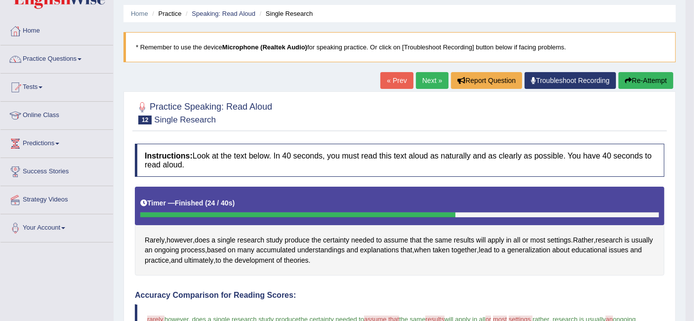
scroll to position [24, 0]
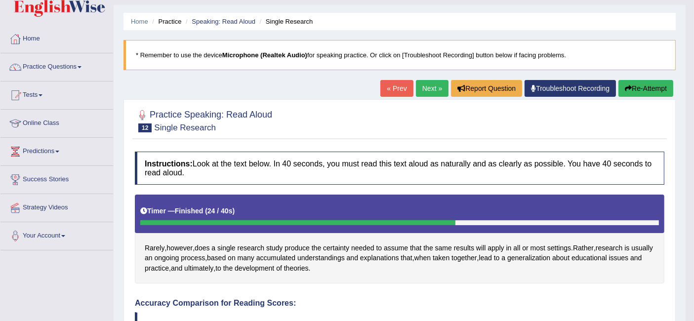
click at [427, 81] on link "Next »" at bounding box center [432, 88] width 33 height 17
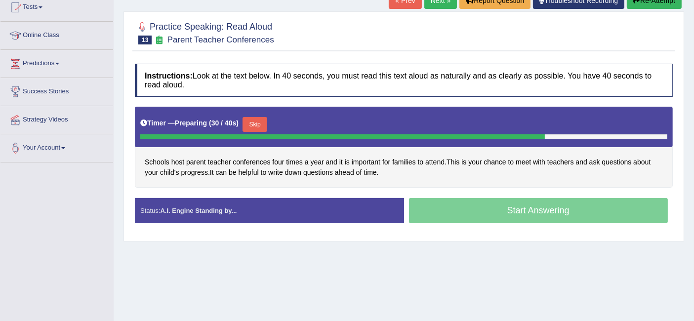
click at [261, 119] on button "Skip" at bounding box center [254, 124] width 25 height 15
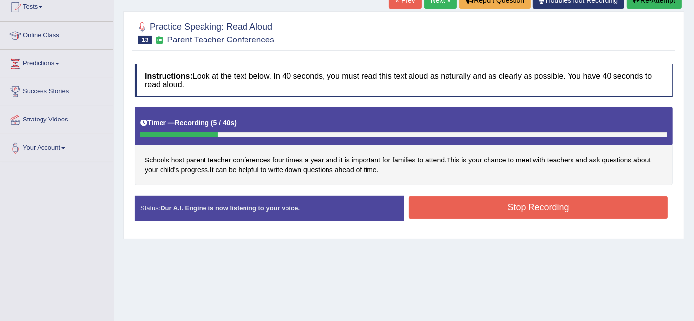
click at [642, 0] on button "Re-Attempt" at bounding box center [653, 0] width 55 height 17
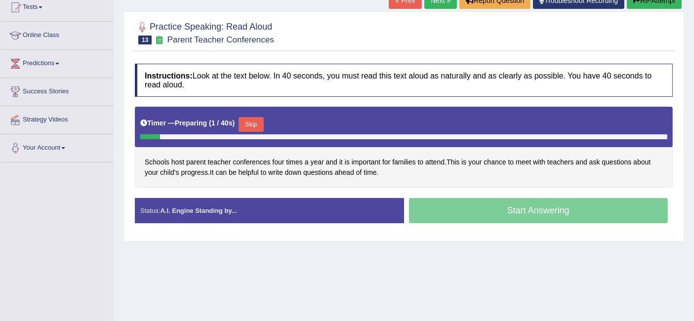
click at [259, 126] on button "Skip" at bounding box center [250, 124] width 25 height 15
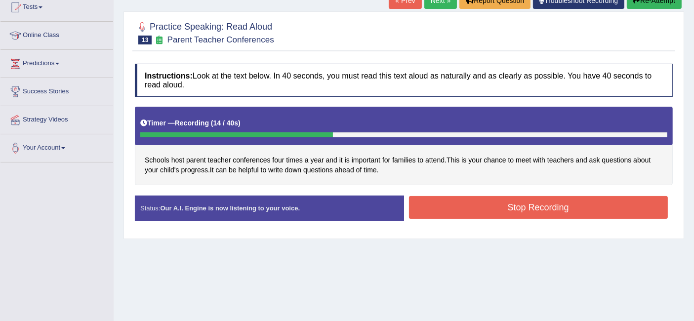
click at [455, 199] on button "Stop Recording" at bounding box center [538, 207] width 259 height 23
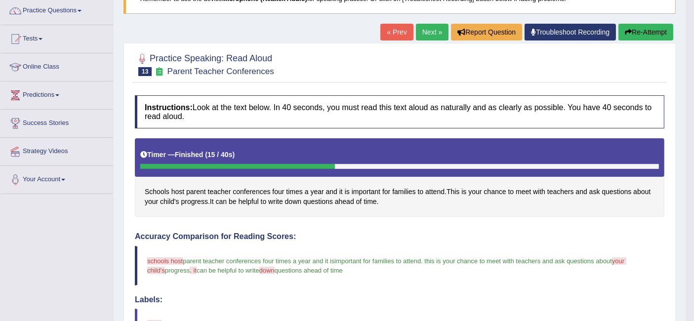
scroll to position [107, 0]
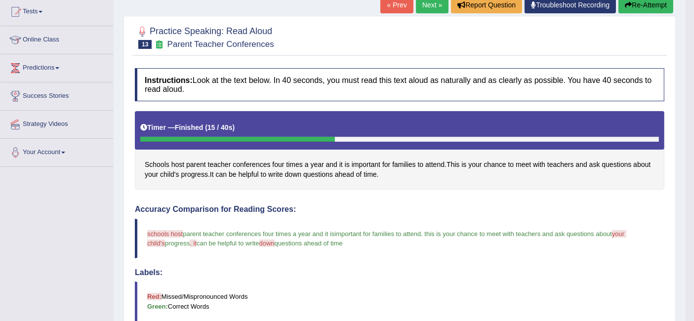
click at [636, 3] on button "Re-Attempt" at bounding box center [645, 5] width 55 height 17
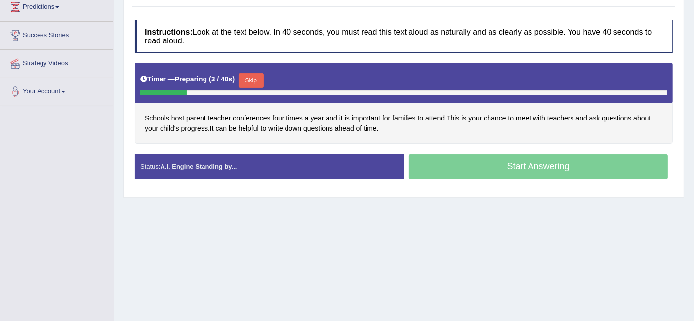
click at [248, 75] on button "Skip" at bounding box center [250, 80] width 25 height 15
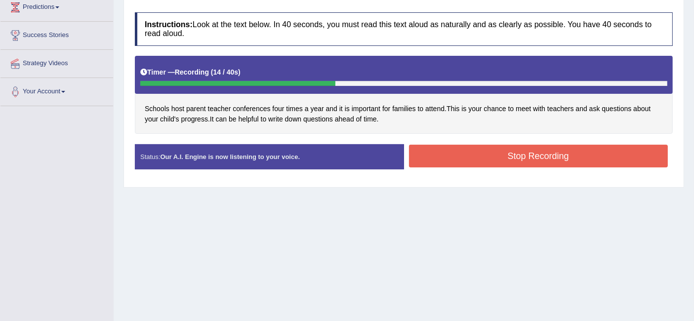
click at [444, 150] on button "Stop Recording" at bounding box center [538, 156] width 259 height 23
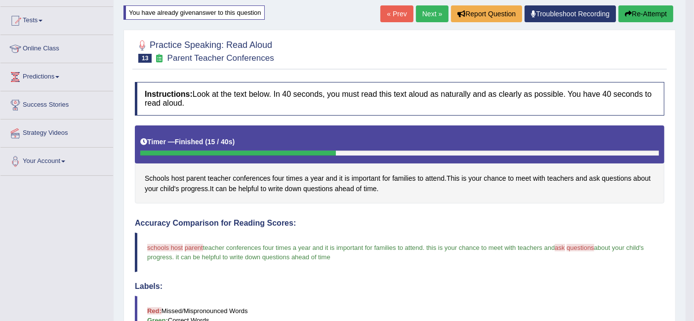
scroll to position [97, 0]
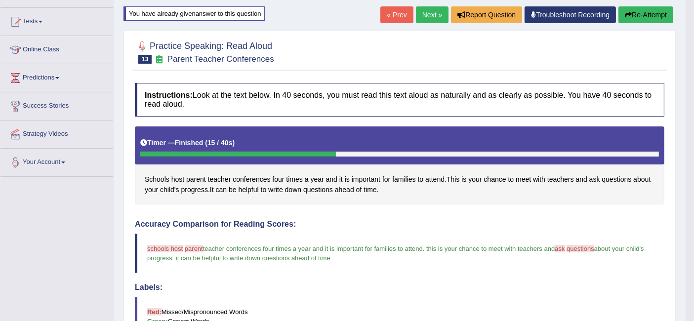
click at [654, 17] on button "Re-Attempt" at bounding box center [645, 14] width 55 height 17
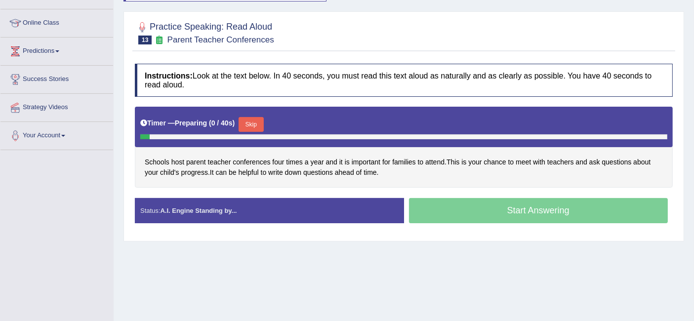
scroll to position [132, 0]
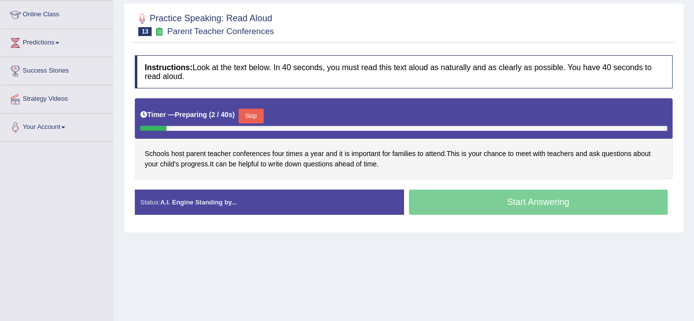
click at [252, 116] on button "Skip" at bounding box center [250, 116] width 25 height 15
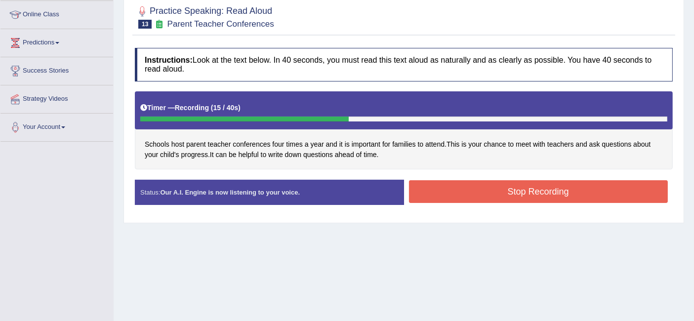
click at [479, 197] on button "Stop Recording" at bounding box center [538, 191] width 259 height 23
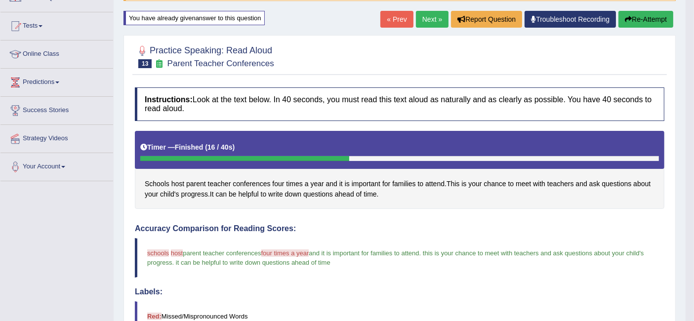
scroll to position [92, 0]
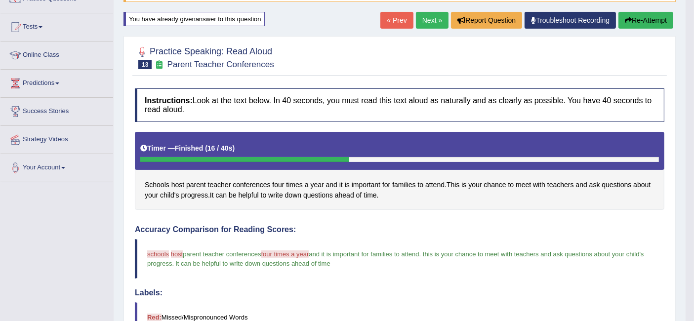
click at [419, 23] on link "Next »" at bounding box center [432, 20] width 33 height 17
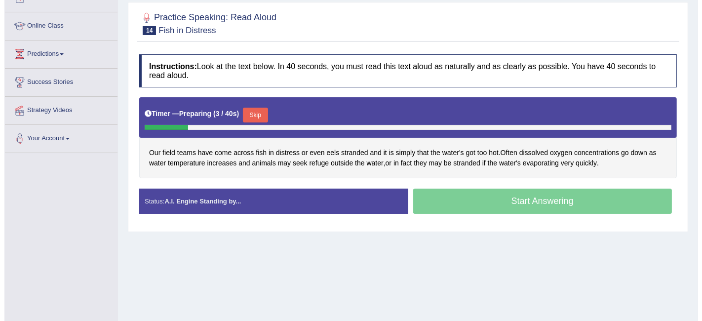
scroll to position [121, 0]
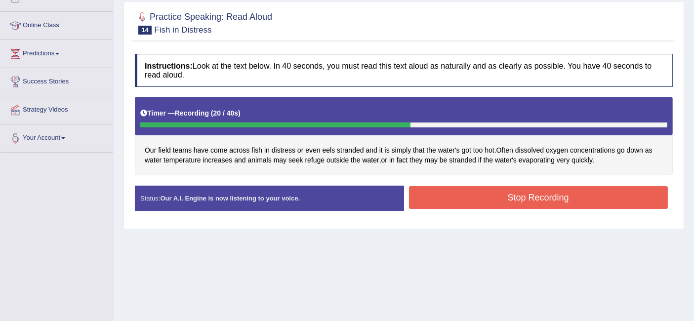
click at [521, 192] on button "Stop Recording" at bounding box center [538, 197] width 259 height 23
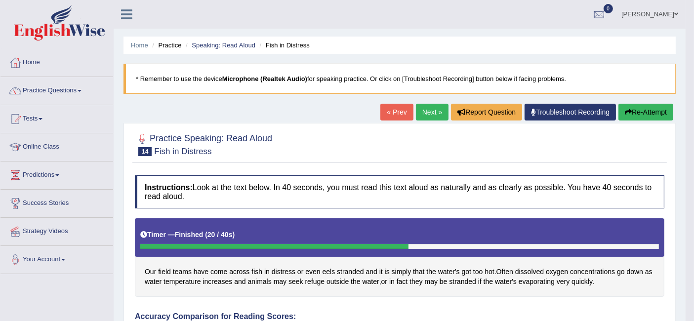
scroll to position [45, 0]
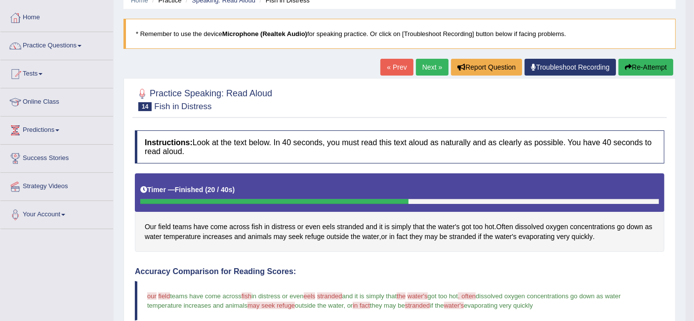
click at [430, 65] on link "Next »" at bounding box center [432, 67] width 33 height 17
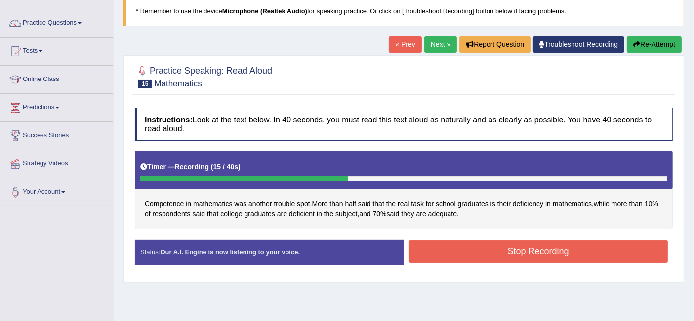
click at [484, 251] on button "Stop Recording" at bounding box center [538, 251] width 259 height 23
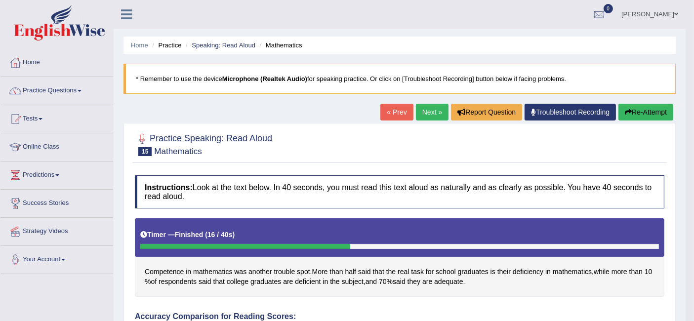
click at [429, 109] on link "Next »" at bounding box center [432, 112] width 33 height 17
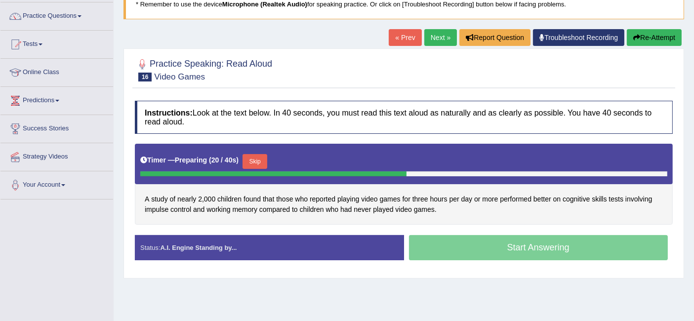
click at [256, 160] on button "Skip" at bounding box center [254, 161] width 25 height 15
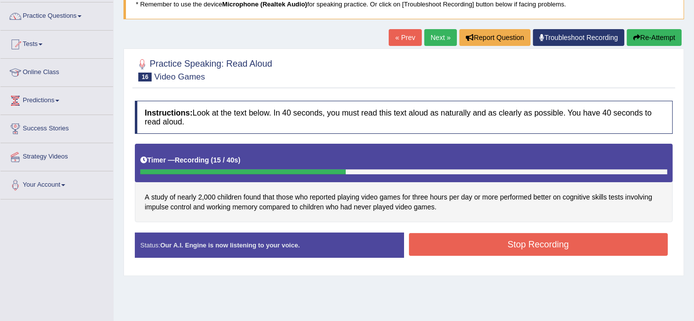
click at [476, 239] on button "Stop Recording" at bounding box center [538, 244] width 259 height 23
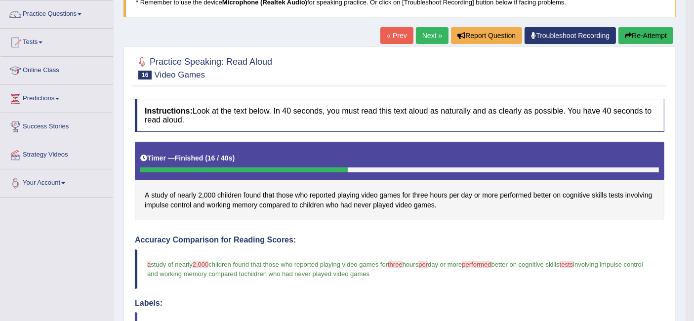
scroll to position [76, 0]
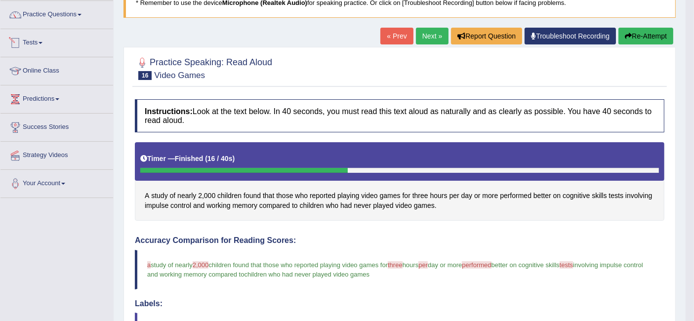
click at [48, 39] on link "Tests" at bounding box center [56, 41] width 113 height 25
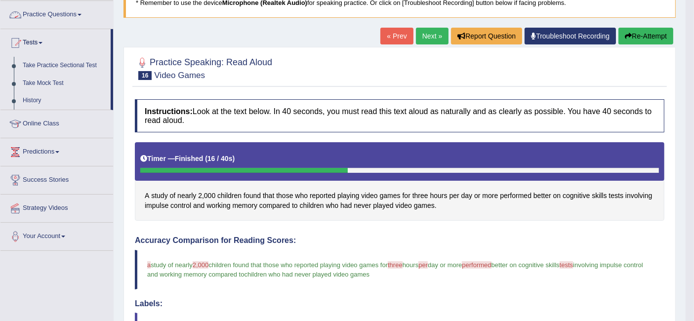
click at [60, 15] on link "Practice Questions" at bounding box center [56, 13] width 113 height 25
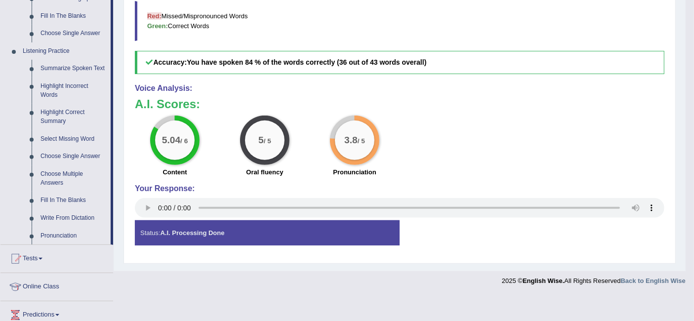
scroll to position [394, 0]
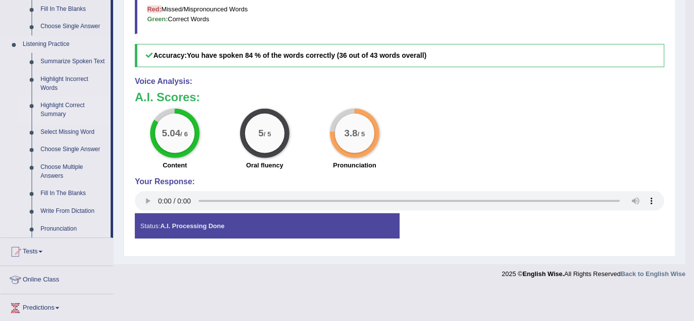
click at [55, 113] on link "Highlight Correct Summary" at bounding box center [73, 110] width 75 height 26
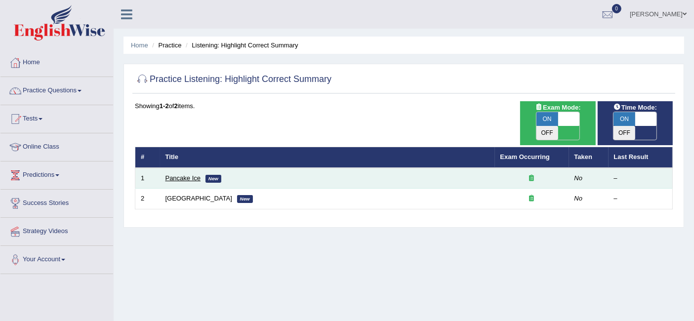
click at [193, 174] on link "Pancake Ice" at bounding box center [183, 177] width 36 height 7
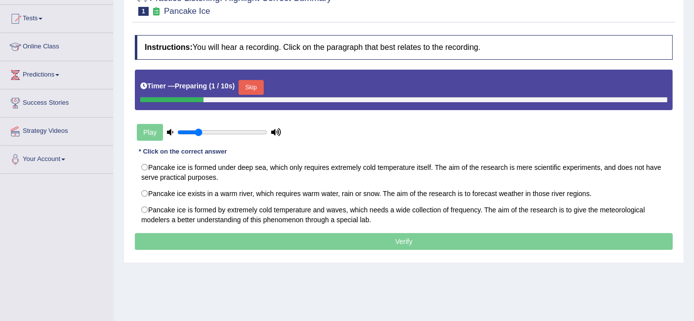
scroll to position [113, 0]
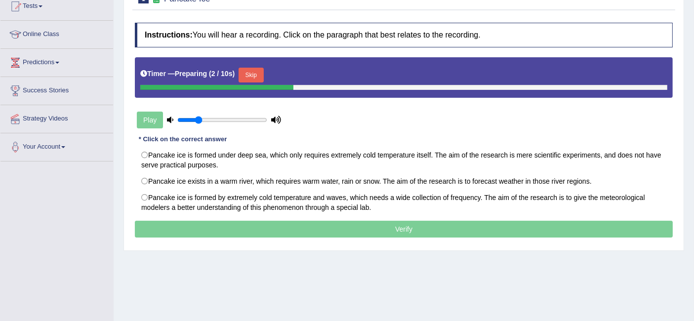
click at [256, 70] on button "Skip" at bounding box center [250, 75] width 25 height 15
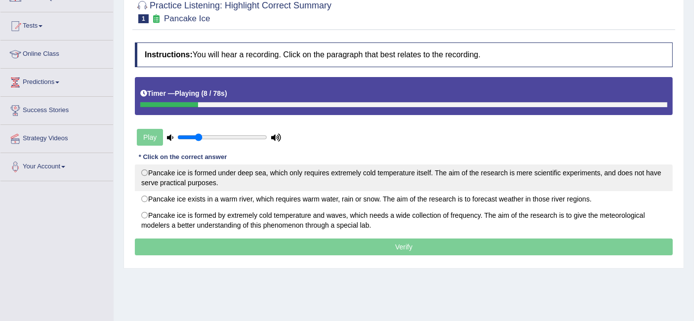
scroll to position [94, 0]
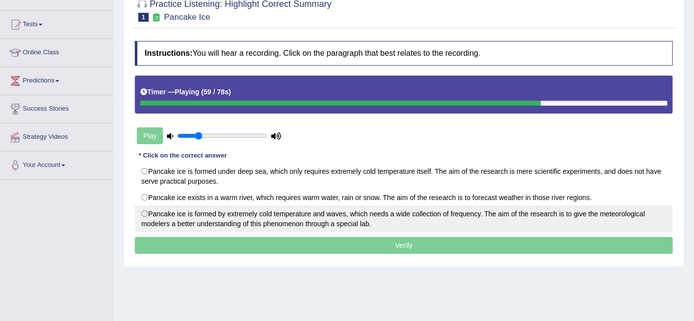
click at [236, 212] on label "Pancake ice is formed by extremely cold temperature and waves, which needs a wi…" at bounding box center [404, 218] width 538 height 27
radio input "true"
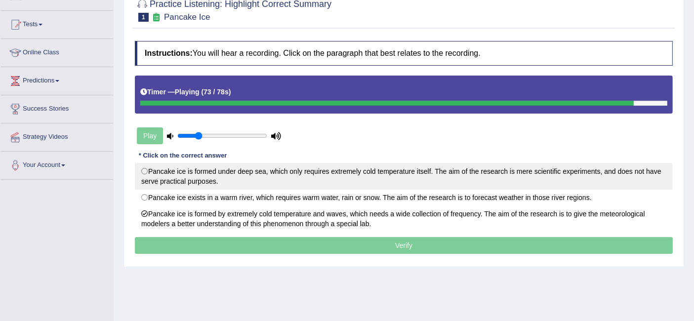
click at [264, 181] on label "Pancake ice is formed under deep sea, which only requires extremely cold temper…" at bounding box center [404, 176] width 538 height 27
radio input "true"
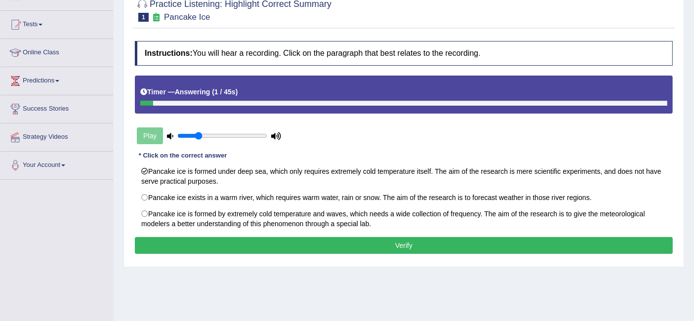
click at [260, 244] on button "Verify" at bounding box center [404, 245] width 538 height 17
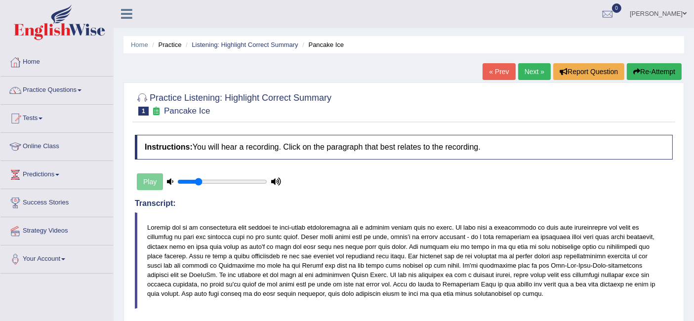
scroll to position [0, 0]
click at [532, 74] on link "Next »" at bounding box center [534, 72] width 33 height 17
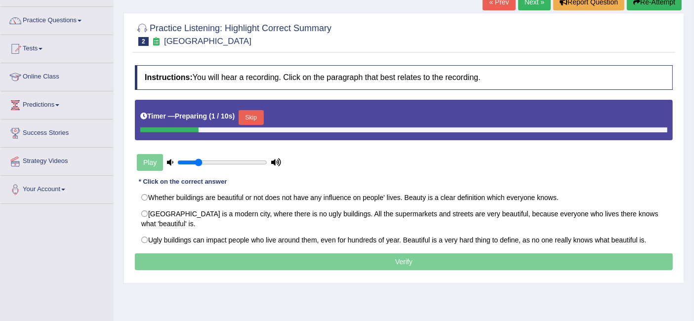
scroll to position [75, 0]
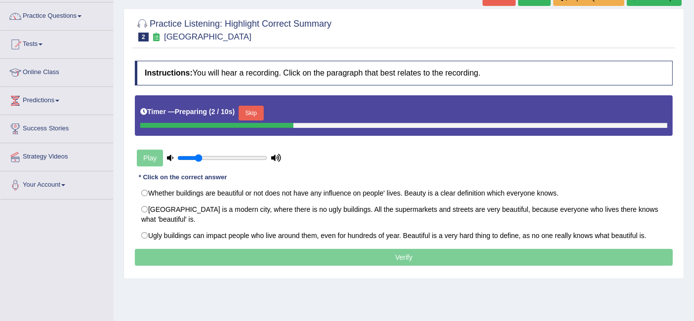
click at [248, 113] on button "Skip" at bounding box center [250, 113] width 25 height 15
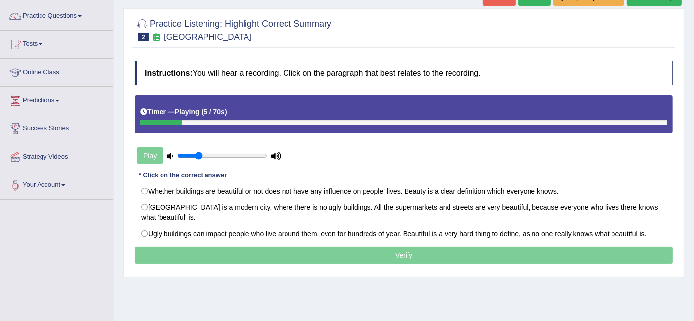
scroll to position [68, 0]
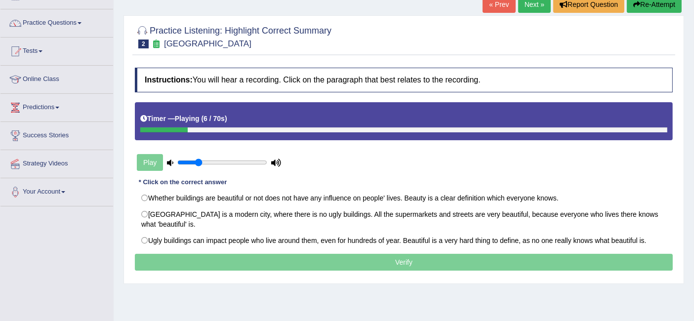
click at [652, 7] on button "Re-Attempt" at bounding box center [653, 4] width 55 height 17
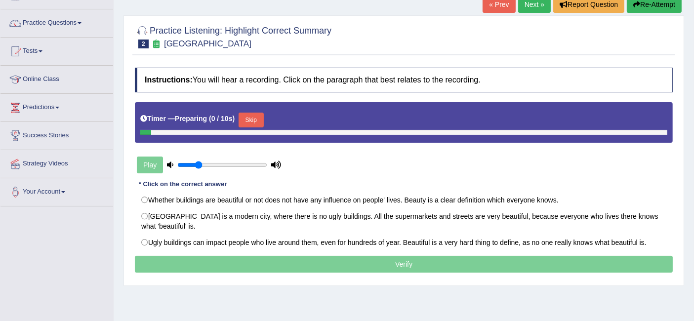
scroll to position [87, 0]
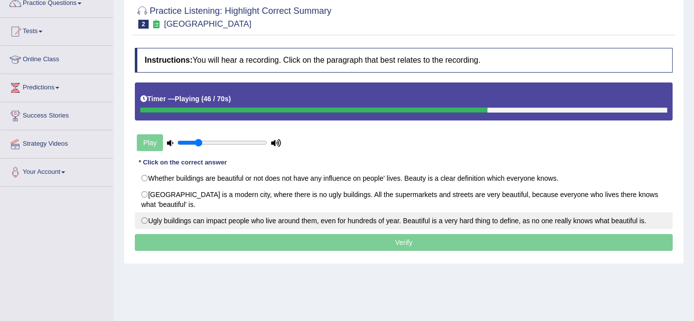
click at [352, 224] on label "Ugly buildings can impact people who live around them, even for hundreds of yea…" at bounding box center [404, 220] width 538 height 17
radio input "true"
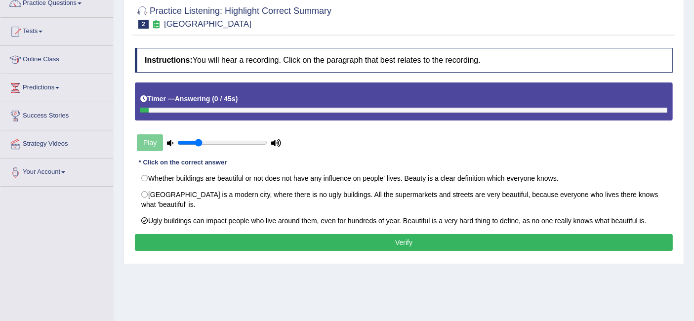
click at [283, 243] on button "Verify" at bounding box center [404, 242] width 538 height 17
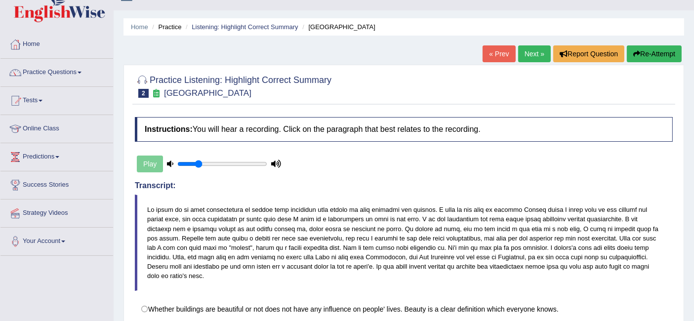
scroll to position [17, 0]
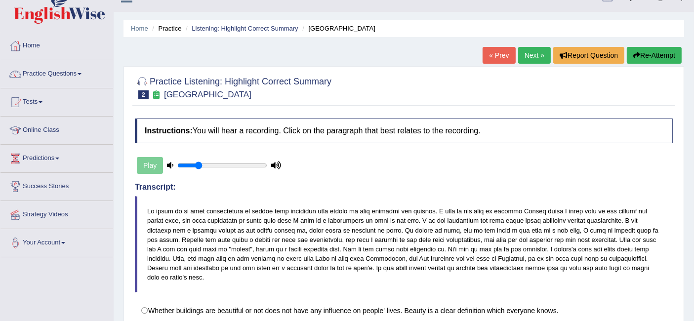
click at [522, 54] on link "Next »" at bounding box center [534, 55] width 33 height 17
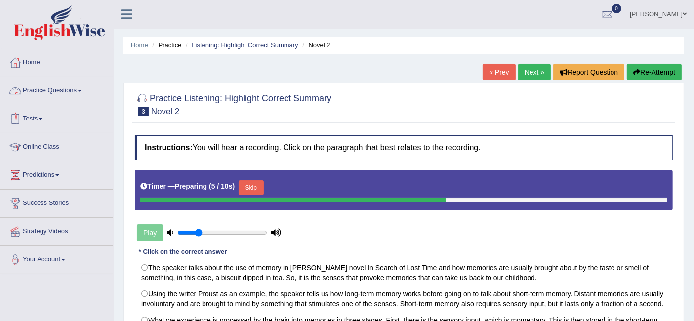
click at [42, 84] on link "Practice Questions" at bounding box center [56, 89] width 113 height 25
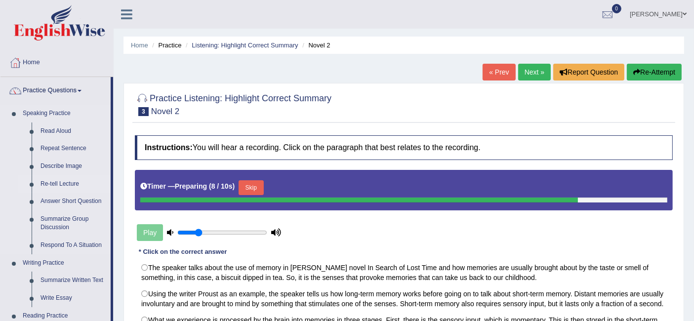
click at [59, 182] on link "Re-tell Lecture" at bounding box center [73, 184] width 75 height 18
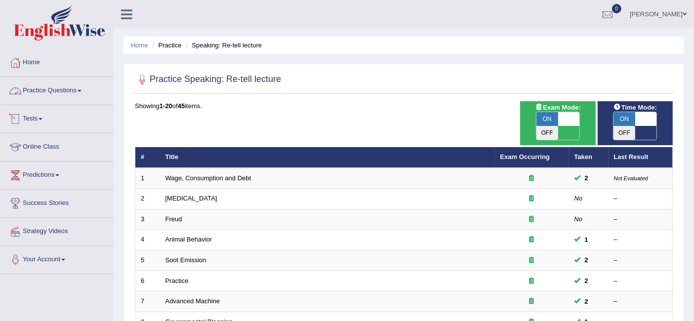
click at [61, 84] on link "Practice Questions" at bounding box center [56, 89] width 113 height 25
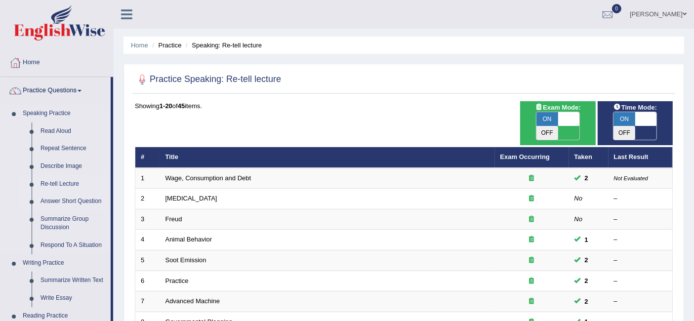
click at [78, 199] on link "Answer Short Question" at bounding box center [73, 202] width 75 height 18
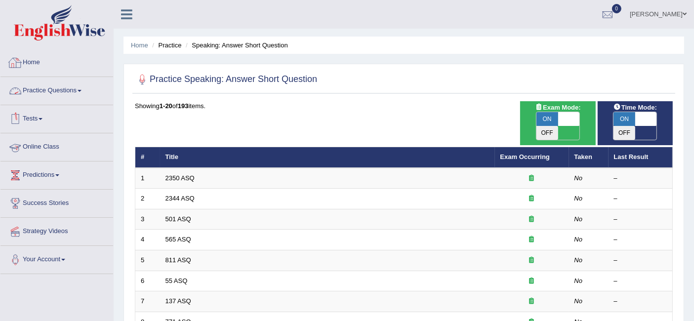
click at [66, 86] on link "Practice Questions" at bounding box center [56, 89] width 113 height 25
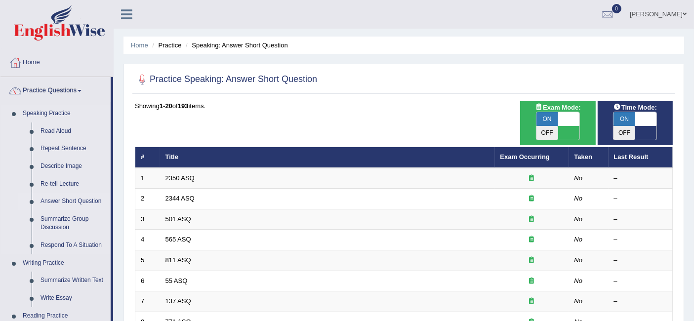
click at [71, 200] on link "Answer Short Question" at bounding box center [73, 202] width 75 height 18
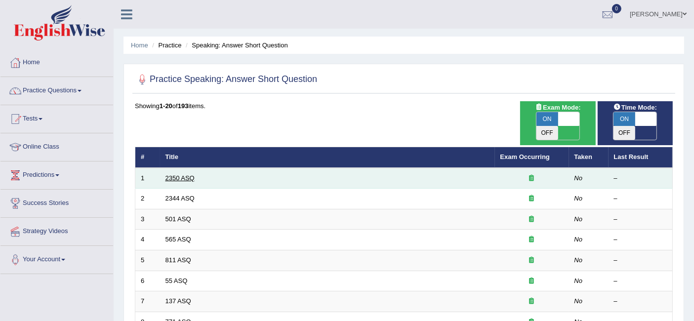
click at [183, 174] on link "2350 ASQ" at bounding box center [179, 177] width 29 height 7
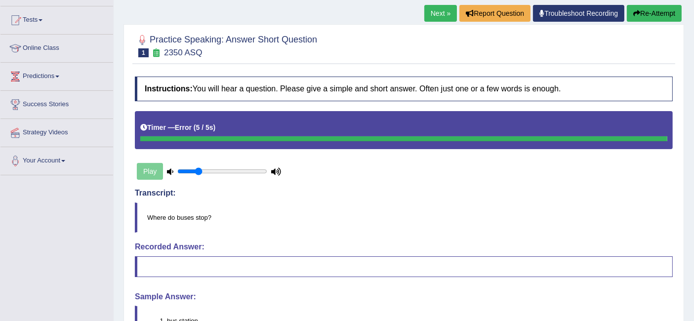
scroll to position [92, 0]
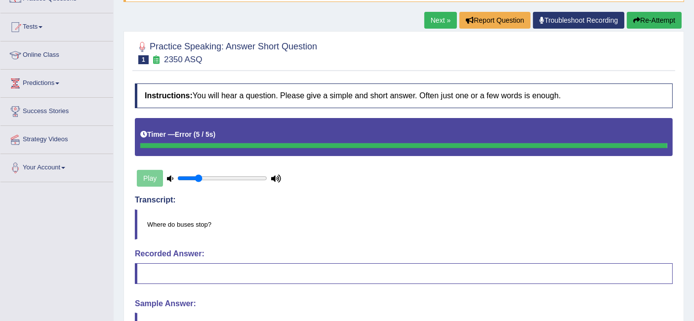
click at [655, 17] on button "Re-Attempt" at bounding box center [653, 20] width 55 height 17
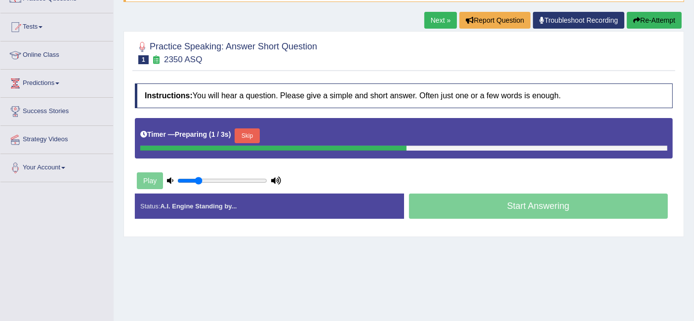
click at [251, 132] on button "Skip" at bounding box center [246, 135] width 25 height 15
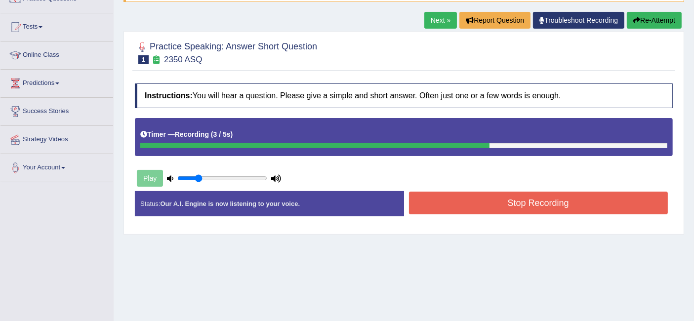
click at [660, 22] on button "Re-Attempt" at bounding box center [653, 20] width 55 height 17
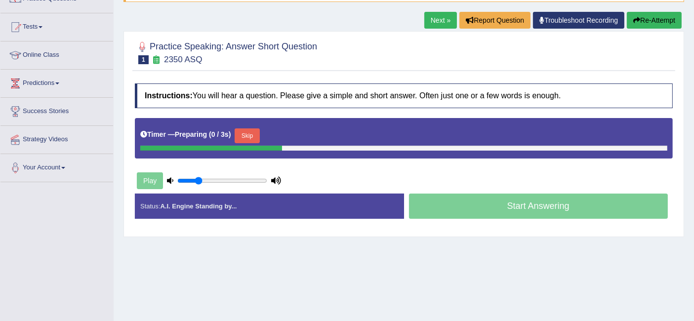
click at [248, 132] on button "Skip" at bounding box center [246, 135] width 25 height 15
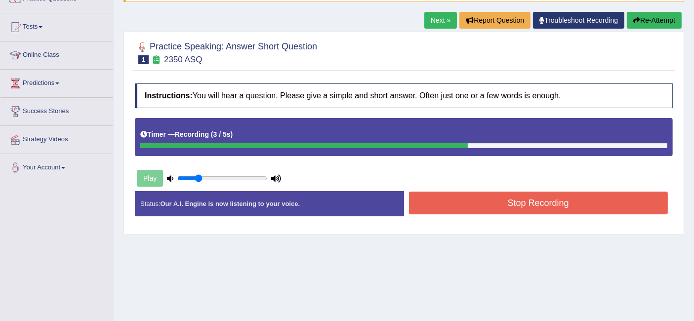
click at [594, 205] on button "Stop Recording" at bounding box center [538, 203] width 259 height 23
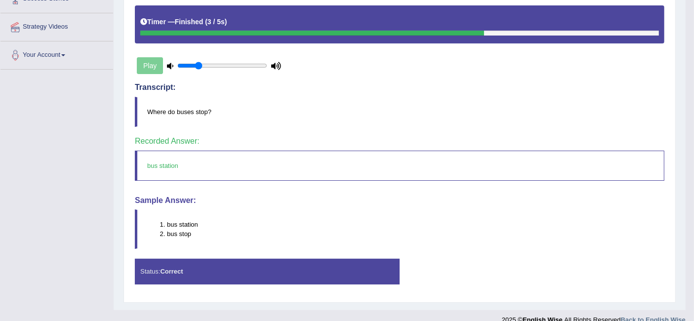
scroll to position [205, 0]
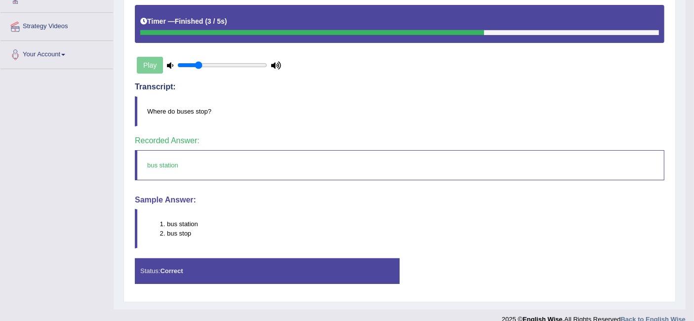
click at [252, 264] on div "Status: Correct" at bounding box center [267, 270] width 265 height 25
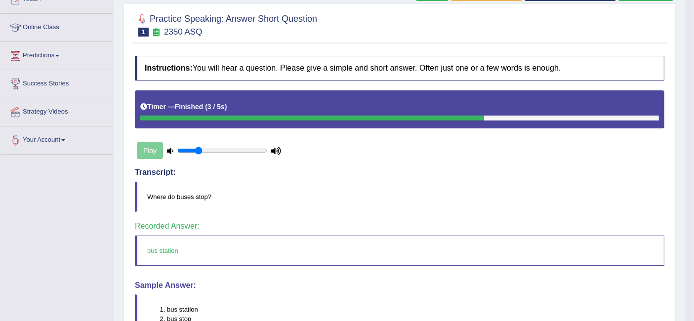
scroll to position [99, 0]
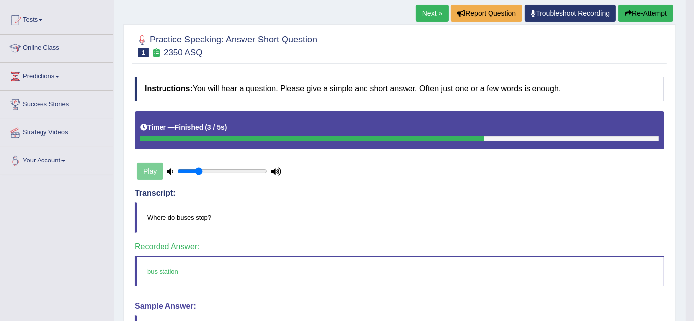
click at [435, 13] on link "Next »" at bounding box center [432, 13] width 33 height 17
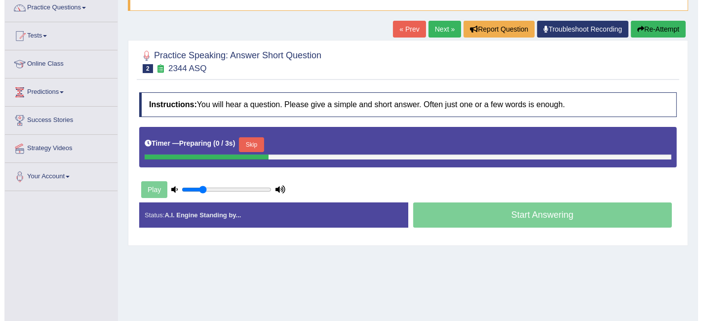
scroll to position [83, 0]
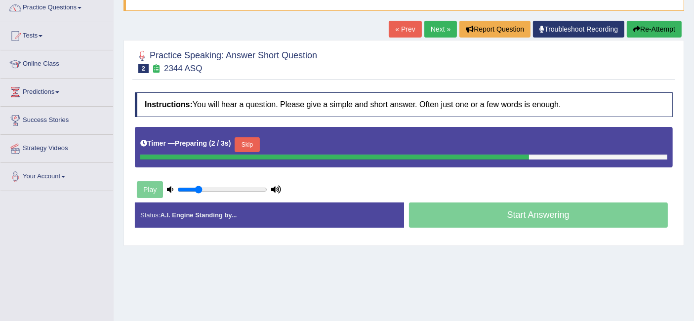
click at [249, 147] on button "Skip" at bounding box center [246, 144] width 25 height 15
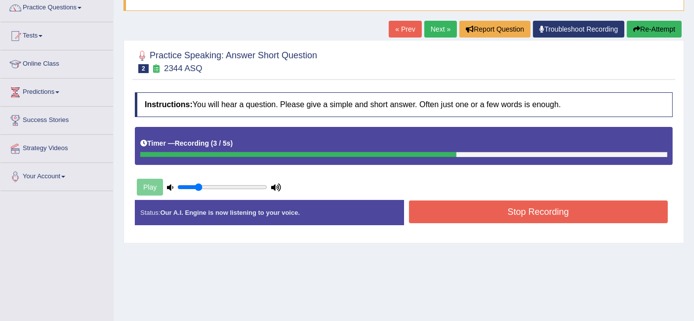
click at [484, 207] on button "Stop Recording" at bounding box center [538, 211] width 259 height 23
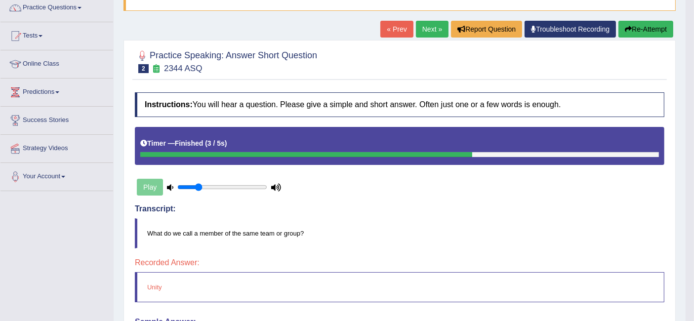
click at [427, 32] on link "Next »" at bounding box center [432, 29] width 33 height 17
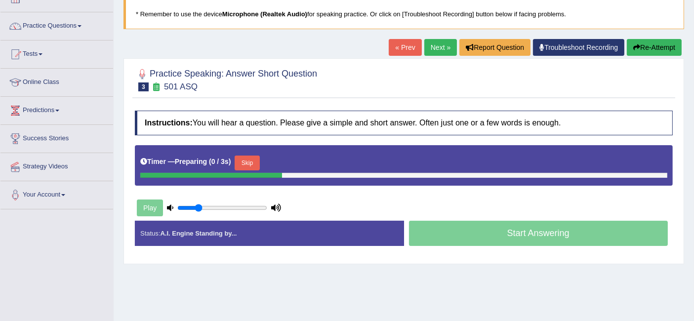
scroll to position [65, 0]
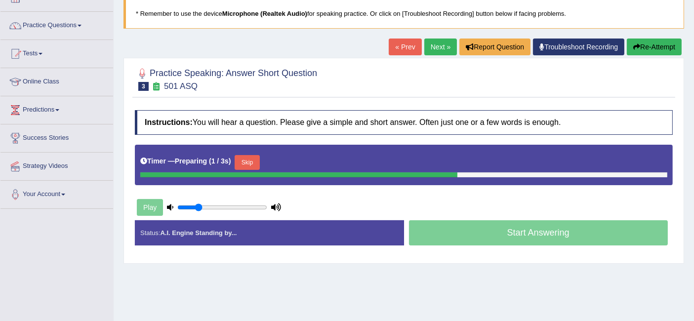
click at [254, 157] on button "Skip" at bounding box center [246, 162] width 25 height 15
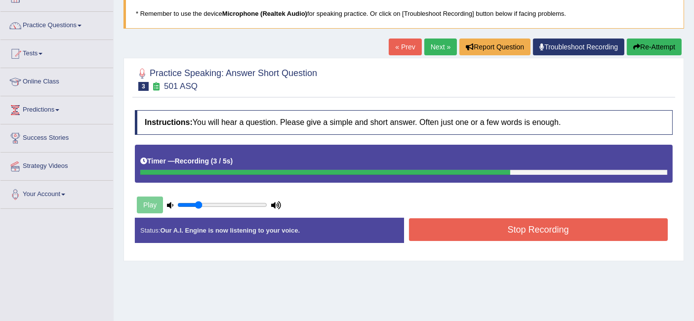
click at [479, 225] on button "Stop Recording" at bounding box center [538, 229] width 259 height 23
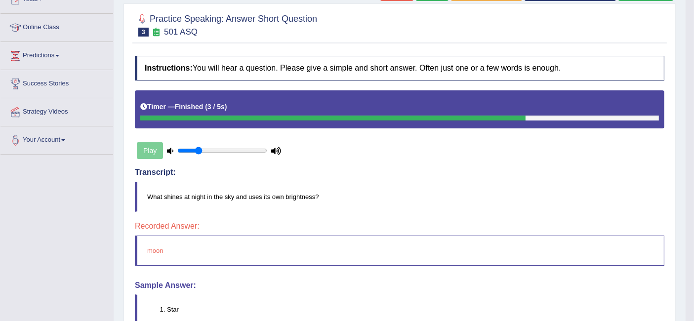
scroll to position [84, 0]
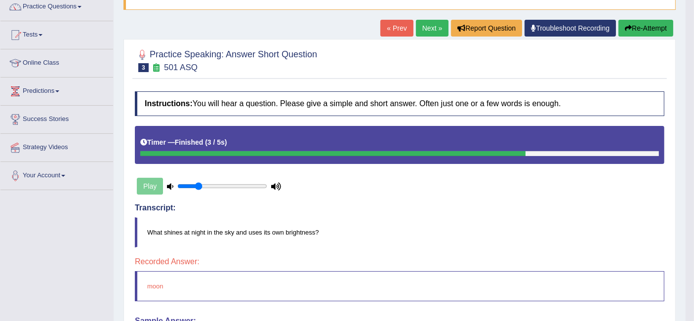
click at [426, 30] on link "Next »" at bounding box center [432, 28] width 33 height 17
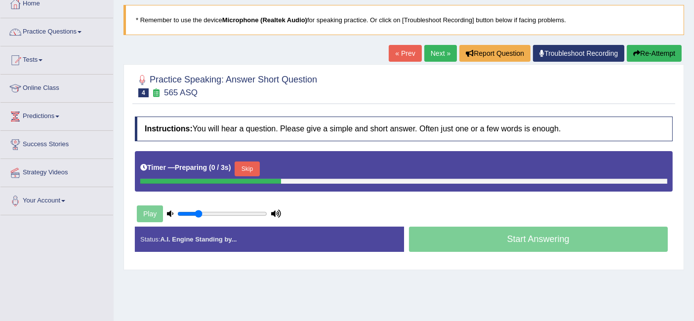
scroll to position [63, 0]
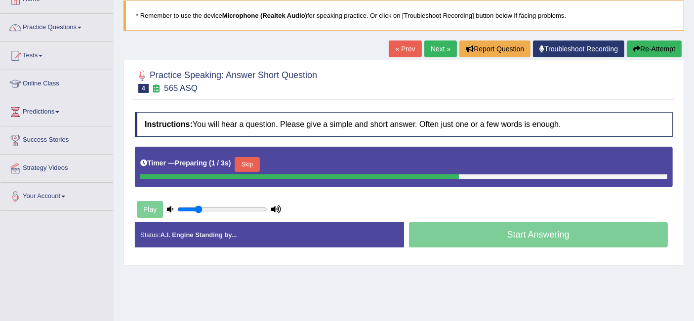
click at [240, 161] on button "Skip" at bounding box center [246, 164] width 25 height 15
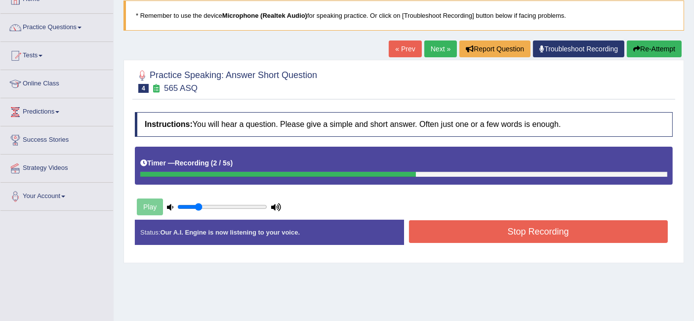
click at [461, 225] on button "Stop Recording" at bounding box center [538, 231] width 259 height 23
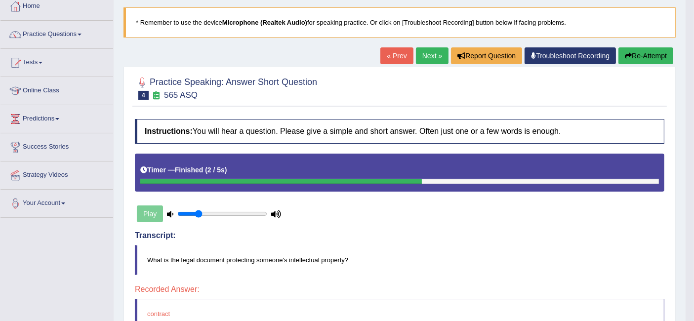
scroll to position [52, 0]
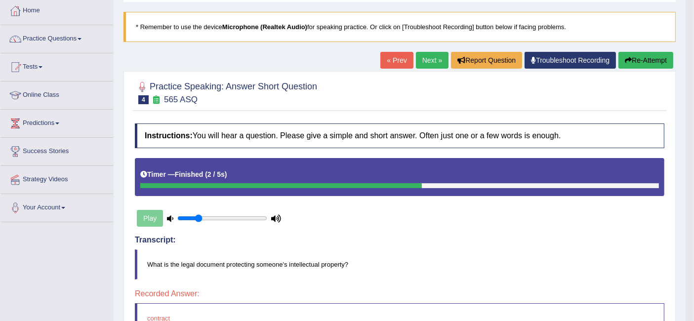
click at [432, 67] on link "Next »" at bounding box center [432, 60] width 33 height 17
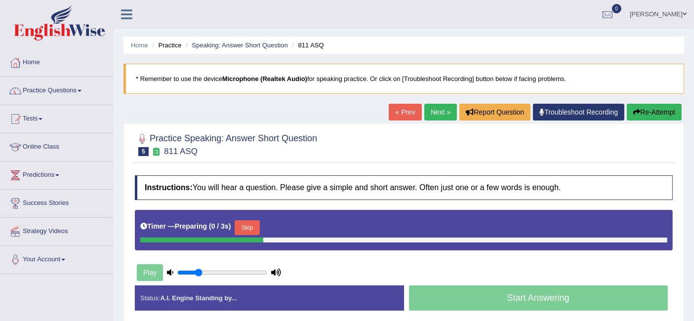
scroll to position [72, 0]
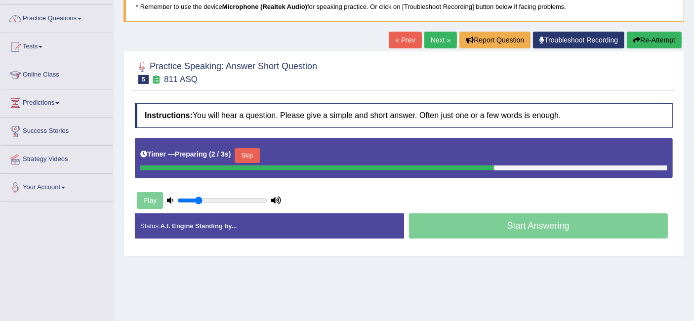
click at [252, 154] on button "Skip" at bounding box center [246, 155] width 25 height 15
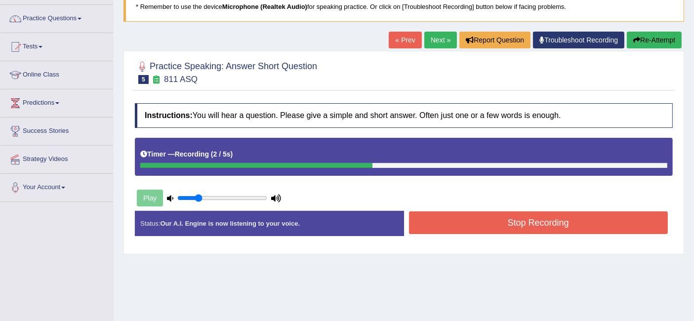
click at [470, 219] on button "Stop Recording" at bounding box center [538, 222] width 259 height 23
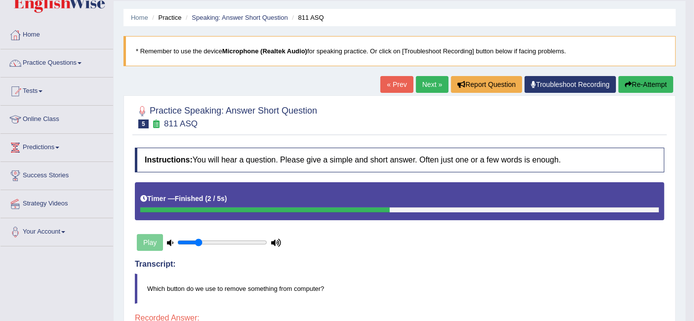
scroll to position [26, 0]
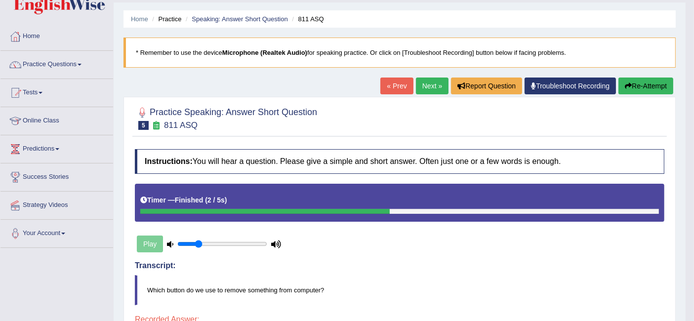
click at [428, 90] on link "Next »" at bounding box center [432, 86] width 33 height 17
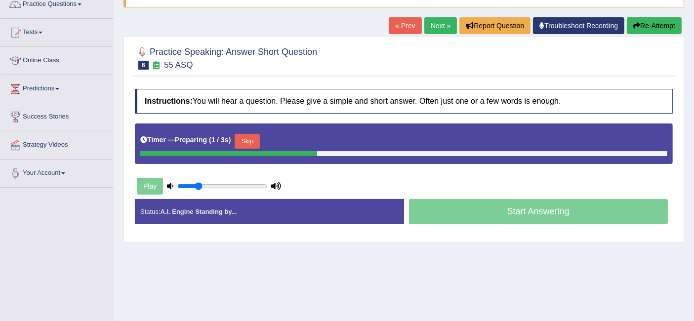
scroll to position [87, 0]
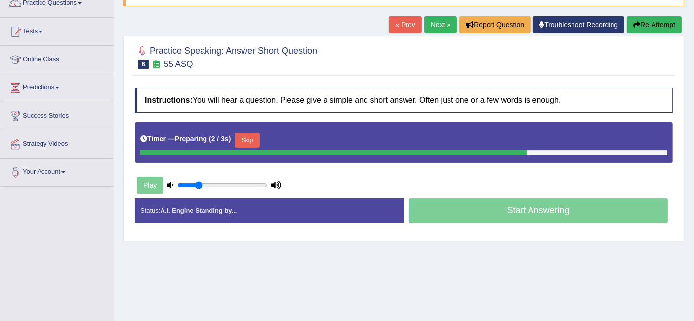
click at [252, 137] on button "Skip" at bounding box center [246, 140] width 25 height 15
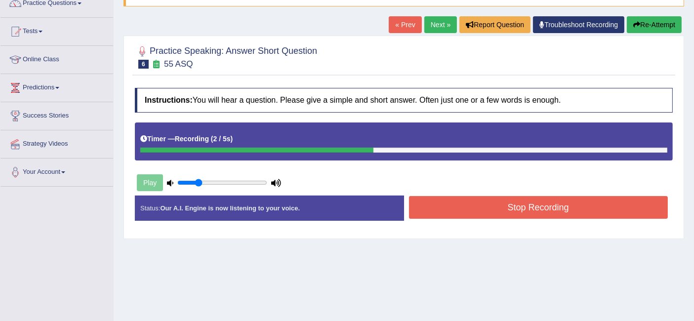
click at [434, 199] on button "Stop Recording" at bounding box center [538, 207] width 259 height 23
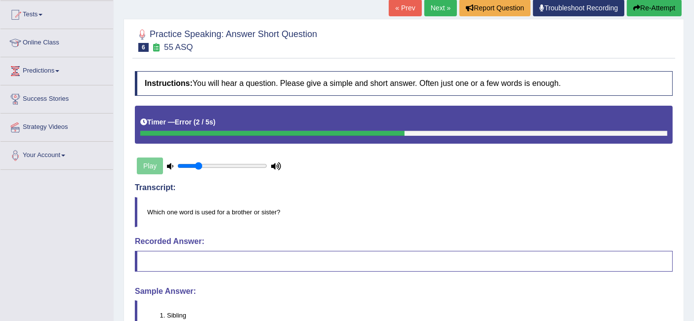
scroll to position [103, 0]
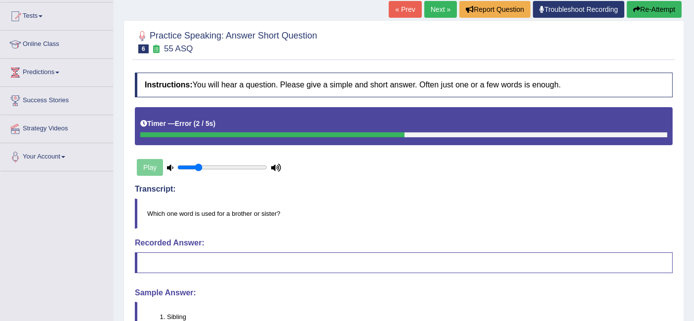
click at [436, 5] on link "Next »" at bounding box center [440, 9] width 33 height 17
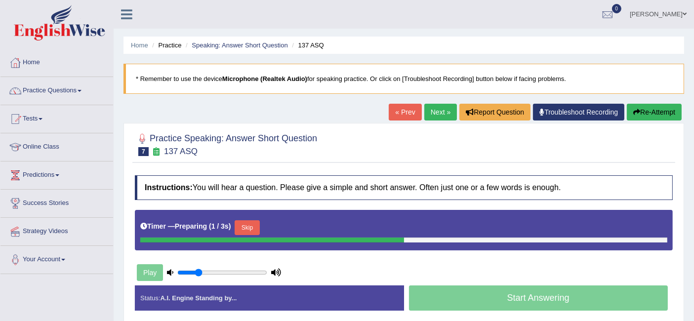
click at [249, 221] on button "Skip" at bounding box center [246, 227] width 25 height 15
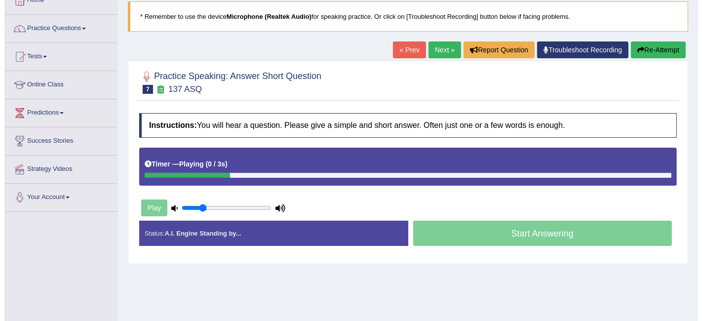
scroll to position [67, 0]
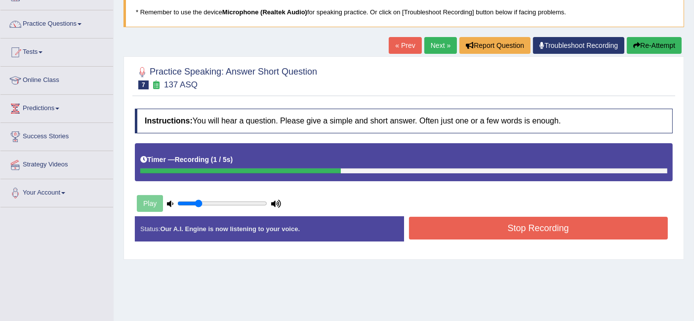
click at [437, 221] on button "Stop Recording" at bounding box center [538, 228] width 259 height 23
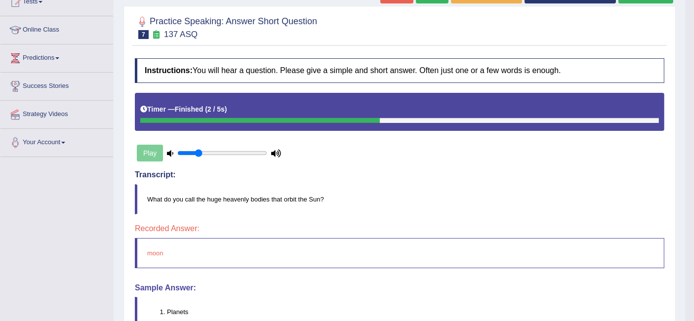
scroll to position [111, 0]
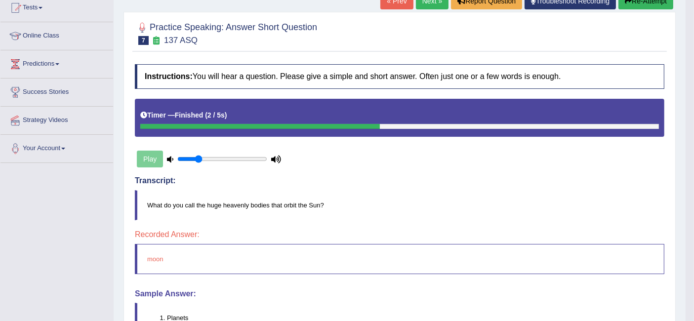
click at [423, 1] on link "Next »" at bounding box center [432, 1] width 33 height 17
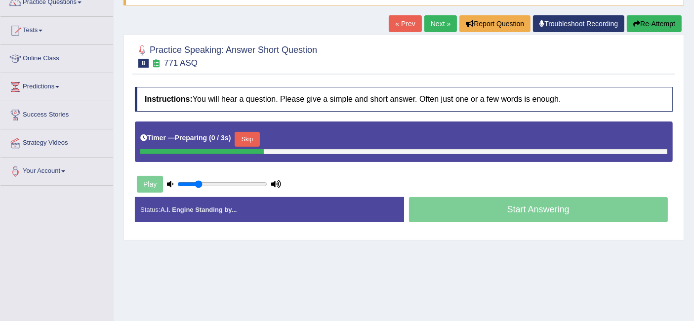
scroll to position [89, 0]
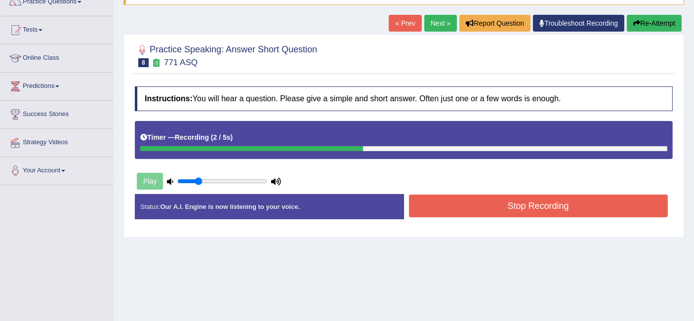
click at [519, 212] on button "Stop Recording" at bounding box center [538, 205] width 259 height 23
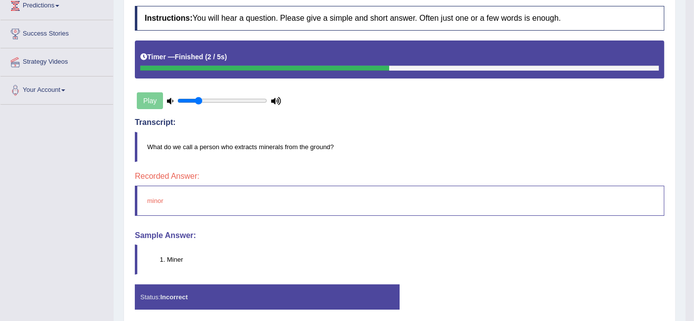
scroll to position [0, 0]
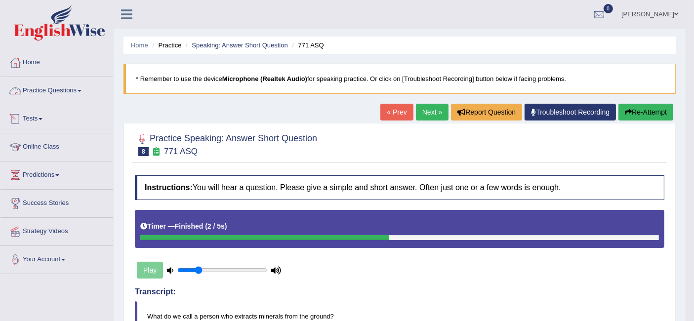
click at [59, 94] on link "Practice Questions" at bounding box center [56, 89] width 113 height 25
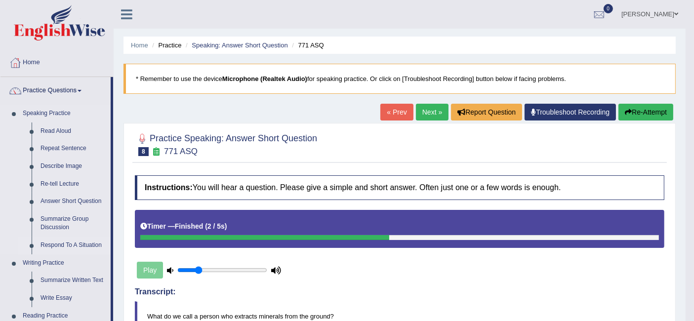
click at [64, 244] on link "Respond To A Situation" at bounding box center [73, 245] width 75 height 18
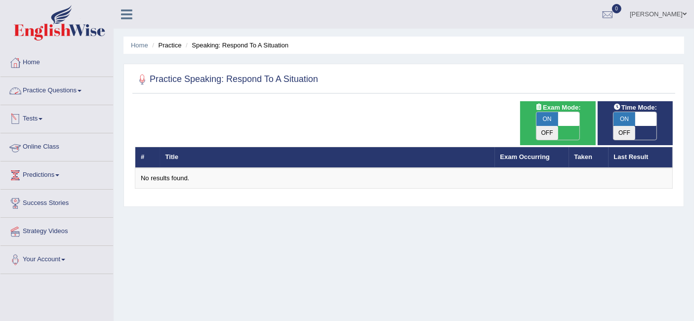
click at [69, 87] on link "Practice Questions" at bounding box center [56, 89] width 113 height 25
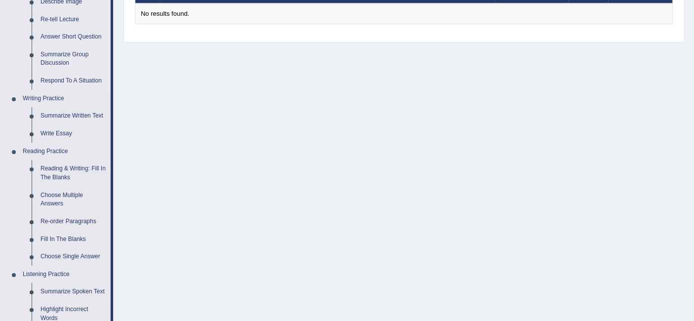
scroll to position [116, 0]
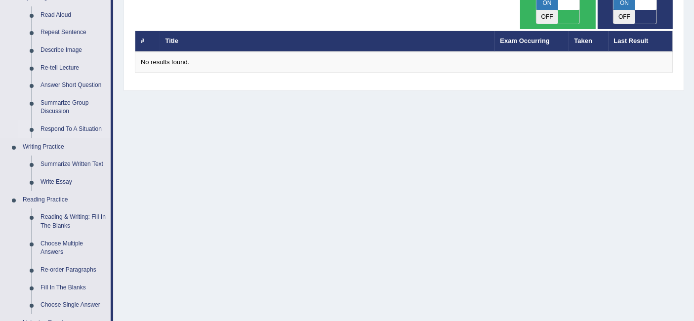
click at [78, 124] on link "Respond To A Situation" at bounding box center [73, 129] width 75 height 18
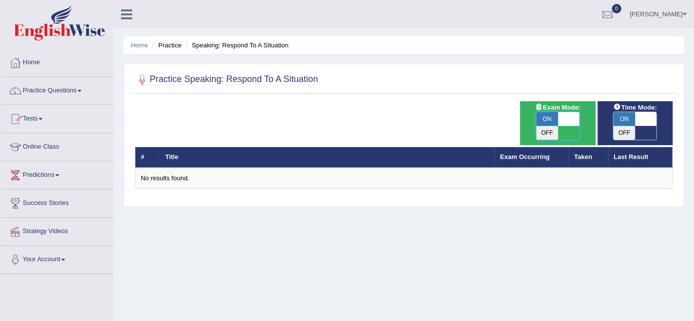
click at [570, 120] on span at bounding box center [569, 119] width 22 height 14
checkbox input "false"
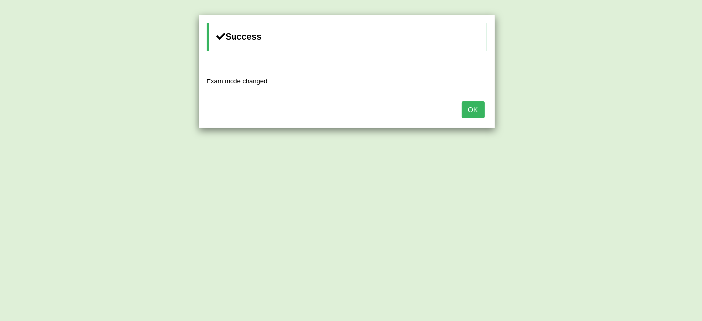
click at [472, 108] on button "OK" at bounding box center [473, 109] width 23 height 17
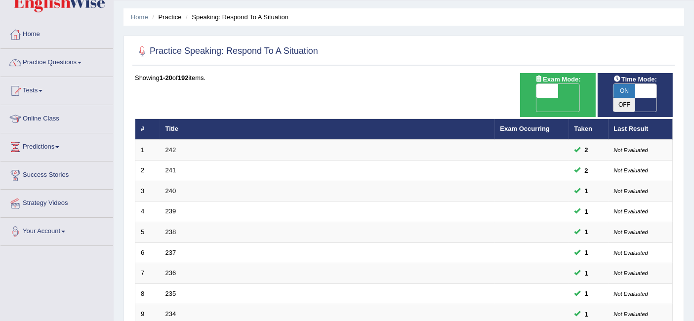
scroll to position [22, 0]
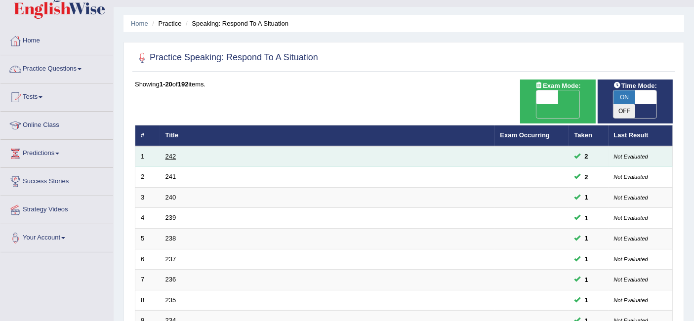
click at [170, 153] on link "242" at bounding box center [170, 156] width 11 height 7
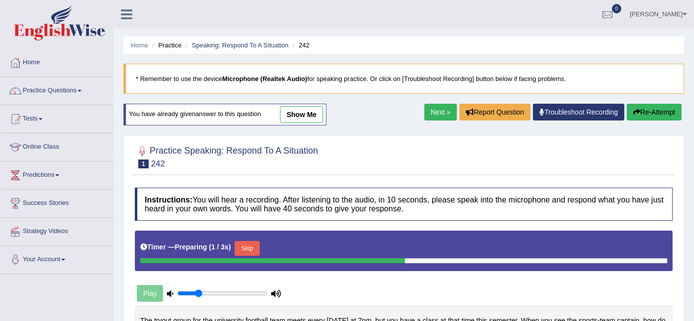
click at [294, 114] on link "show me" at bounding box center [301, 114] width 43 height 17
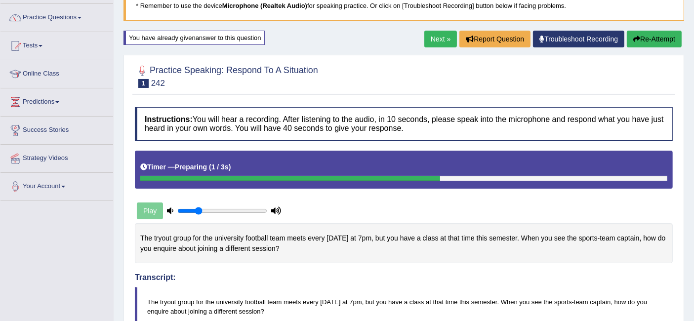
scroll to position [68, 0]
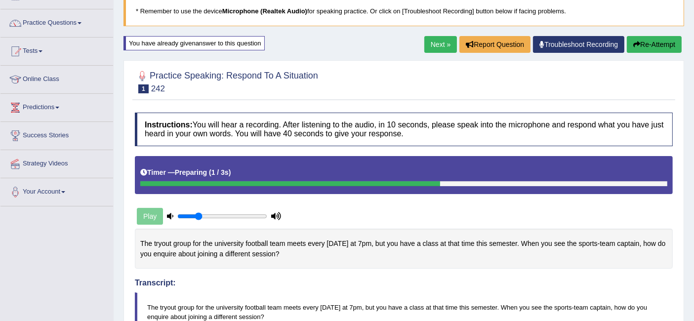
click at [645, 46] on button "Re-Attempt" at bounding box center [653, 44] width 55 height 17
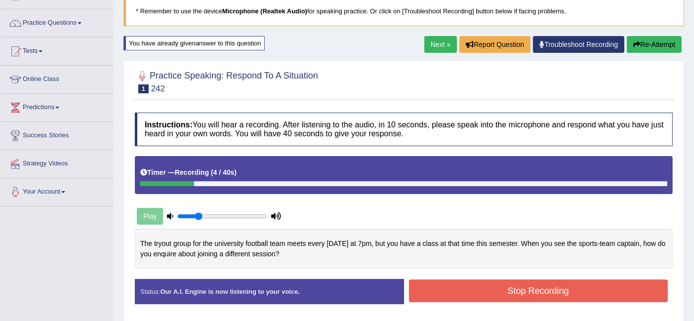
click at [645, 47] on button "Re-Attempt" at bounding box center [653, 44] width 55 height 17
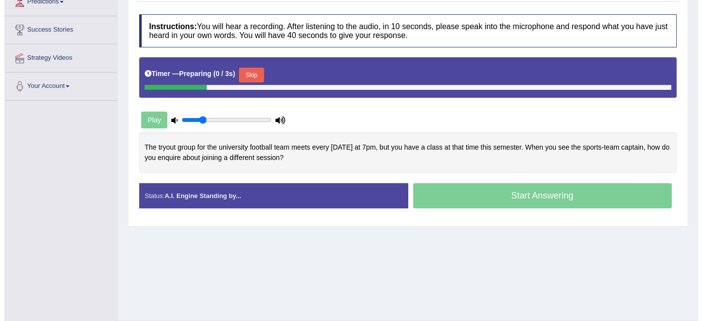
scroll to position [174, 0]
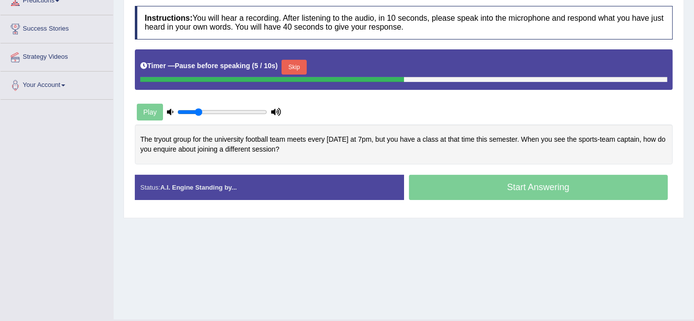
click at [288, 62] on button "Skip" at bounding box center [293, 67] width 25 height 15
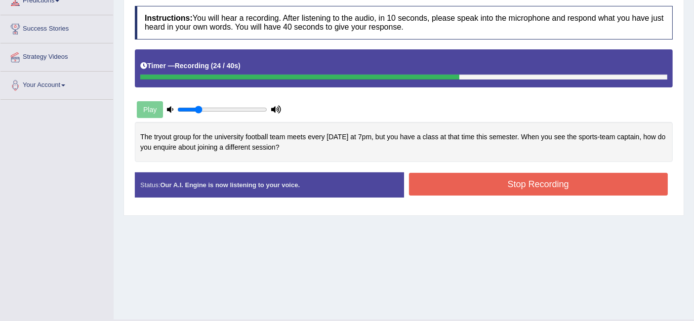
click at [499, 177] on button "Stop Recording" at bounding box center [538, 184] width 259 height 23
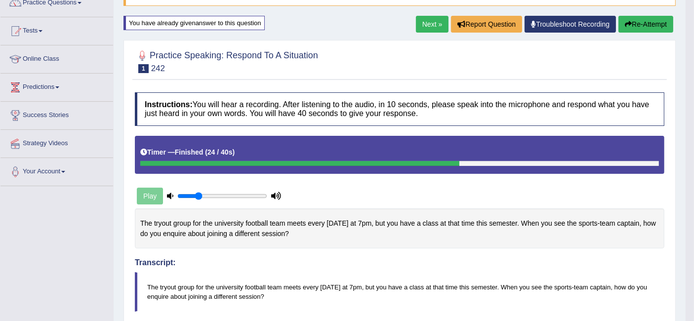
scroll to position [87, 0]
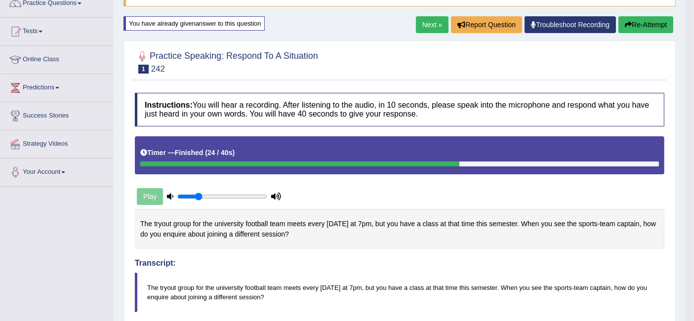
click at [428, 25] on link "Next »" at bounding box center [432, 24] width 33 height 17
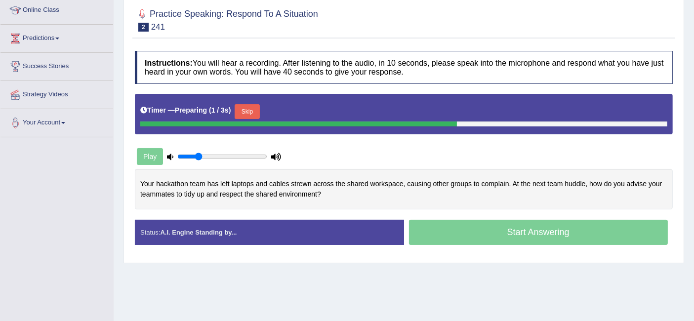
scroll to position [137, 0]
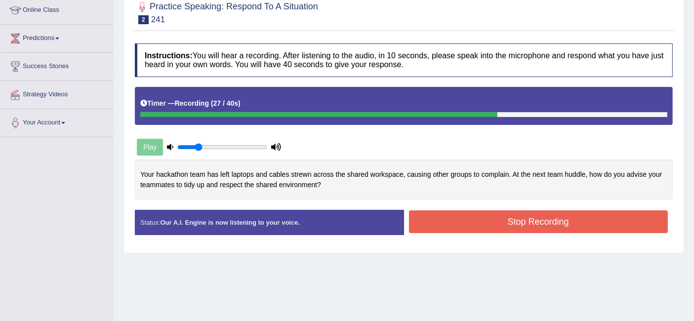
click at [484, 217] on button "Stop Recording" at bounding box center [538, 221] width 259 height 23
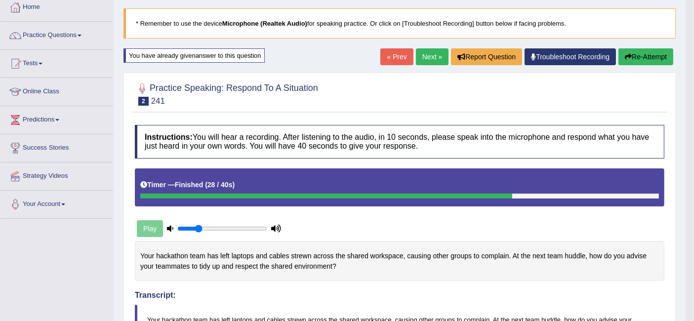
scroll to position [53, 0]
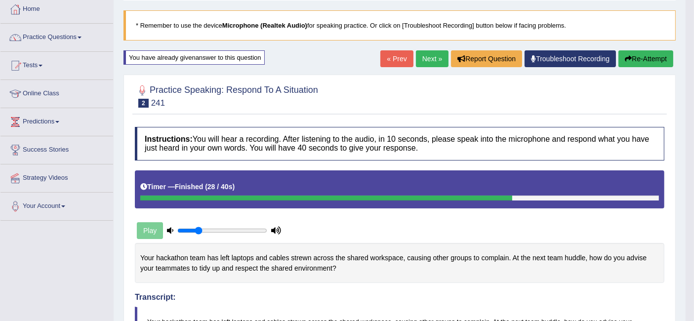
click at [420, 58] on link "Next »" at bounding box center [432, 58] width 33 height 17
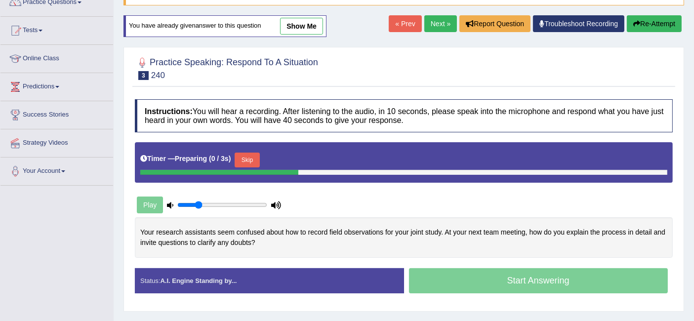
scroll to position [89, 0]
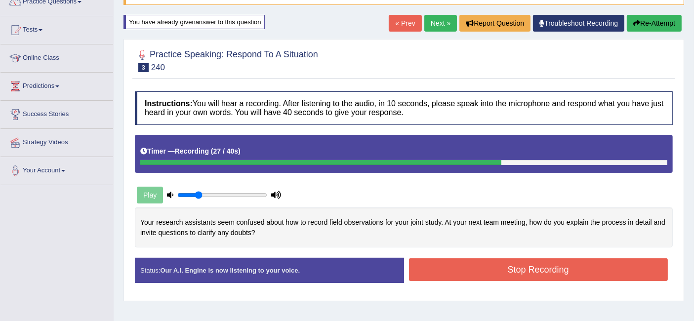
click at [496, 268] on button "Stop Recording" at bounding box center [538, 269] width 259 height 23
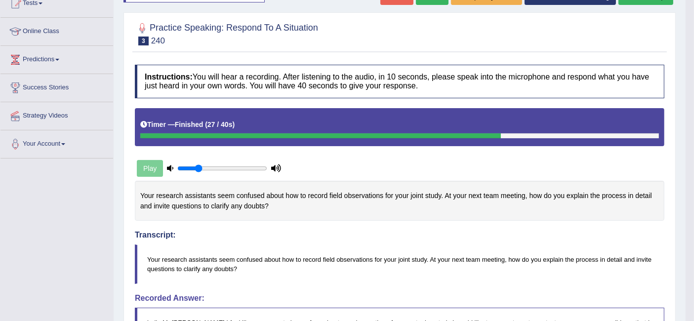
scroll to position [0, 0]
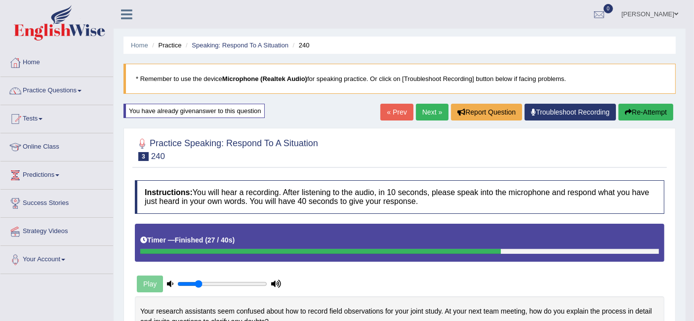
click at [427, 110] on link "Next »" at bounding box center [432, 112] width 33 height 17
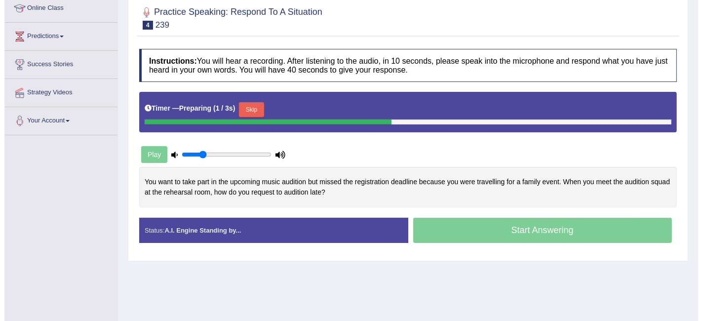
scroll to position [139, 0]
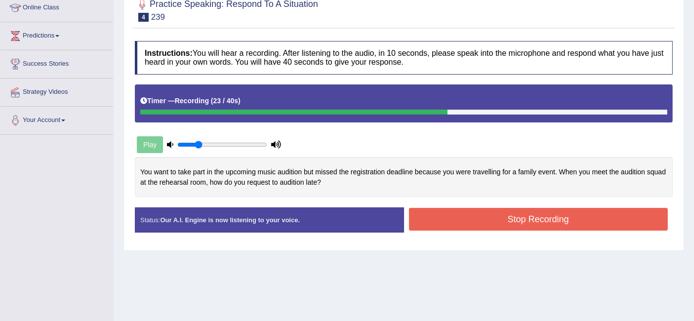
click at [485, 209] on button "Stop Recording" at bounding box center [538, 219] width 259 height 23
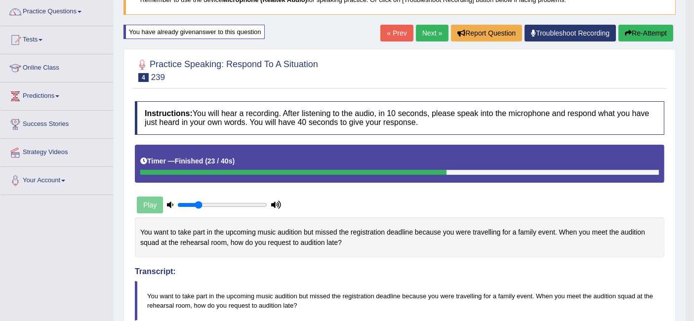
scroll to position [79, 0]
click at [432, 29] on link "Next »" at bounding box center [432, 33] width 33 height 17
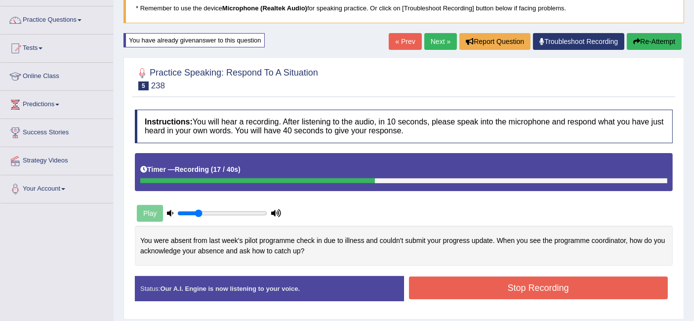
scroll to position [70, 0]
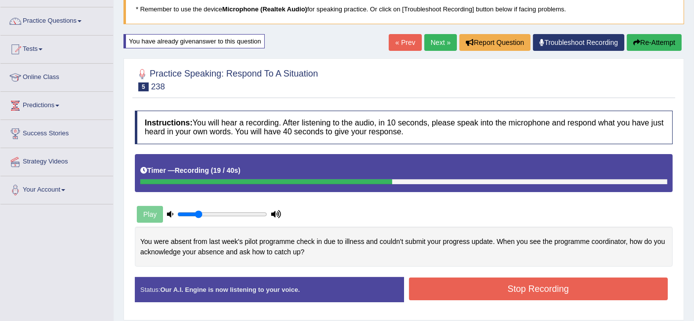
click at [636, 40] on icon "button" at bounding box center [636, 42] width 7 height 7
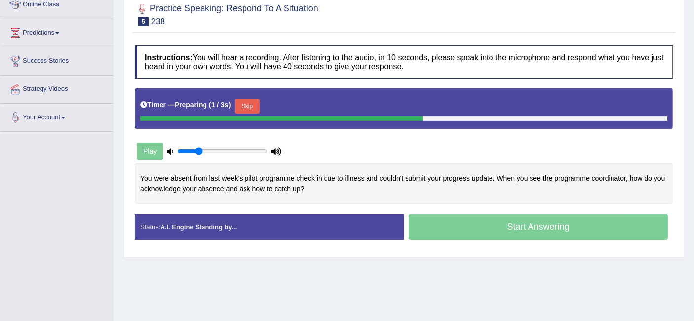
click at [251, 104] on button "Skip" at bounding box center [246, 106] width 25 height 15
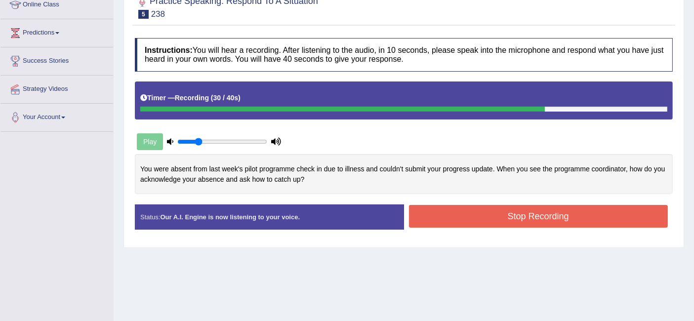
click at [489, 218] on button "Stop Recording" at bounding box center [538, 216] width 259 height 23
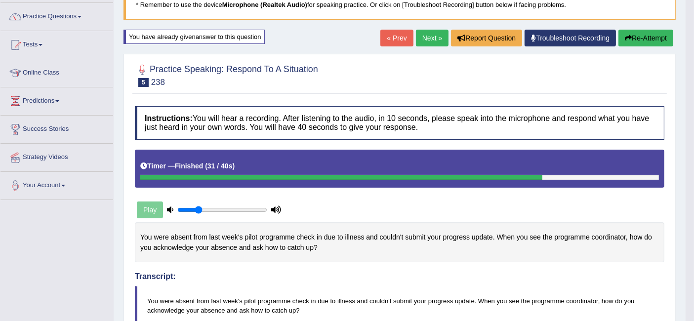
scroll to position [62, 0]
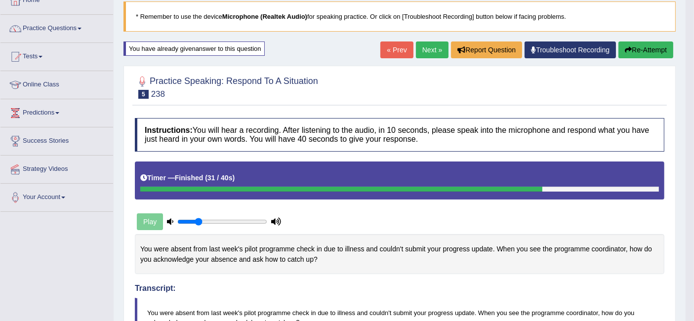
click at [430, 47] on link "Next »" at bounding box center [432, 49] width 33 height 17
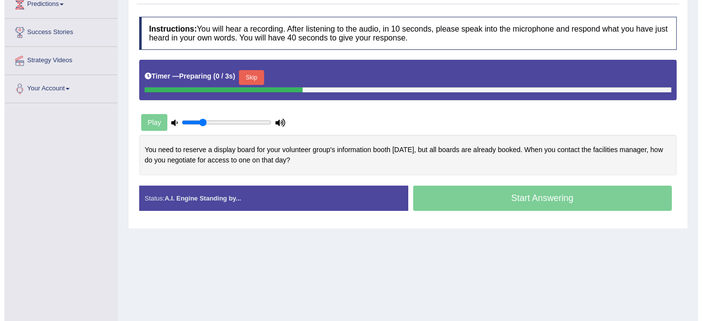
scroll to position [172, 0]
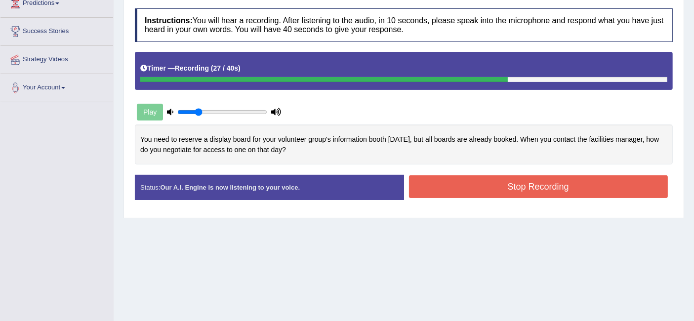
click at [440, 181] on button "Stop Recording" at bounding box center [538, 186] width 259 height 23
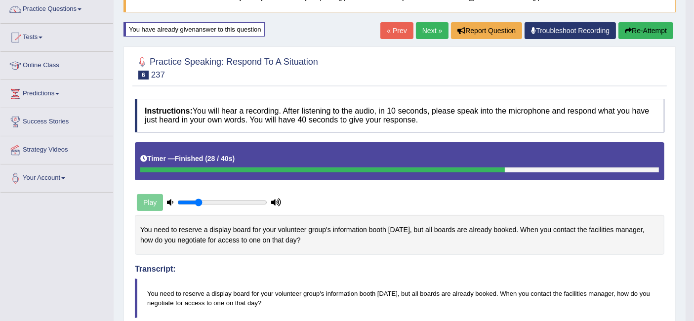
scroll to position [81, 0]
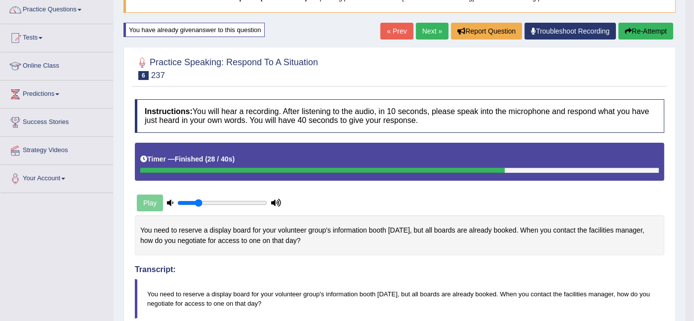
click at [419, 37] on link "Next »" at bounding box center [432, 31] width 33 height 17
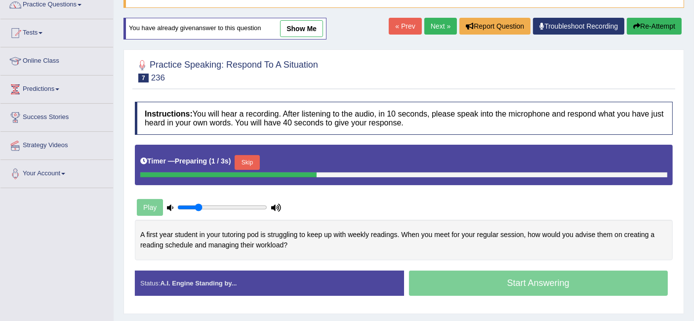
scroll to position [137, 0]
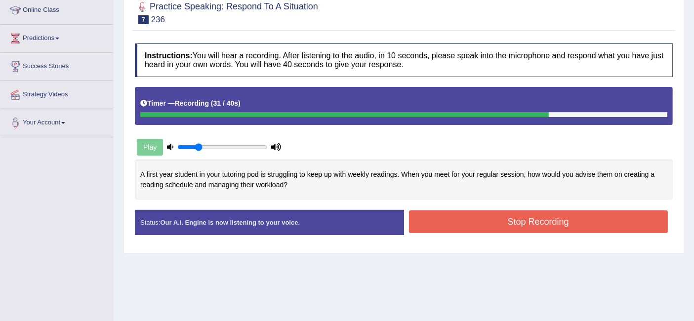
click at [473, 214] on button "Stop Recording" at bounding box center [538, 221] width 259 height 23
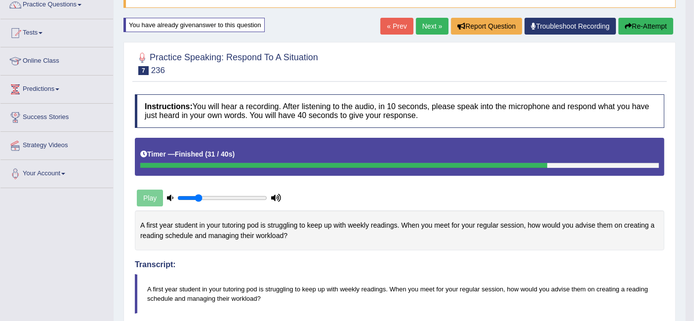
scroll to position [0, 0]
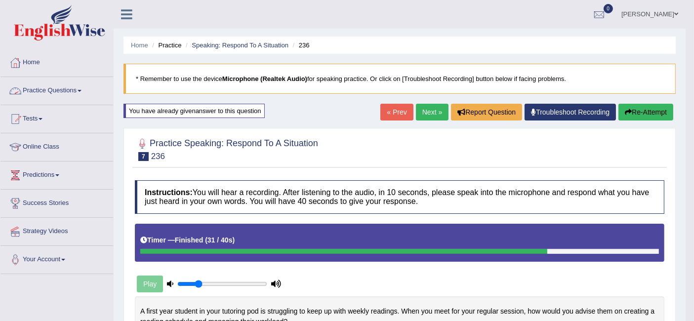
click at [59, 84] on link "Practice Questions" at bounding box center [56, 89] width 113 height 25
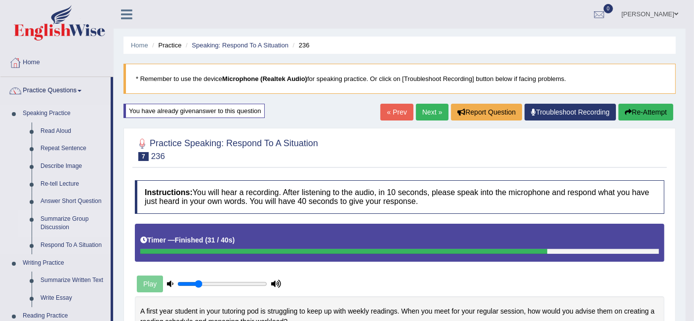
click at [66, 223] on link "Summarize Group Discussion" at bounding box center [73, 223] width 75 height 26
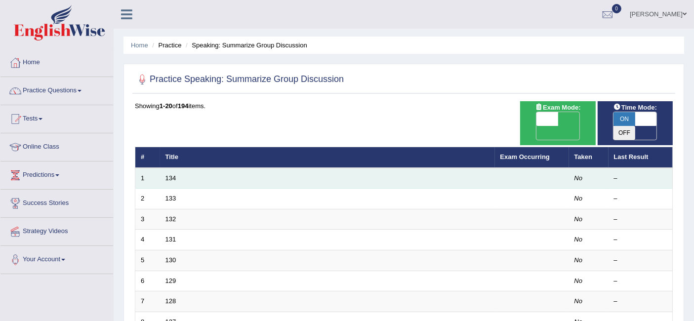
click at [183, 168] on td "134" at bounding box center [327, 178] width 335 height 21
click at [168, 174] on link "134" at bounding box center [170, 177] width 11 height 7
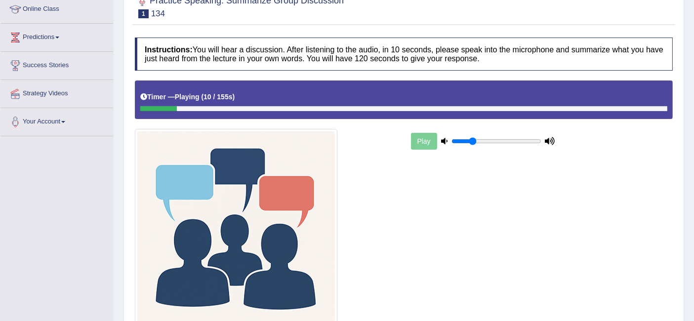
scroll to position [42, 0]
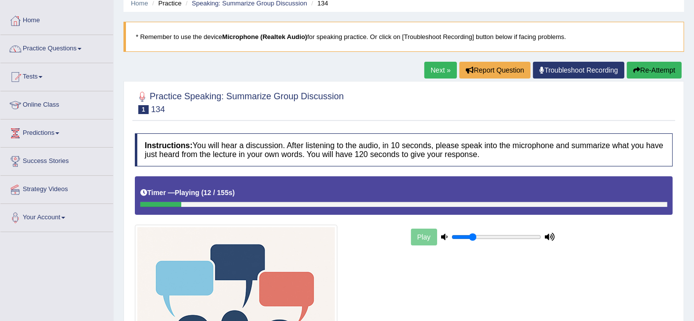
click at [653, 70] on button "Re-Attempt" at bounding box center [653, 70] width 55 height 17
click at [657, 71] on button "Re-Attempt" at bounding box center [653, 70] width 55 height 17
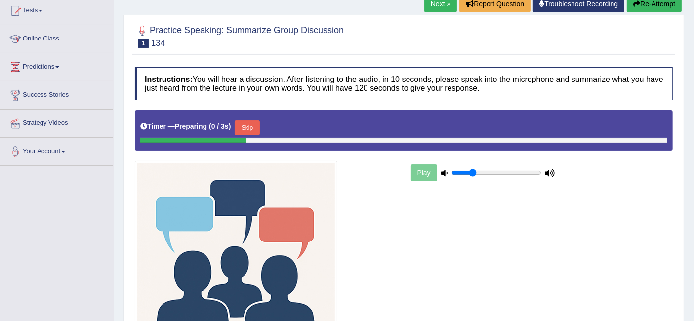
scroll to position [117, 0]
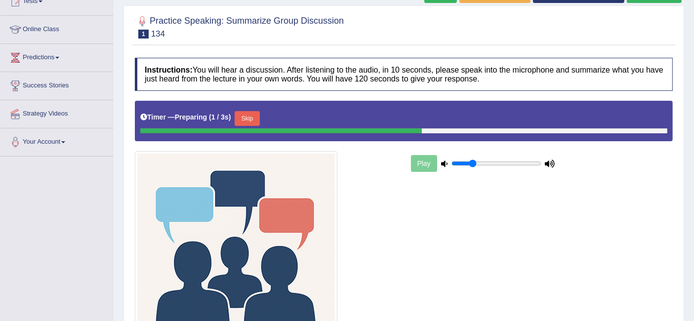
click at [249, 118] on button "Skip" at bounding box center [246, 118] width 25 height 15
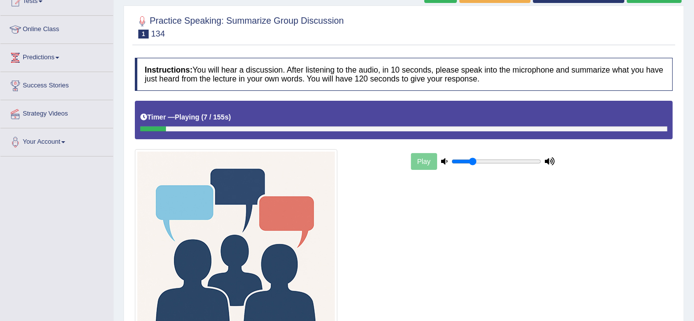
scroll to position [222, 0]
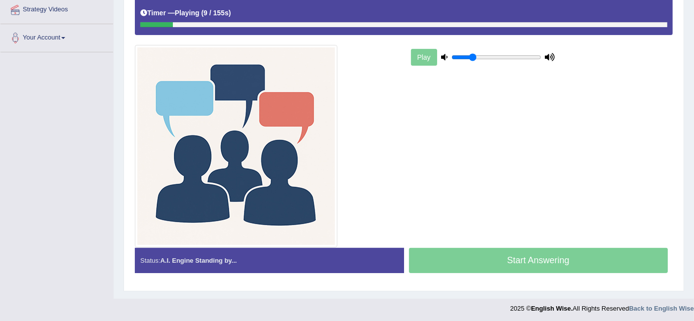
click at [200, 257] on strong "A.I. Engine Standing by..." at bounding box center [198, 260] width 77 height 7
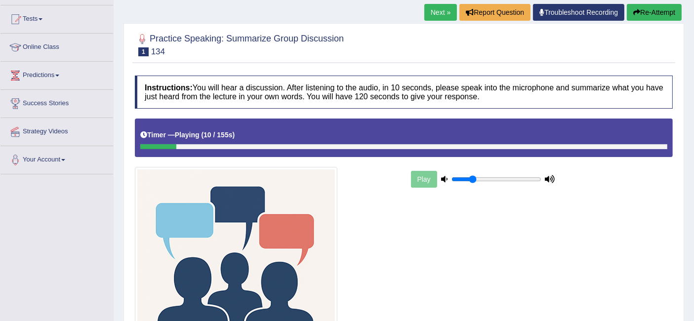
scroll to position [0, 0]
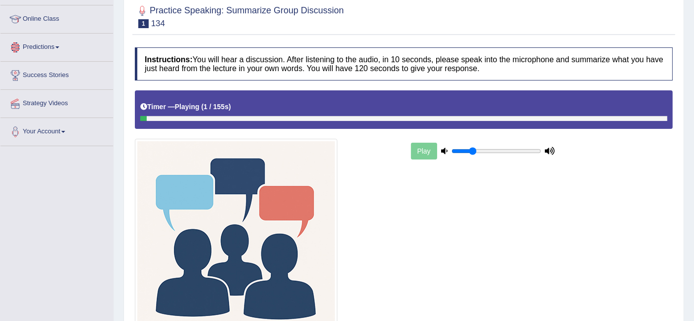
scroll to position [185, 0]
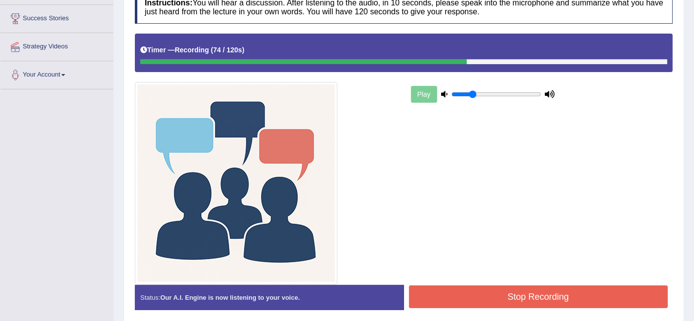
click at [509, 285] on button "Stop Recording" at bounding box center [538, 296] width 259 height 23
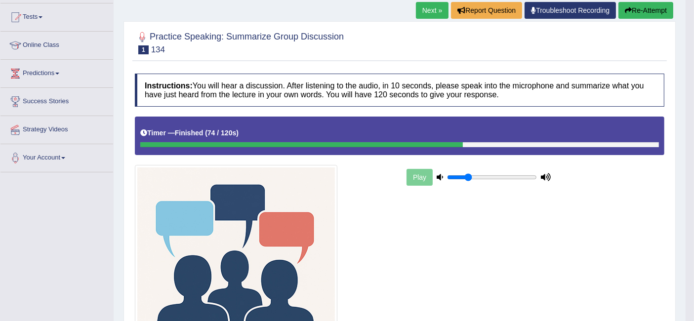
scroll to position [102, 0]
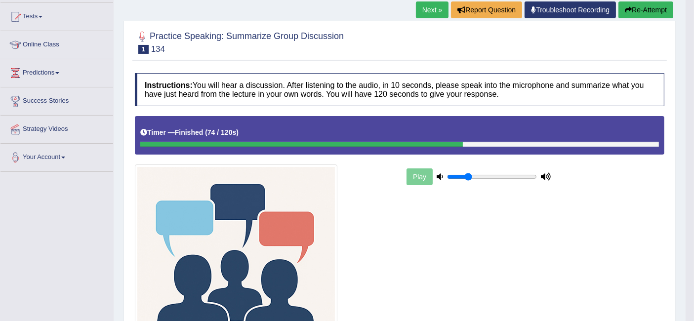
click at [429, 9] on link "Next »" at bounding box center [432, 9] width 33 height 17
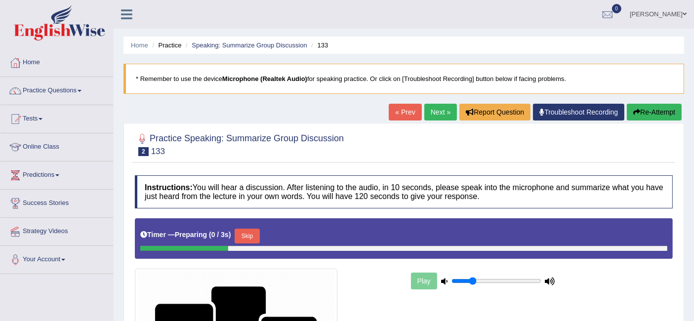
click at [428, 9] on ul "[PERSON_NAME] Toggle navigation Username: niranjan_parramatta Access Type: Onli…" at bounding box center [491, 14] width 406 height 28
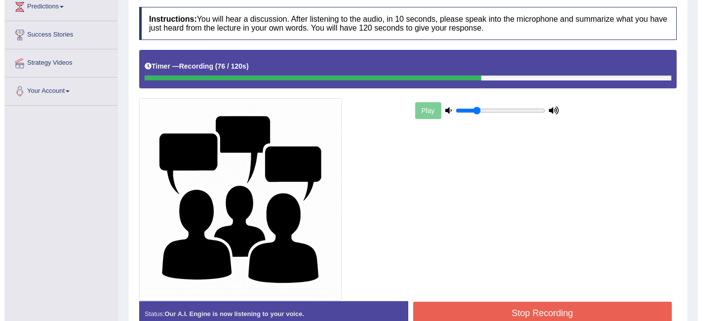
scroll to position [218, 0]
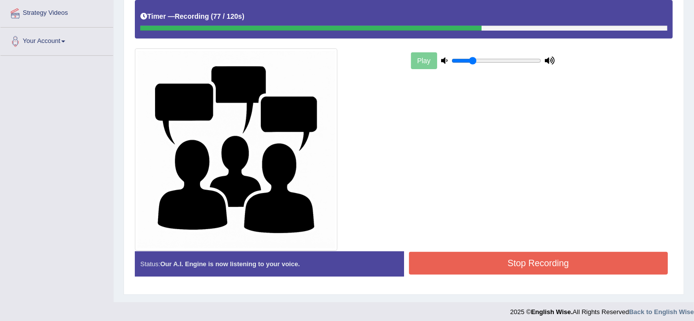
click at [499, 257] on button "Stop Recording" at bounding box center [538, 263] width 259 height 23
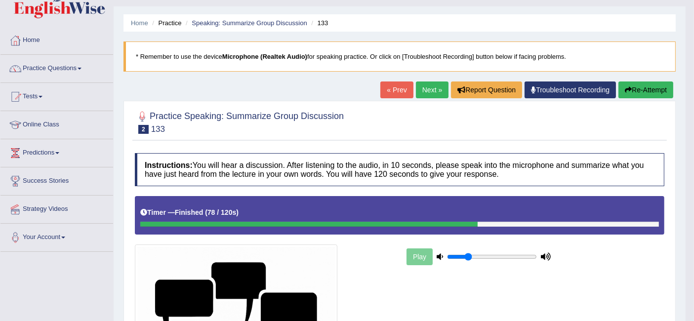
scroll to position [0, 0]
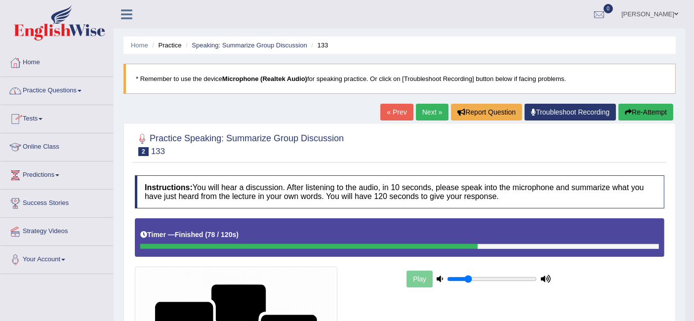
click at [56, 93] on link "Practice Questions" at bounding box center [56, 89] width 113 height 25
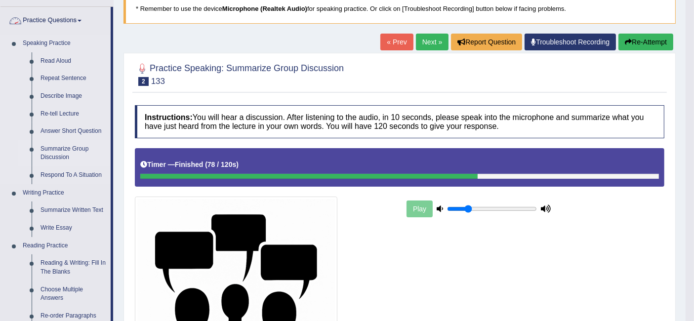
scroll to position [70, 0]
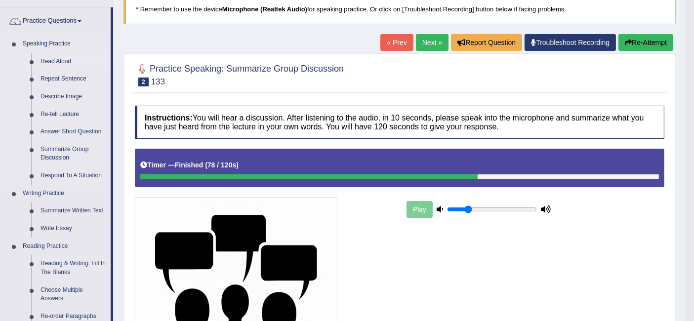
click at [77, 65] on link "Read Aloud" at bounding box center [73, 62] width 75 height 18
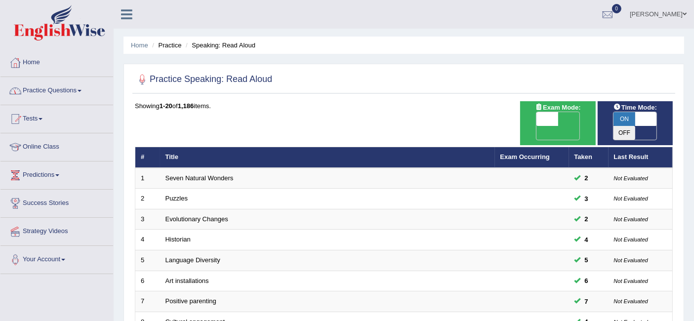
click at [66, 89] on link "Practice Questions" at bounding box center [56, 89] width 113 height 25
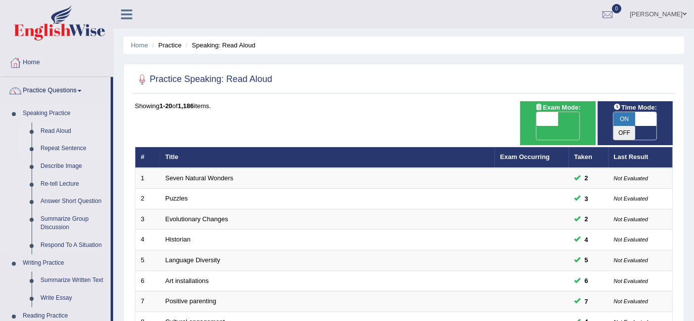
click at [61, 147] on link "Repeat Sentence" at bounding box center [73, 149] width 75 height 18
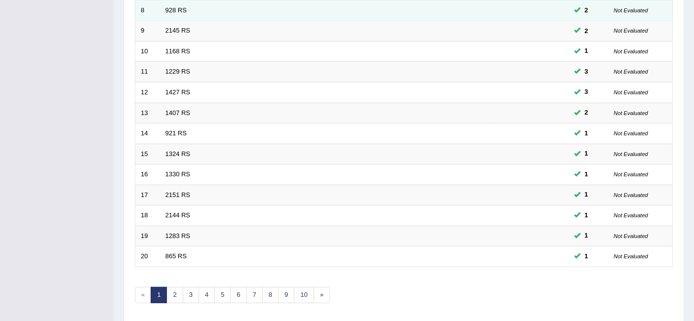
scroll to position [329, 0]
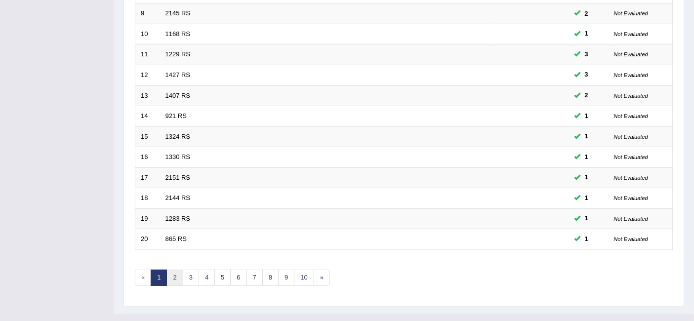
click at [172, 270] on link "2" at bounding box center [174, 278] width 16 height 16
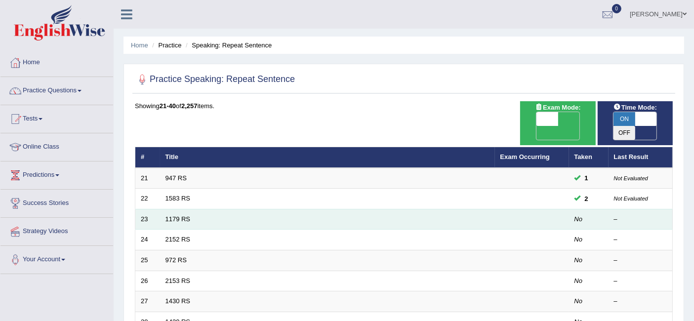
click at [180, 209] on td "1179 RS" at bounding box center [327, 219] width 335 height 21
click at [176, 215] on link "1179 RS" at bounding box center [177, 218] width 25 height 7
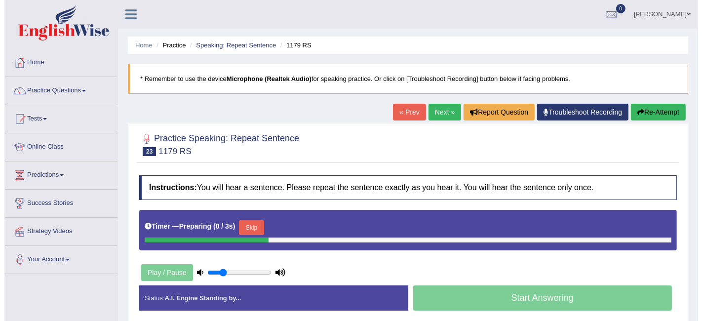
scroll to position [45, 0]
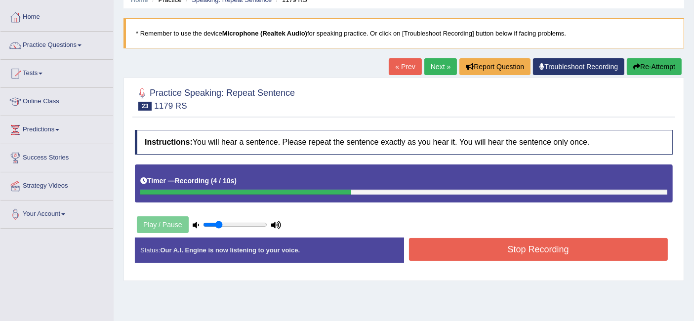
click at [462, 238] on button "Stop Recording" at bounding box center [538, 249] width 259 height 23
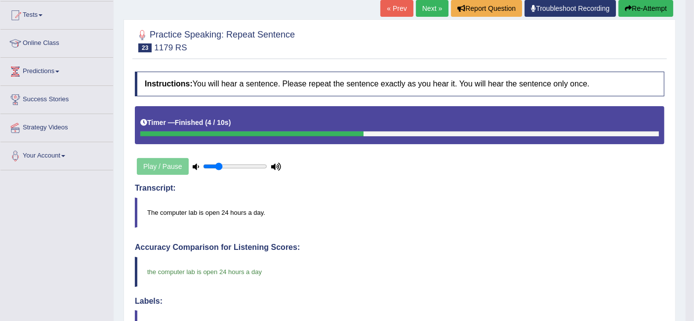
scroll to position [99, 0]
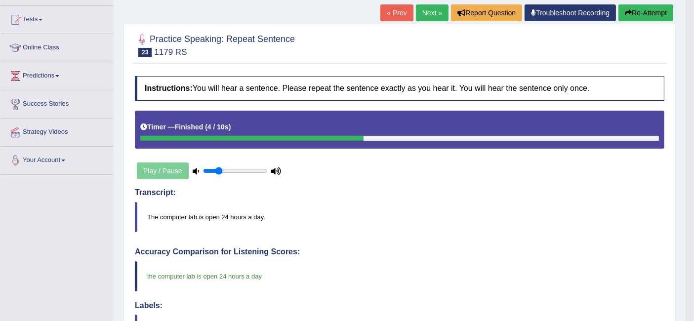
click at [425, 12] on link "Next »" at bounding box center [432, 12] width 33 height 17
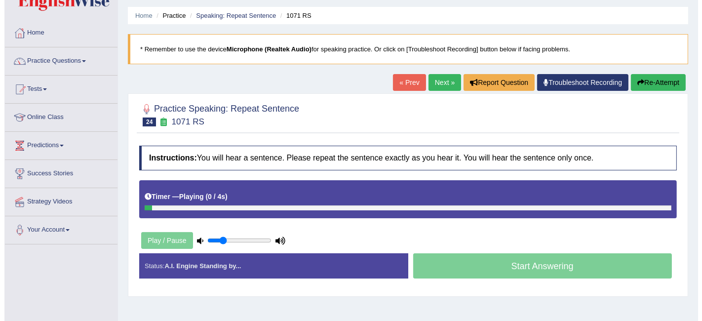
scroll to position [29, 0]
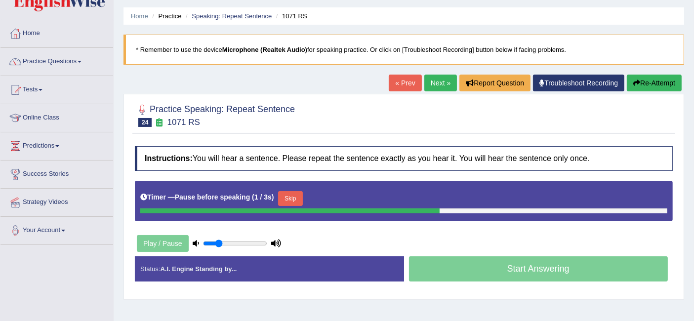
click at [289, 198] on button "Skip" at bounding box center [290, 198] width 25 height 15
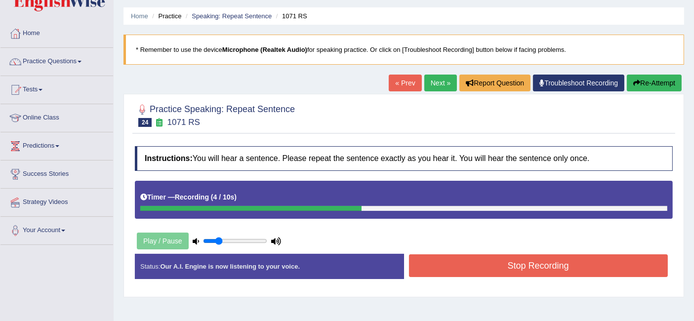
click at [490, 264] on button "Stop Recording" at bounding box center [538, 265] width 259 height 23
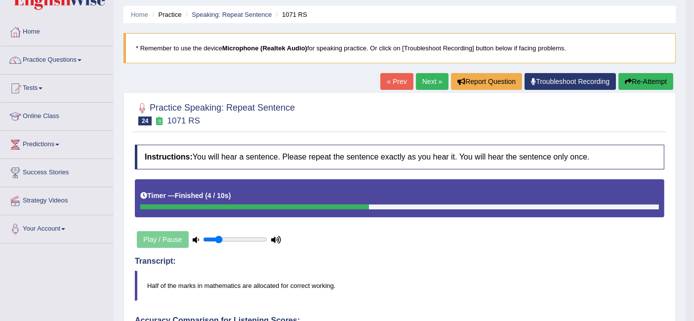
scroll to position [0, 0]
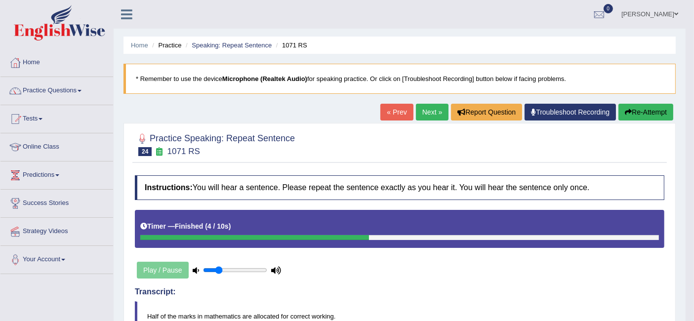
click at [427, 112] on link "Next »" at bounding box center [432, 112] width 33 height 17
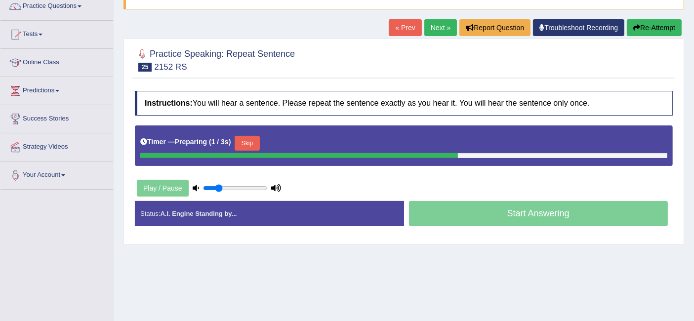
click at [255, 139] on button "Skip" at bounding box center [246, 143] width 25 height 15
click at [290, 142] on button "Skip" at bounding box center [290, 143] width 25 height 15
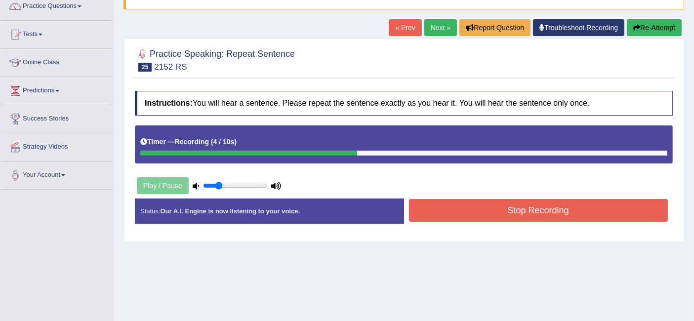
click at [489, 207] on button "Stop Recording" at bounding box center [538, 210] width 259 height 23
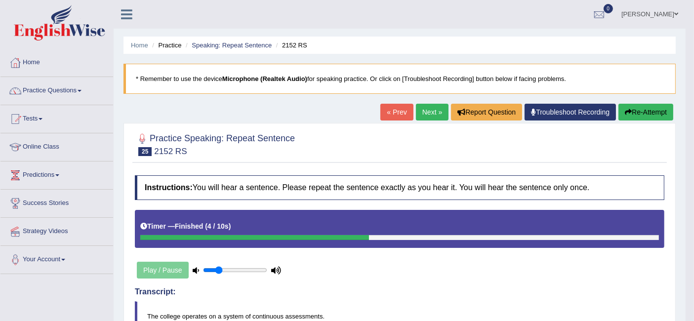
click at [429, 113] on link "Next »" at bounding box center [432, 112] width 33 height 17
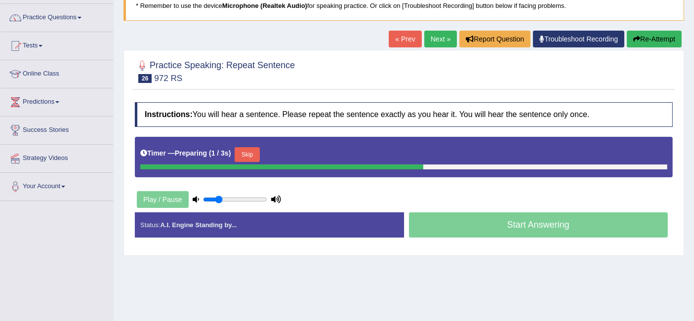
click at [247, 152] on button "Skip" at bounding box center [246, 154] width 25 height 15
click at [294, 155] on button "Skip" at bounding box center [290, 154] width 25 height 15
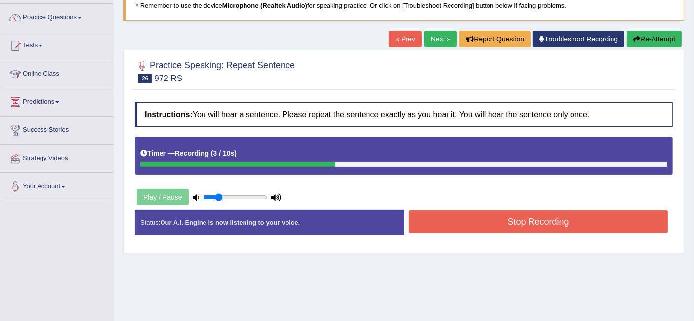
click at [476, 215] on button "Stop Recording" at bounding box center [538, 221] width 259 height 23
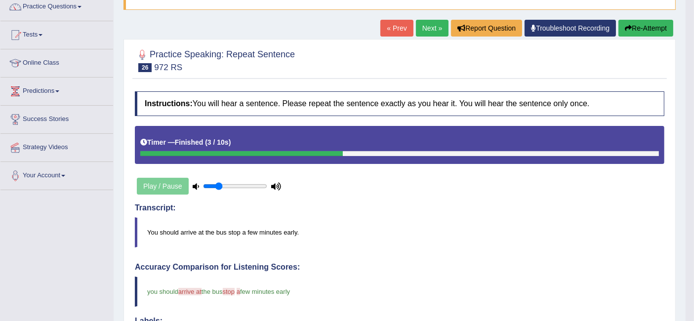
scroll to position [78, 0]
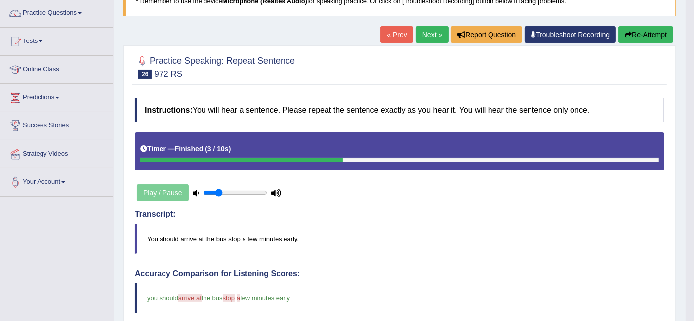
click at [435, 37] on link "Next »" at bounding box center [432, 34] width 33 height 17
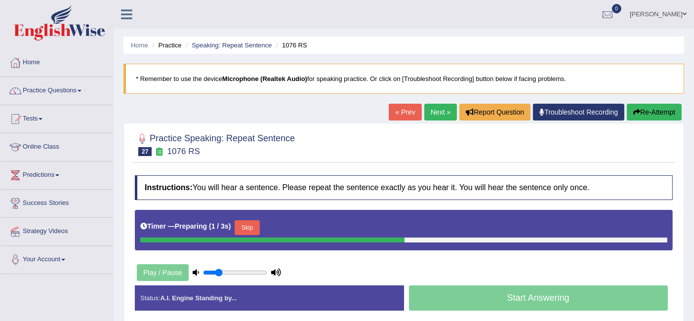
click at [245, 223] on button "Skip" at bounding box center [246, 227] width 25 height 15
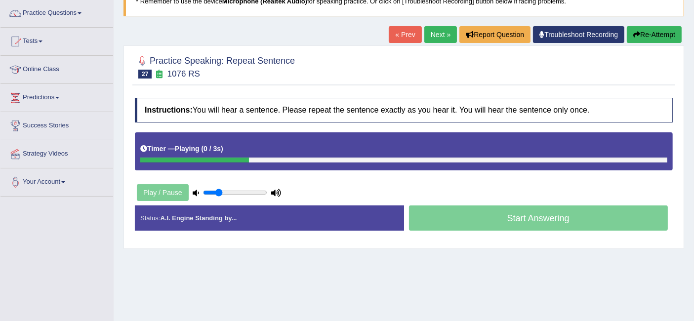
scroll to position [78, 0]
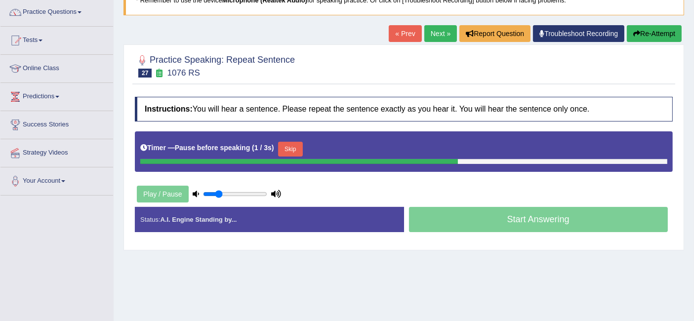
click at [303, 147] on button "Skip" at bounding box center [290, 149] width 25 height 15
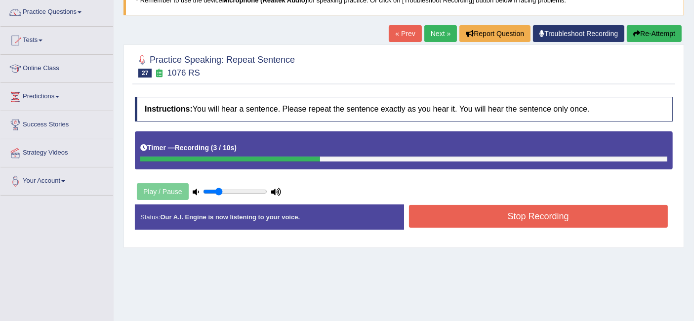
click at [480, 211] on button "Stop Recording" at bounding box center [538, 216] width 259 height 23
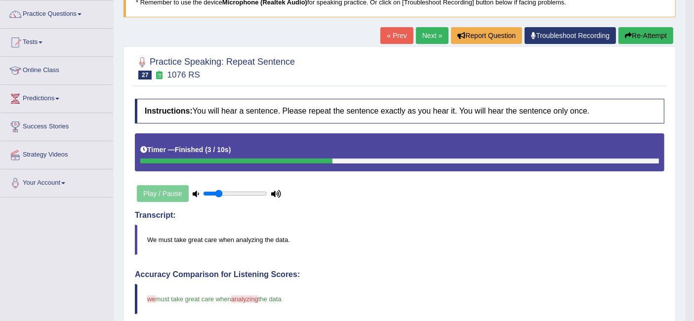
scroll to position [62, 0]
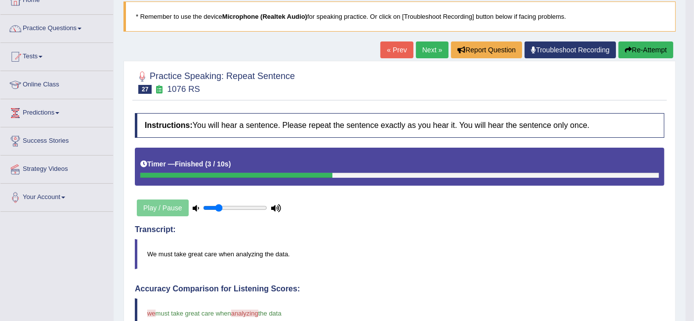
click at [425, 54] on link "Next »" at bounding box center [432, 49] width 33 height 17
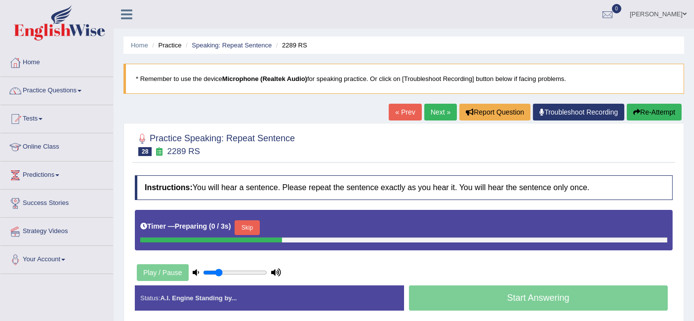
scroll to position [52, 0]
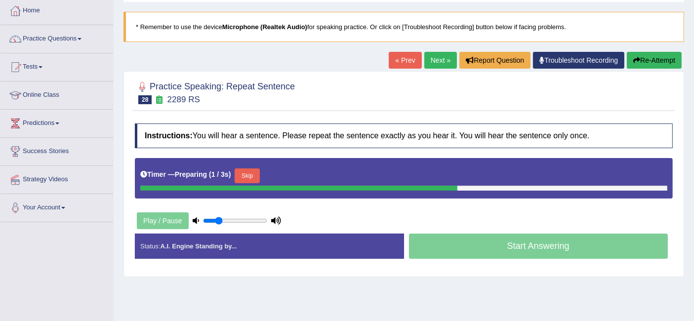
click at [249, 173] on button "Skip" at bounding box center [246, 175] width 25 height 15
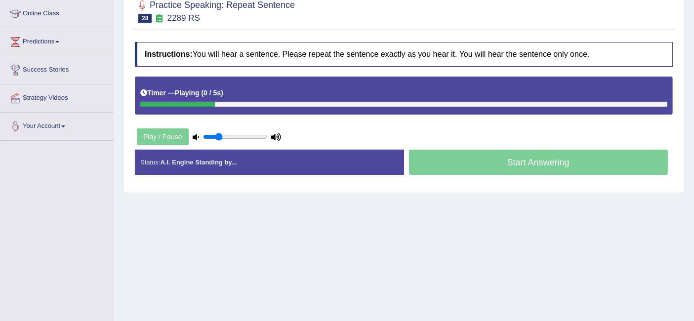
scroll to position [135, 0]
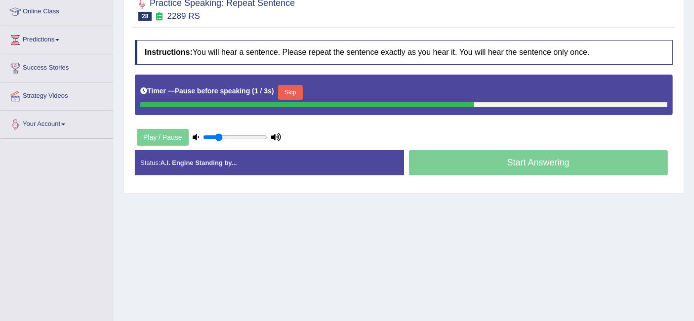
click at [288, 91] on button "Skip" at bounding box center [290, 92] width 25 height 15
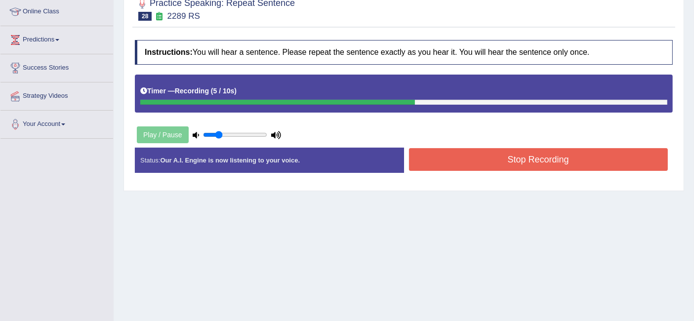
click at [511, 164] on button "Stop Recording" at bounding box center [538, 159] width 259 height 23
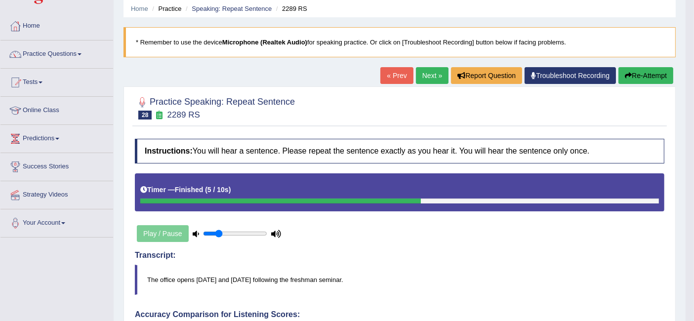
scroll to position [28, 0]
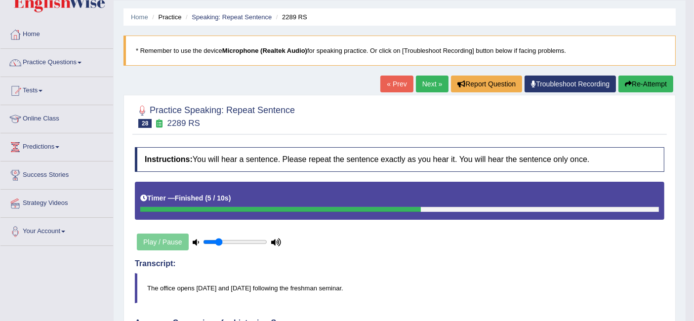
click at [423, 88] on link "Next »" at bounding box center [432, 84] width 33 height 17
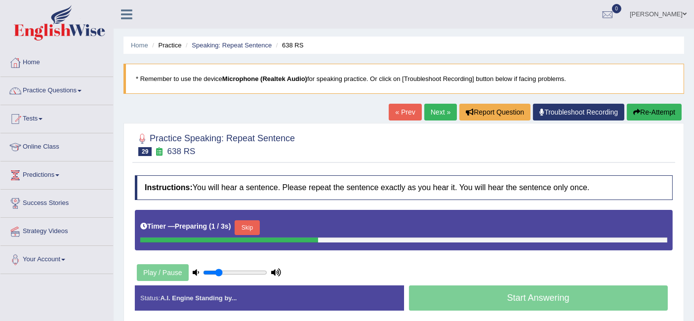
click at [255, 227] on button "Skip" at bounding box center [246, 227] width 25 height 15
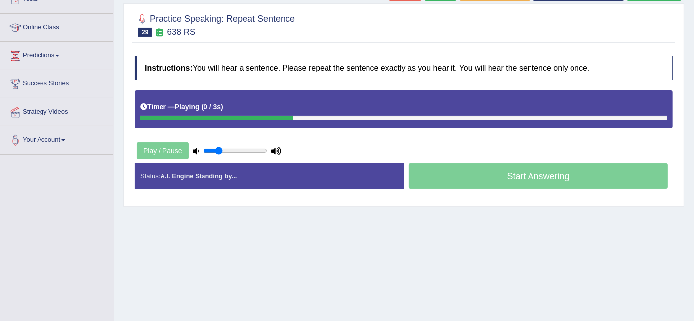
scroll to position [134, 0]
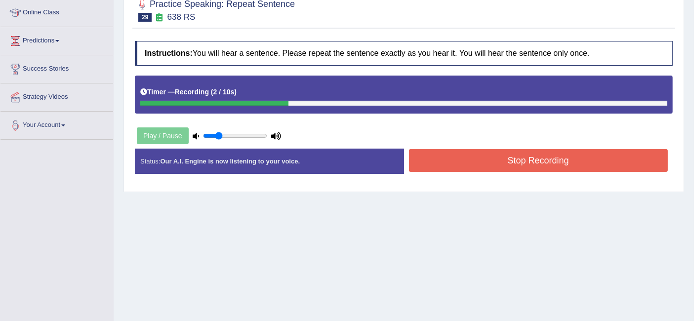
click at [499, 160] on button "Stop Recording" at bounding box center [538, 160] width 259 height 23
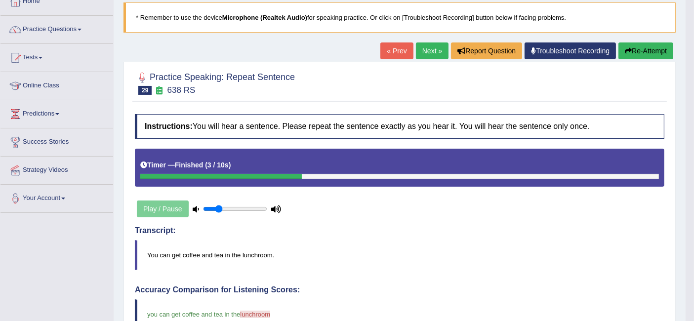
scroll to position [42, 0]
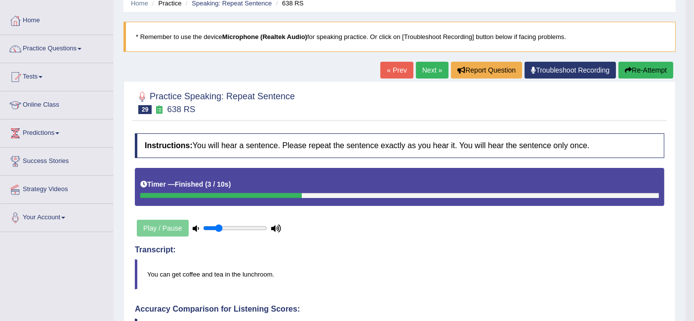
click at [426, 67] on link "Next »" at bounding box center [432, 70] width 33 height 17
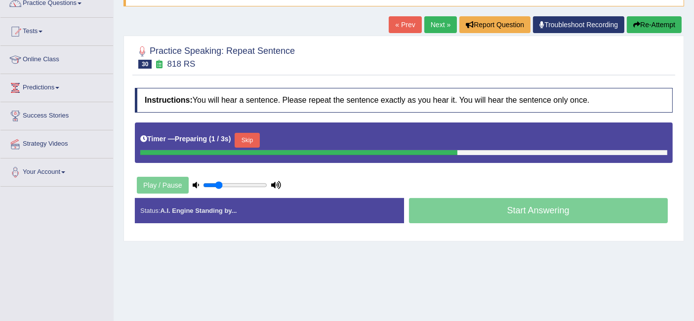
click at [251, 140] on button "Skip" at bounding box center [246, 140] width 25 height 15
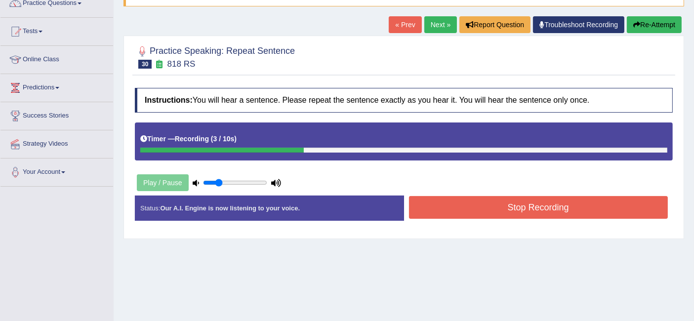
click at [546, 208] on button "Stop Recording" at bounding box center [538, 207] width 259 height 23
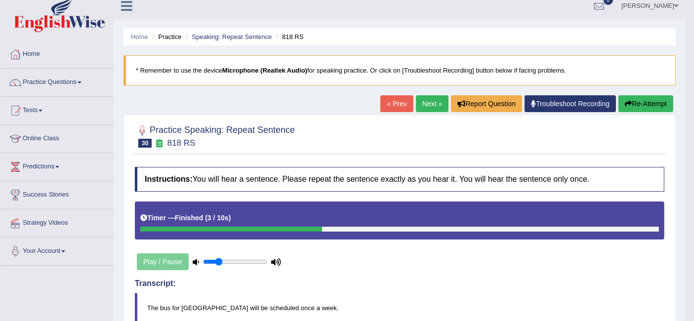
scroll to position [7, 0]
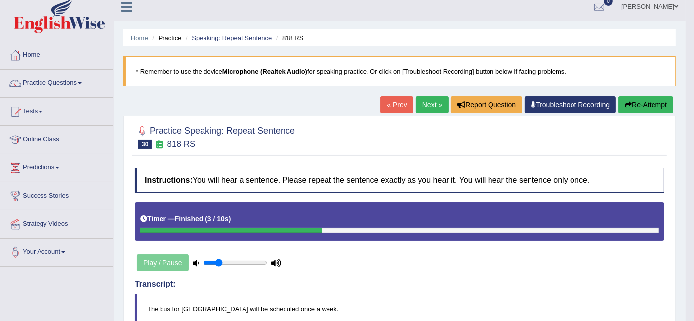
click at [423, 102] on link "Next »" at bounding box center [432, 104] width 33 height 17
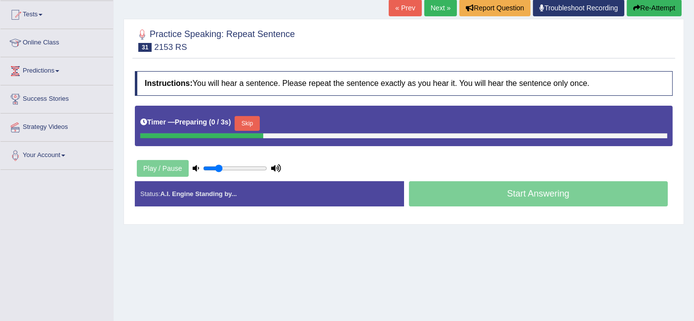
scroll to position [105, 0]
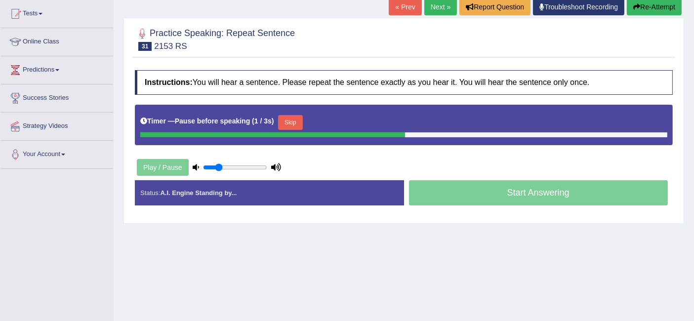
click at [287, 117] on button "Skip" at bounding box center [290, 122] width 25 height 15
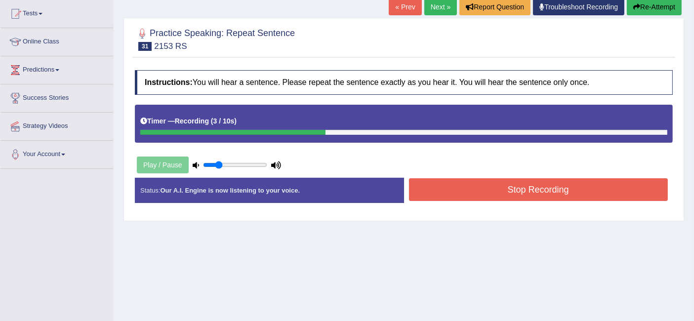
click at [499, 185] on button "Stop Recording" at bounding box center [538, 189] width 259 height 23
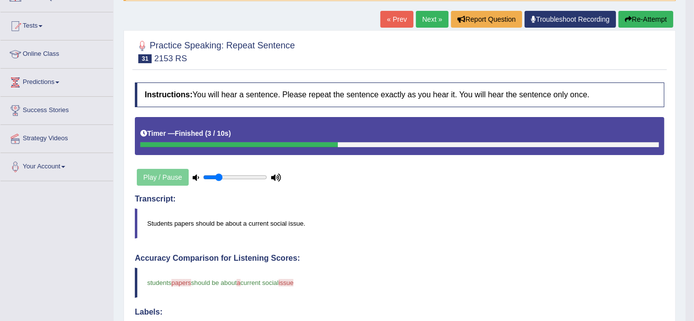
scroll to position [90, 0]
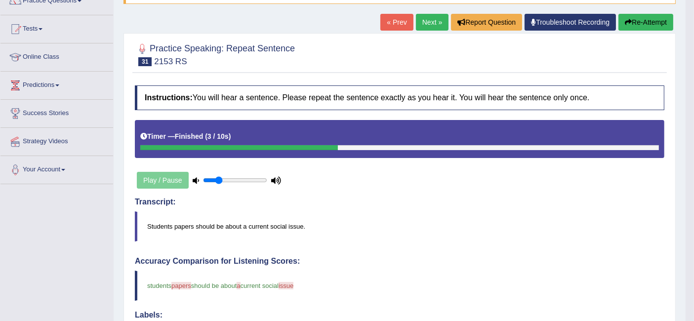
click at [427, 17] on link "Next »" at bounding box center [432, 22] width 33 height 17
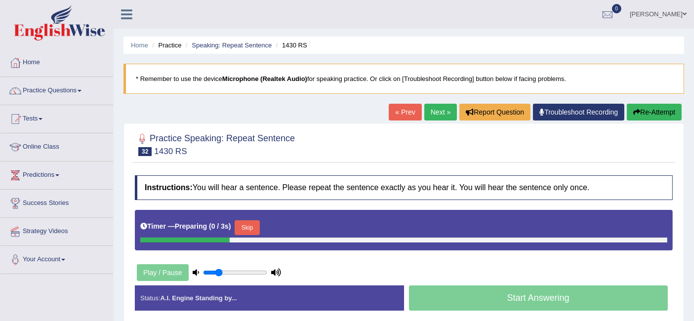
scroll to position [38, 0]
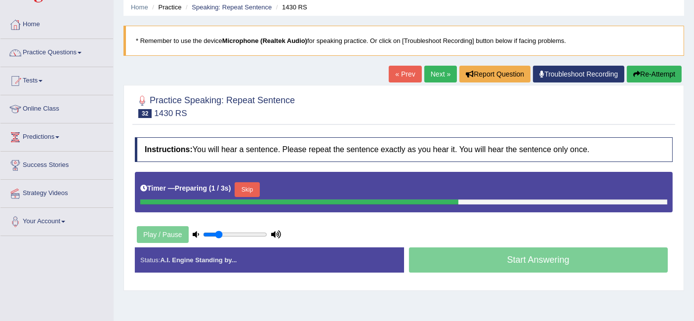
click at [257, 189] on button "Skip" at bounding box center [246, 189] width 25 height 15
click at [297, 186] on button "Skip" at bounding box center [290, 189] width 25 height 15
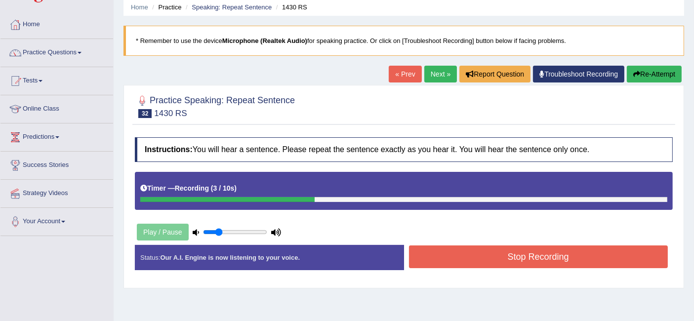
click at [489, 254] on button "Stop Recording" at bounding box center [538, 256] width 259 height 23
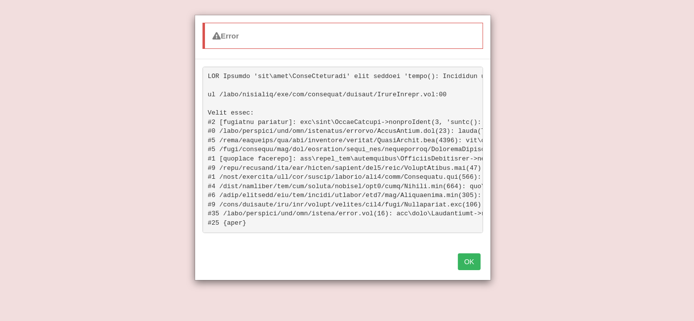
scroll to position [97, 0]
click at [467, 269] on button "OK" at bounding box center [469, 261] width 23 height 17
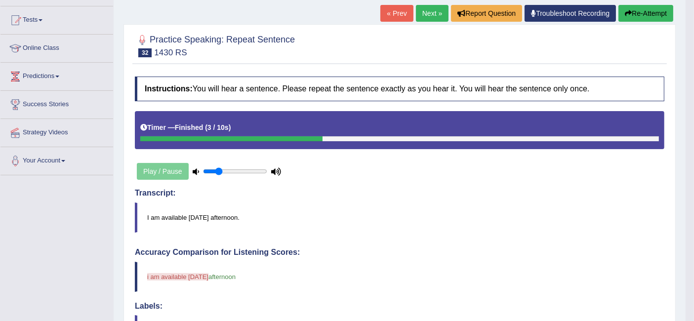
scroll to position [90, 0]
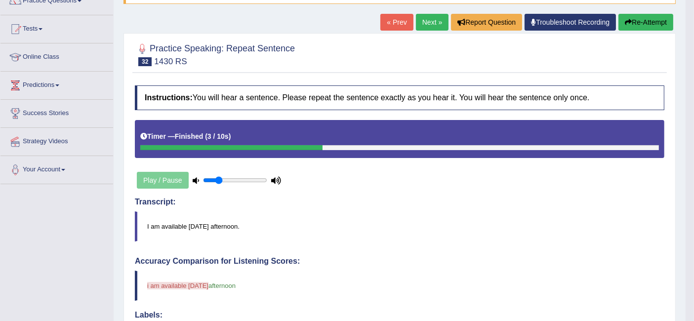
click at [633, 18] on button "Re-Attempt" at bounding box center [645, 22] width 55 height 17
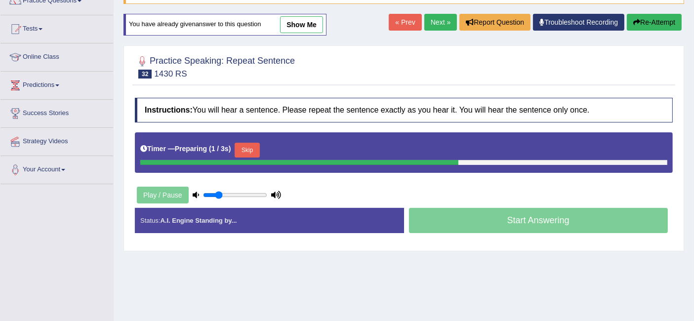
click at [242, 150] on button "Skip" at bounding box center [246, 150] width 25 height 15
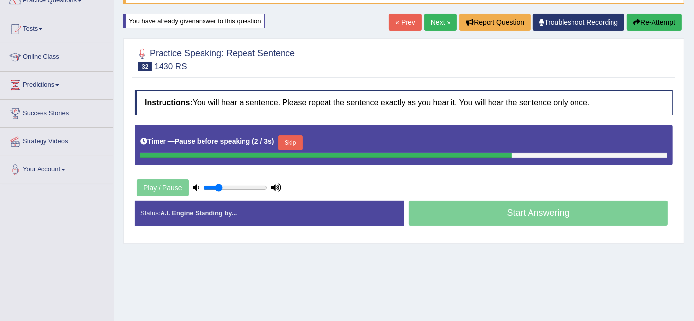
click at [281, 136] on button "Skip" at bounding box center [290, 142] width 25 height 15
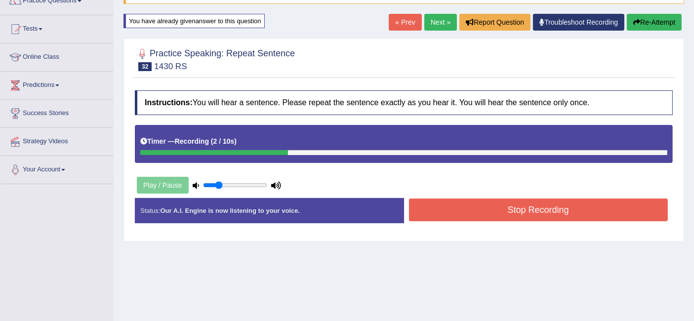
click at [504, 207] on button "Stop Recording" at bounding box center [538, 209] width 259 height 23
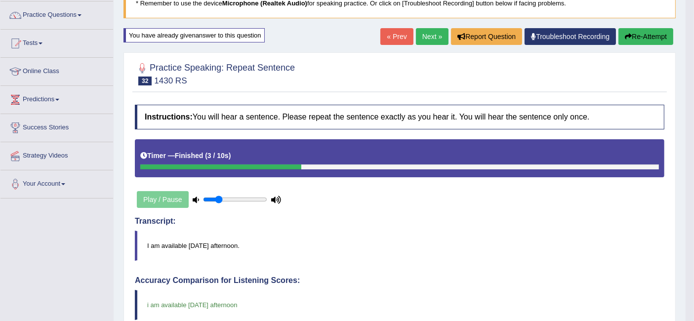
scroll to position [75, 0]
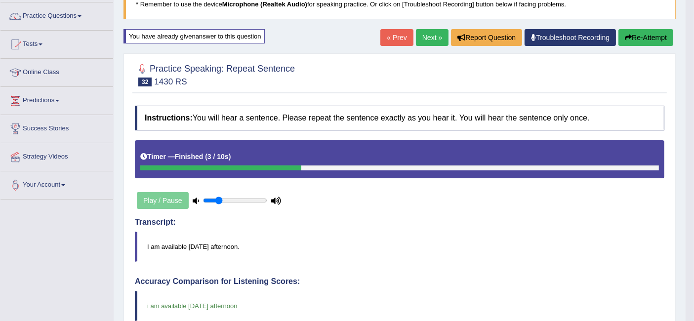
click at [430, 37] on link "Next »" at bounding box center [432, 37] width 33 height 17
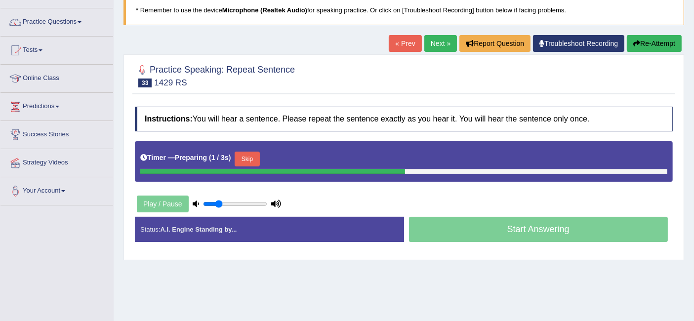
click at [250, 154] on button "Skip" at bounding box center [246, 159] width 25 height 15
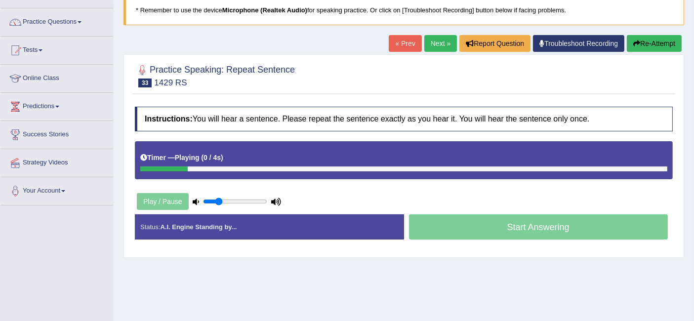
scroll to position [120, 0]
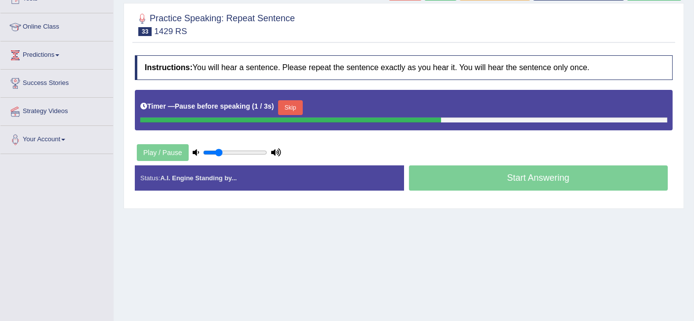
click at [299, 102] on button "Skip" at bounding box center [290, 107] width 25 height 15
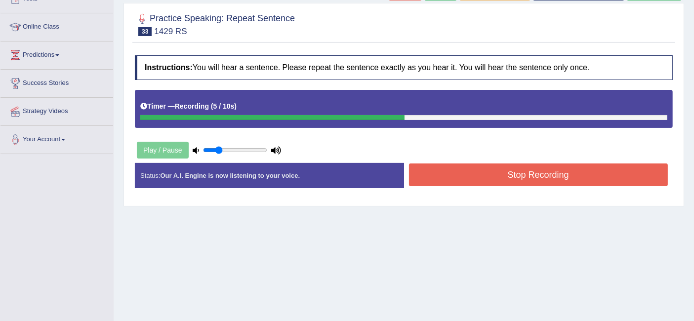
click at [482, 172] on button "Stop Recording" at bounding box center [538, 174] width 259 height 23
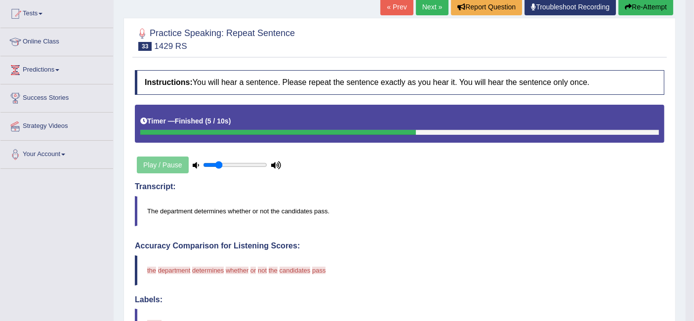
scroll to position [104, 0]
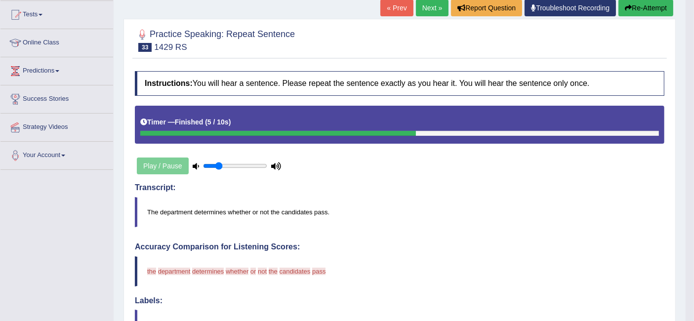
click at [660, 9] on button "Re-Attempt" at bounding box center [645, 8] width 55 height 17
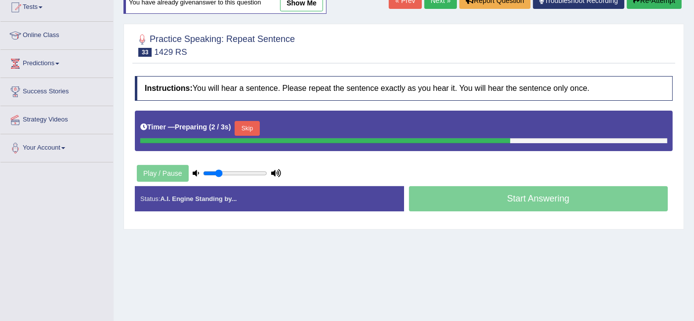
click at [244, 126] on button "Skip" at bounding box center [246, 128] width 25 height 15
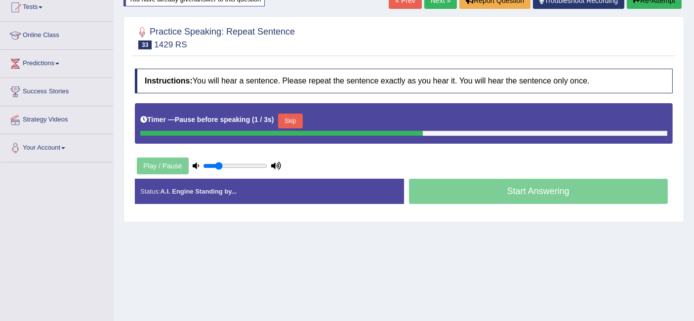
click at [300, 115] on button "Skip" at bounding box center [290, 121] width 25 height 15
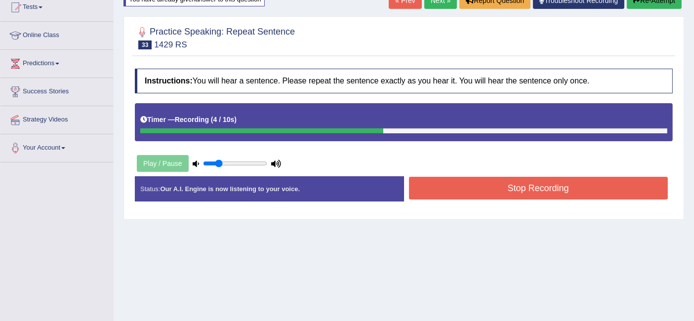
click at [510, 188] on button "Stop Recording" at bounding box center [538, 188] width 259 height 23
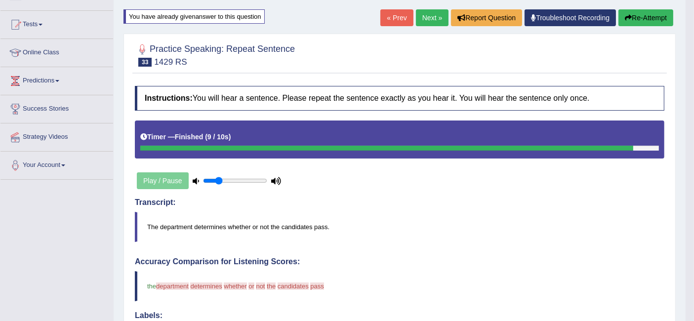
scroll to position [94, 0]
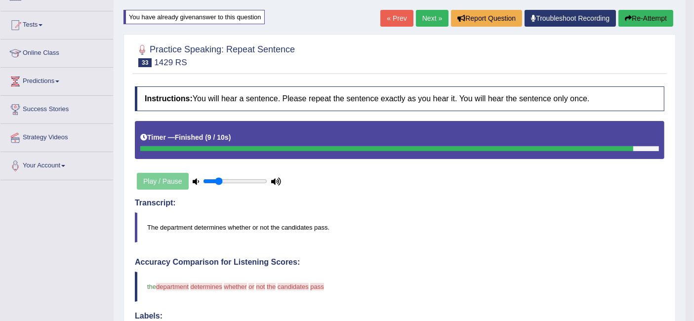
click at [430, 15] on link "Next »" at bounding box center [432, 18] width 33 height 17
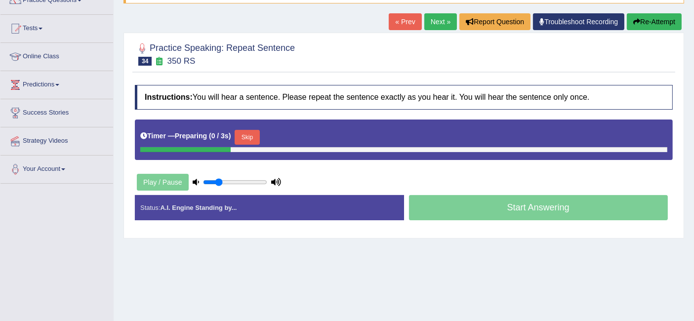
scroll to position [90, 0]
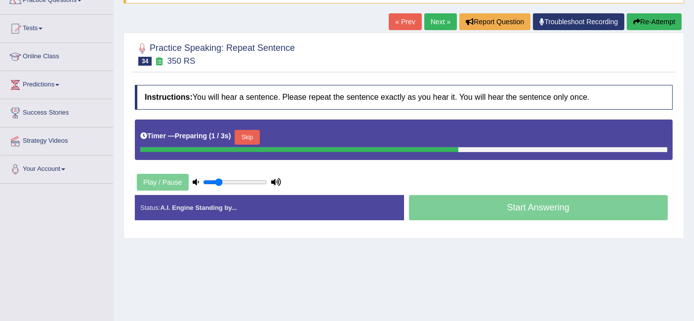
click at [253, 134] on button "Skip" at bounding box center [246, 137] width 25 height 15
click at [296, 133] on button "Skip" at bounding box center [290, 137] width 25 height 15
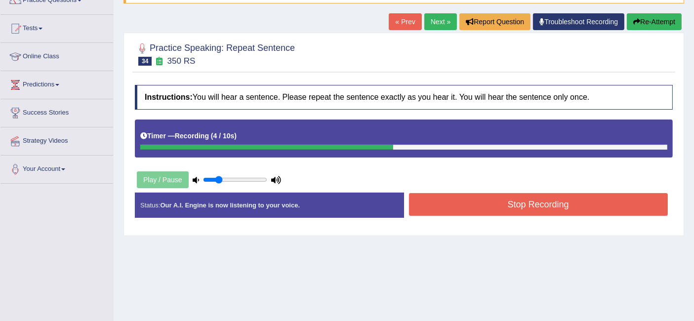
click at [485, 200] on button "Stop Recording" at bounding box center [538, 204] width 259 height 23
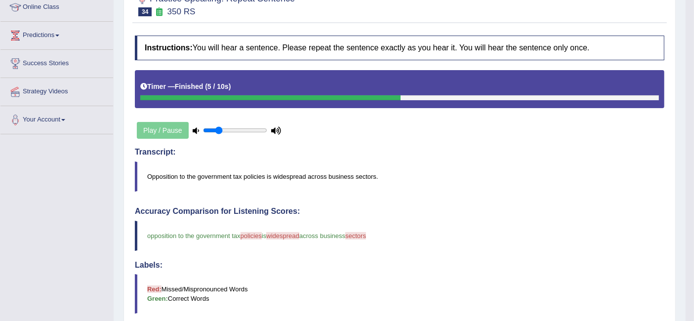
scroll to position [128, 0]
